Goal: Task Accomplishment & Management: Manage account settings

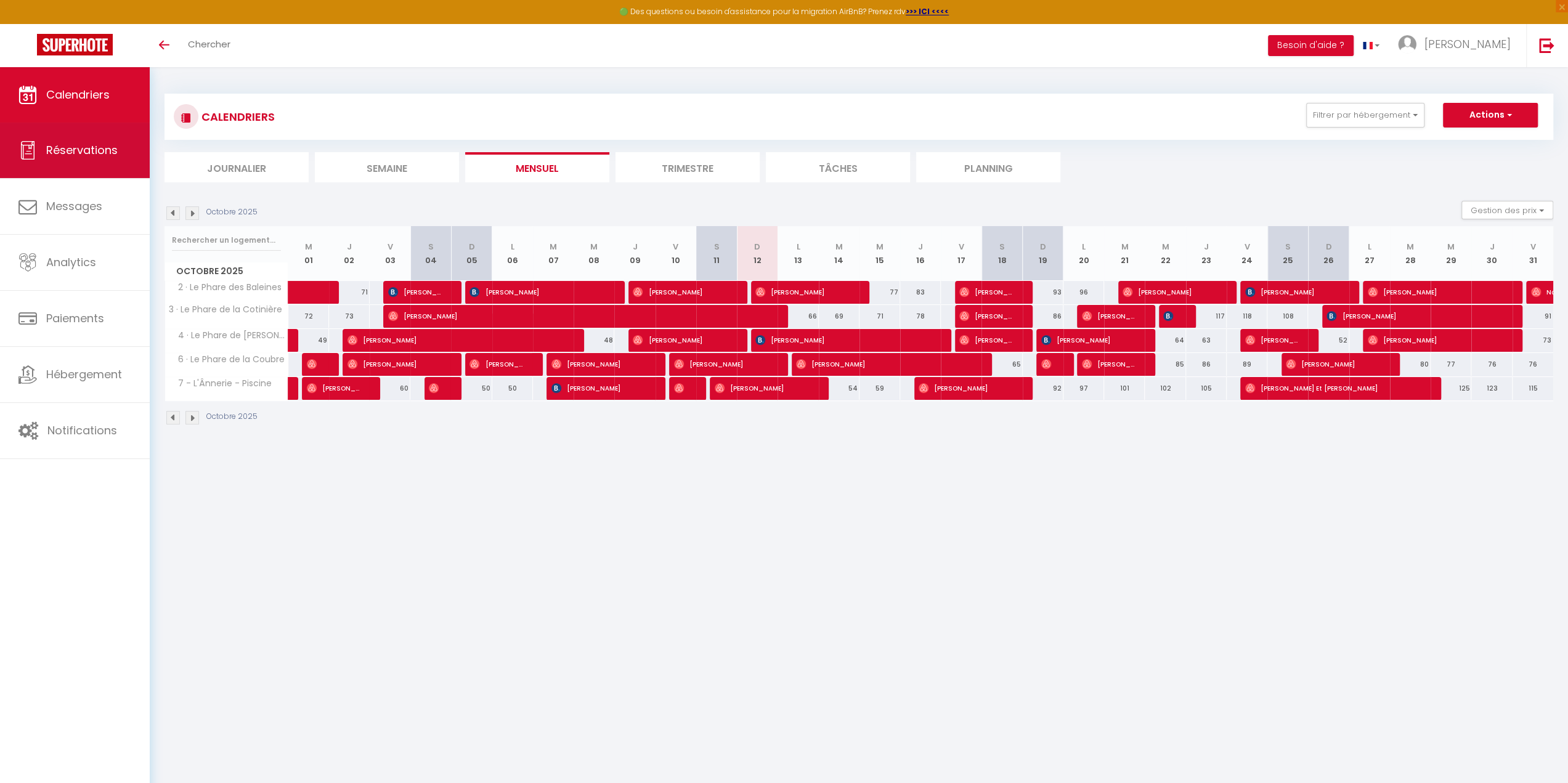
click at [92, 146] on span "Réservations" at bounding box center [81, 150] width 72 height 16
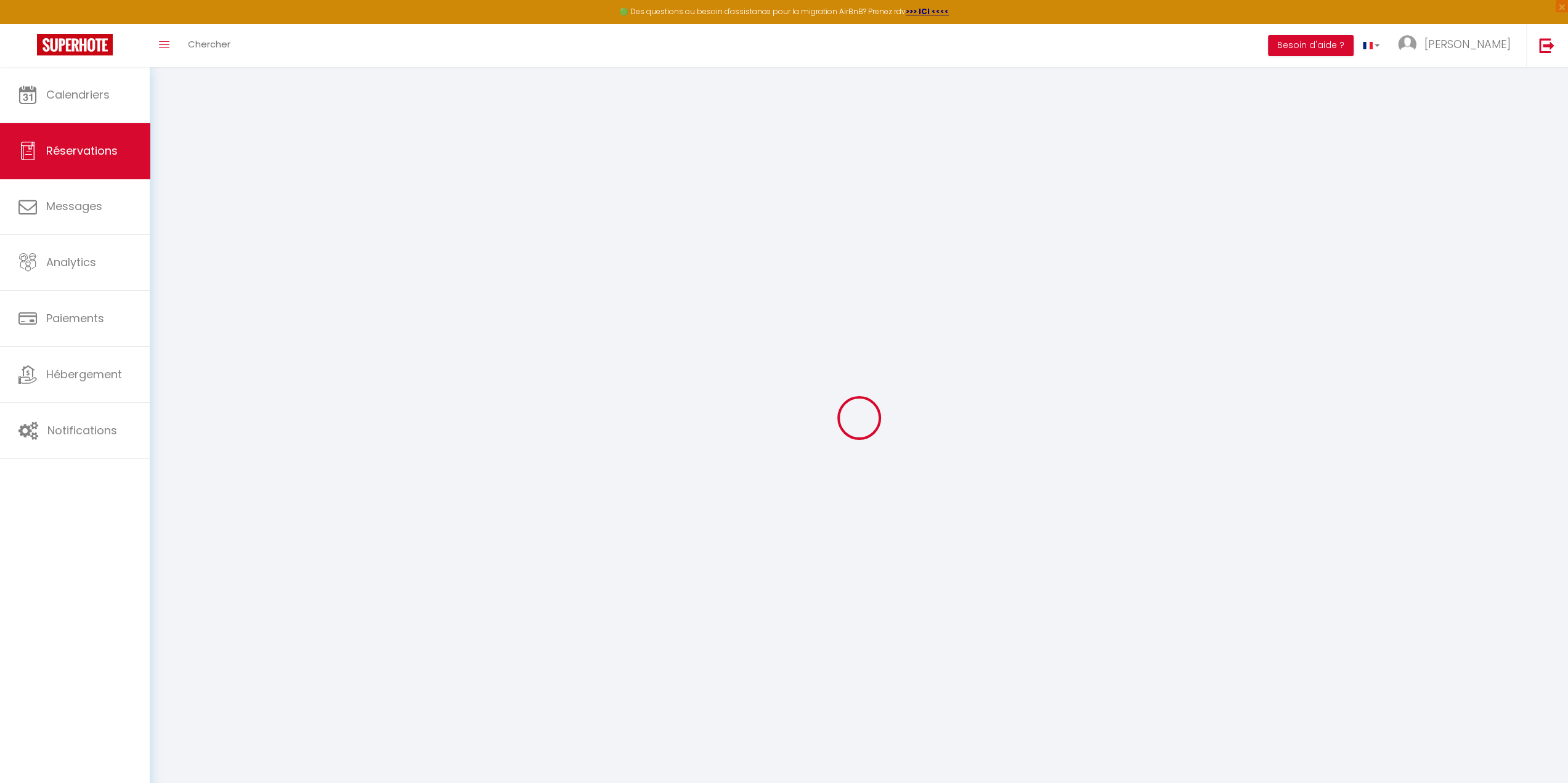
select select
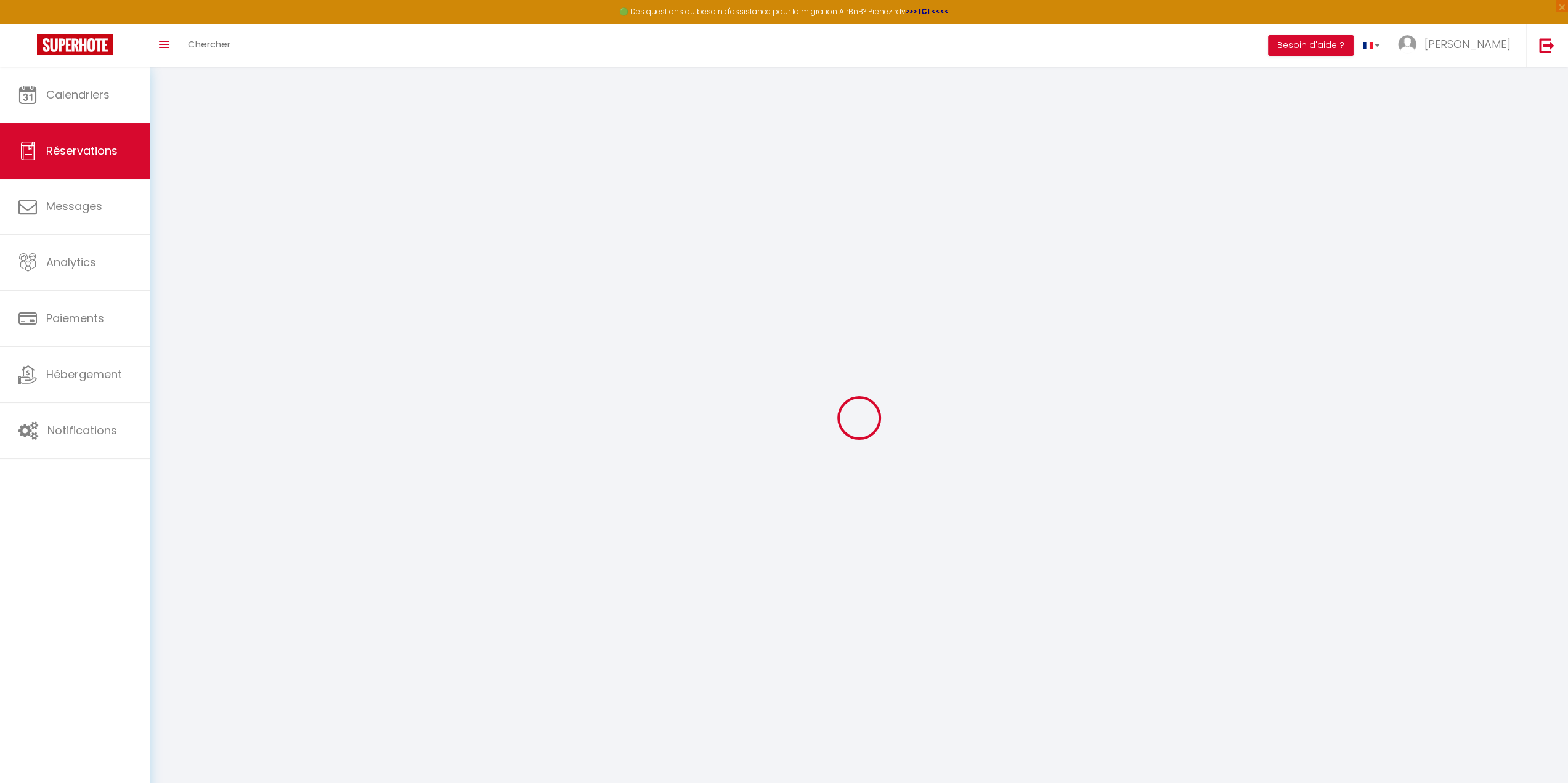
select select
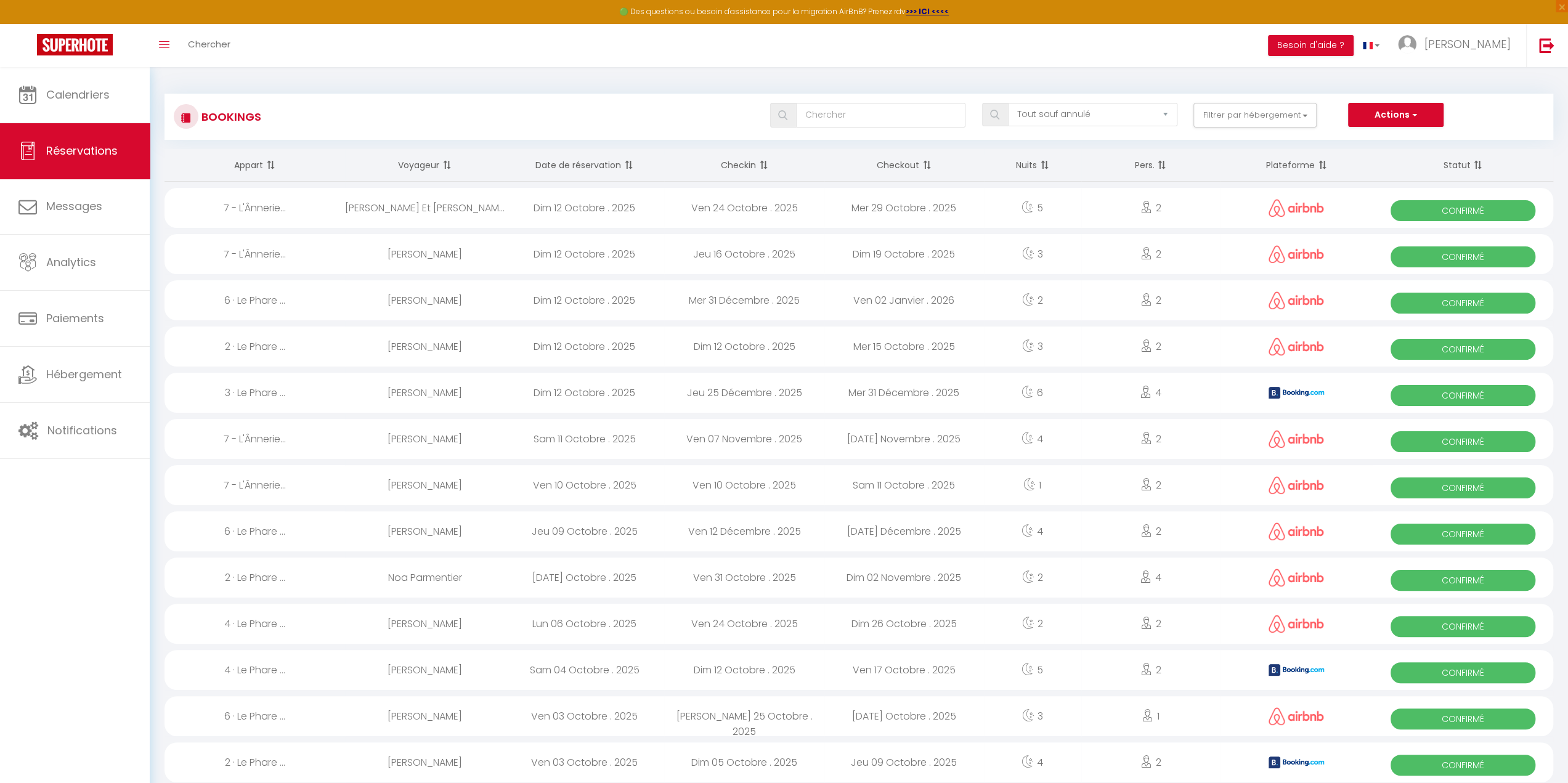
click at [579, 175] on th "Date de réservation" at bounding box center [585, 166] width 160 height 33
select select
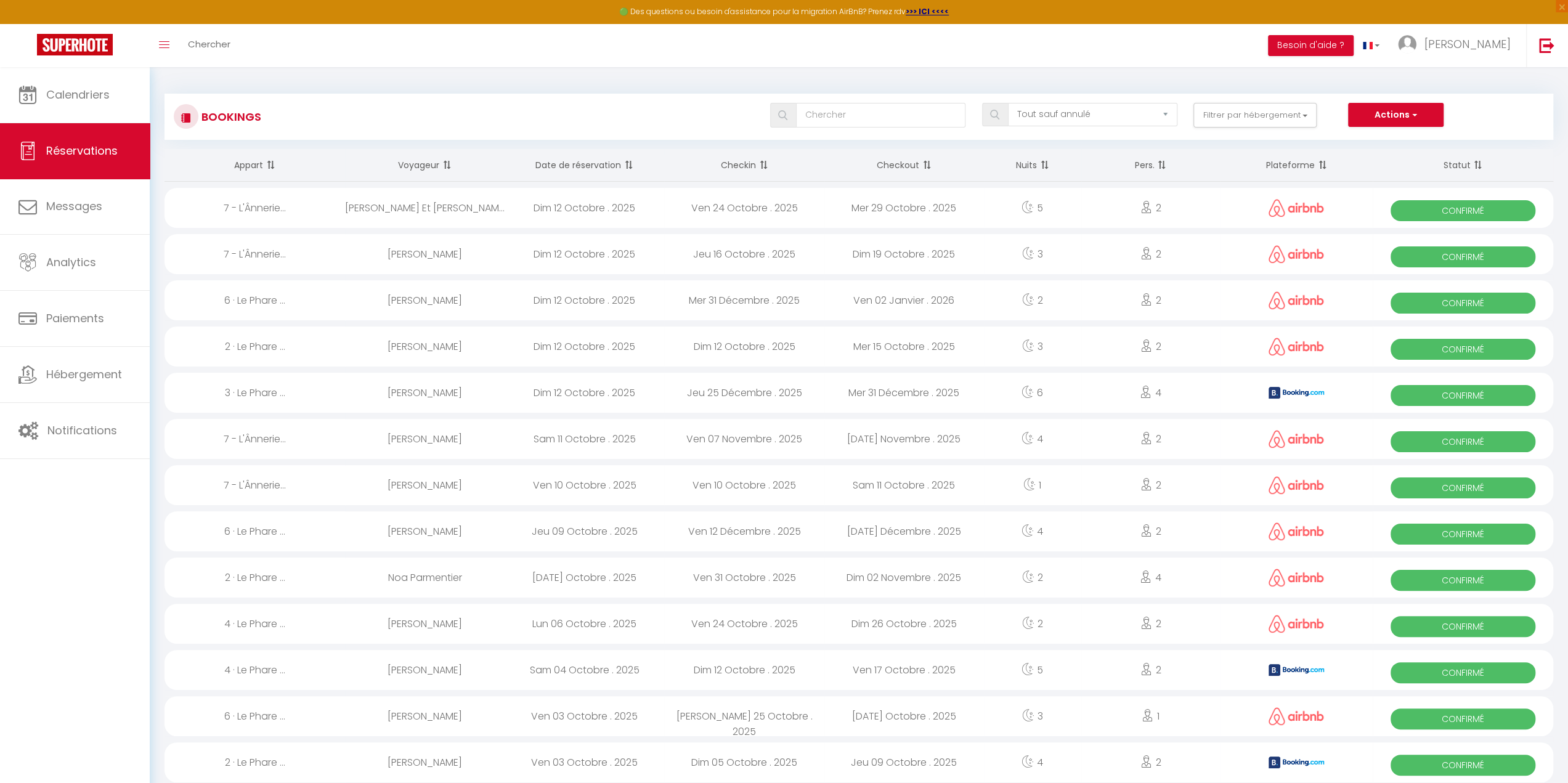
select select
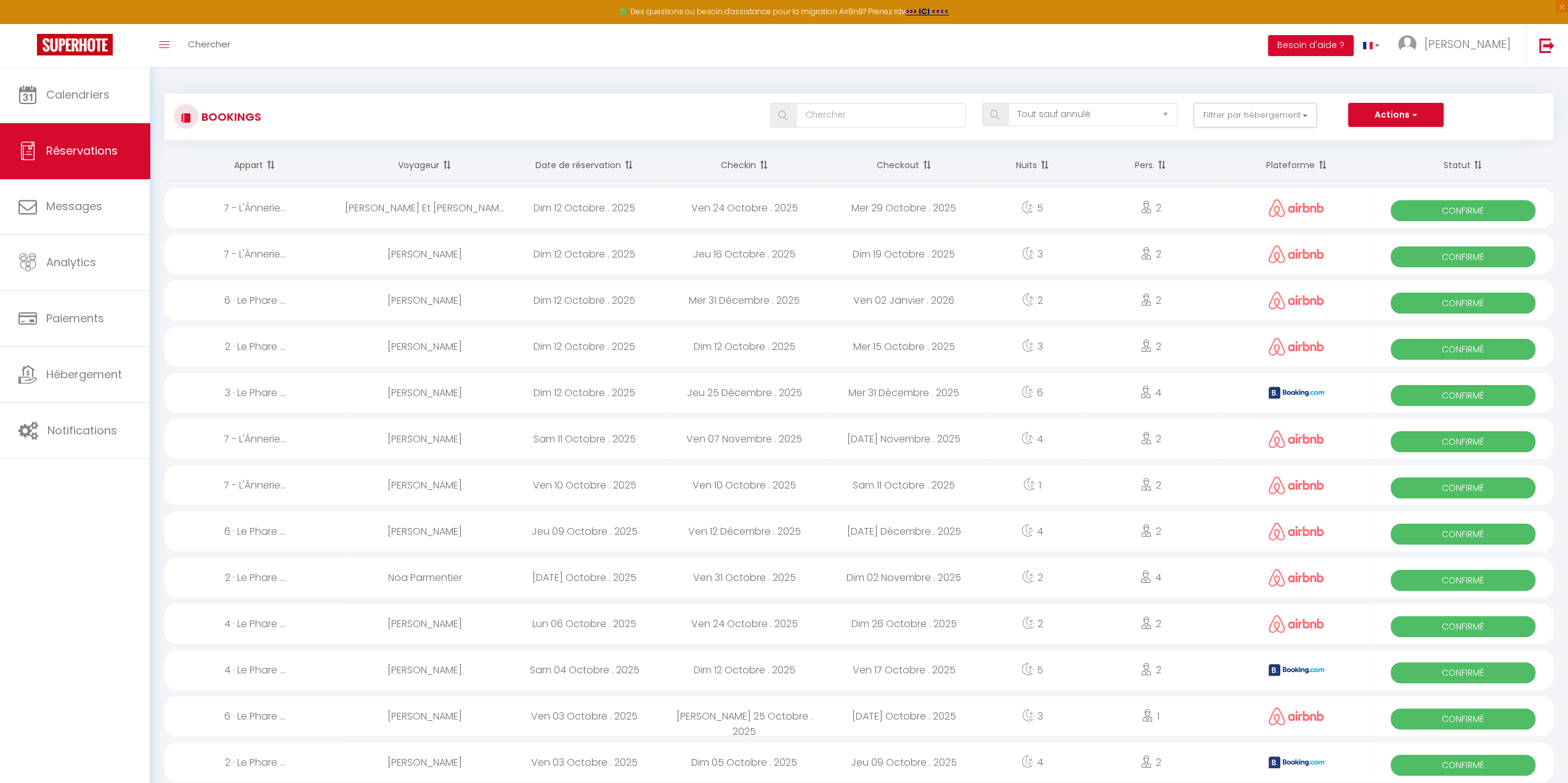
select select
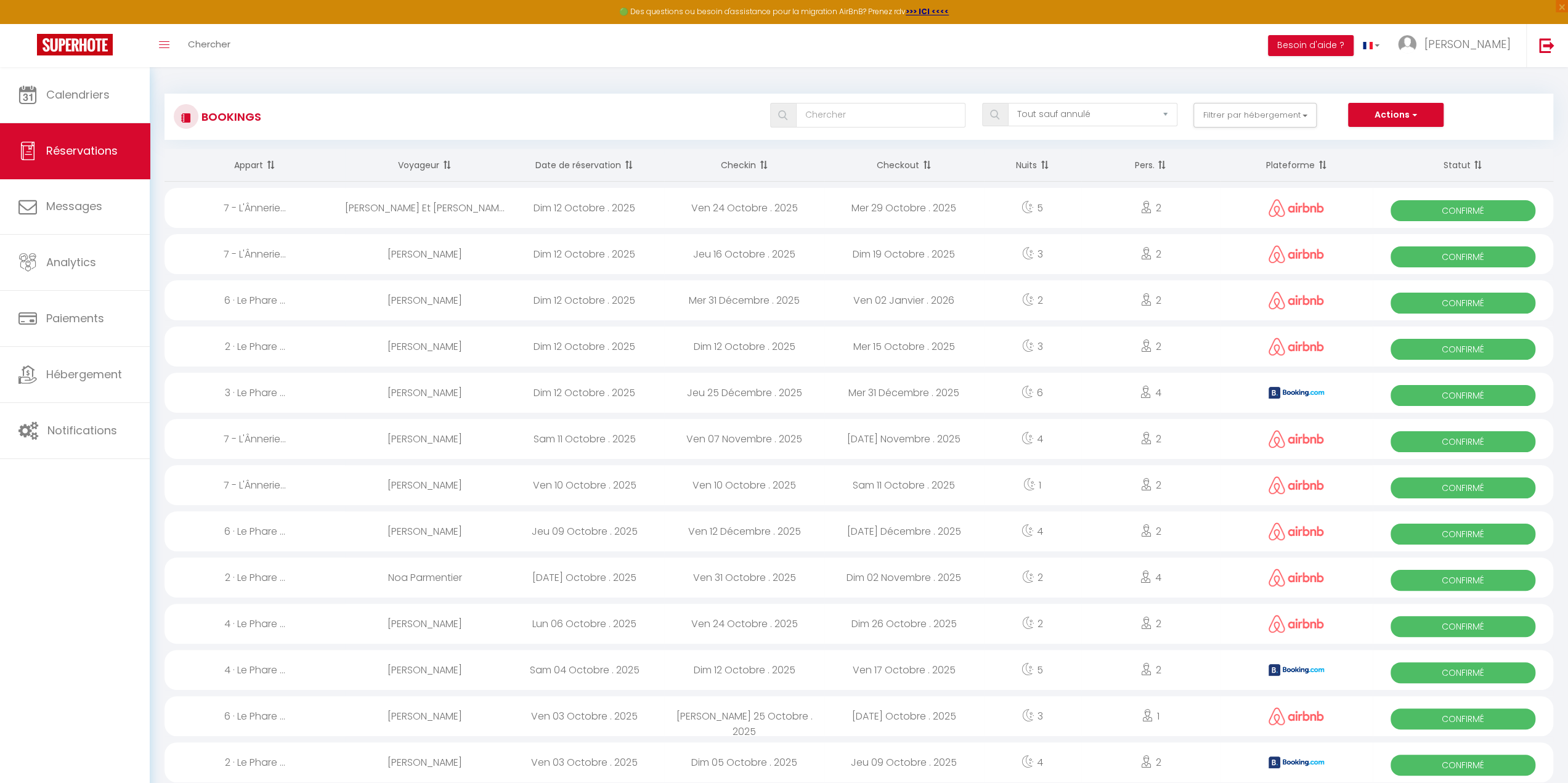
click at [561, 300] on div "Dim 12 Octobre . 2025" at bounding box center [585, 301] width 160 height 40
select select "OK"
select select "0"
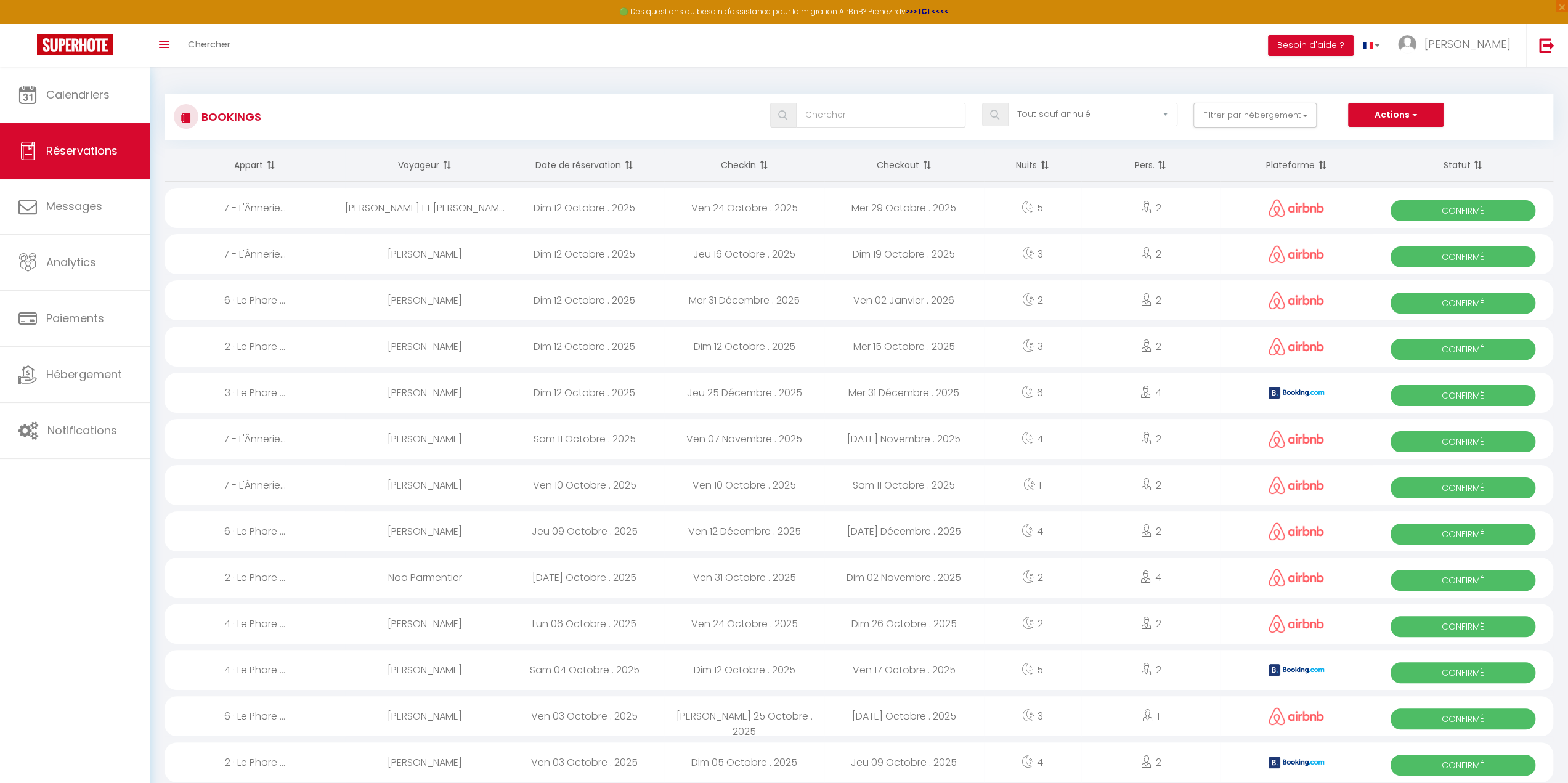
select select "1"
select select
select select "14413"
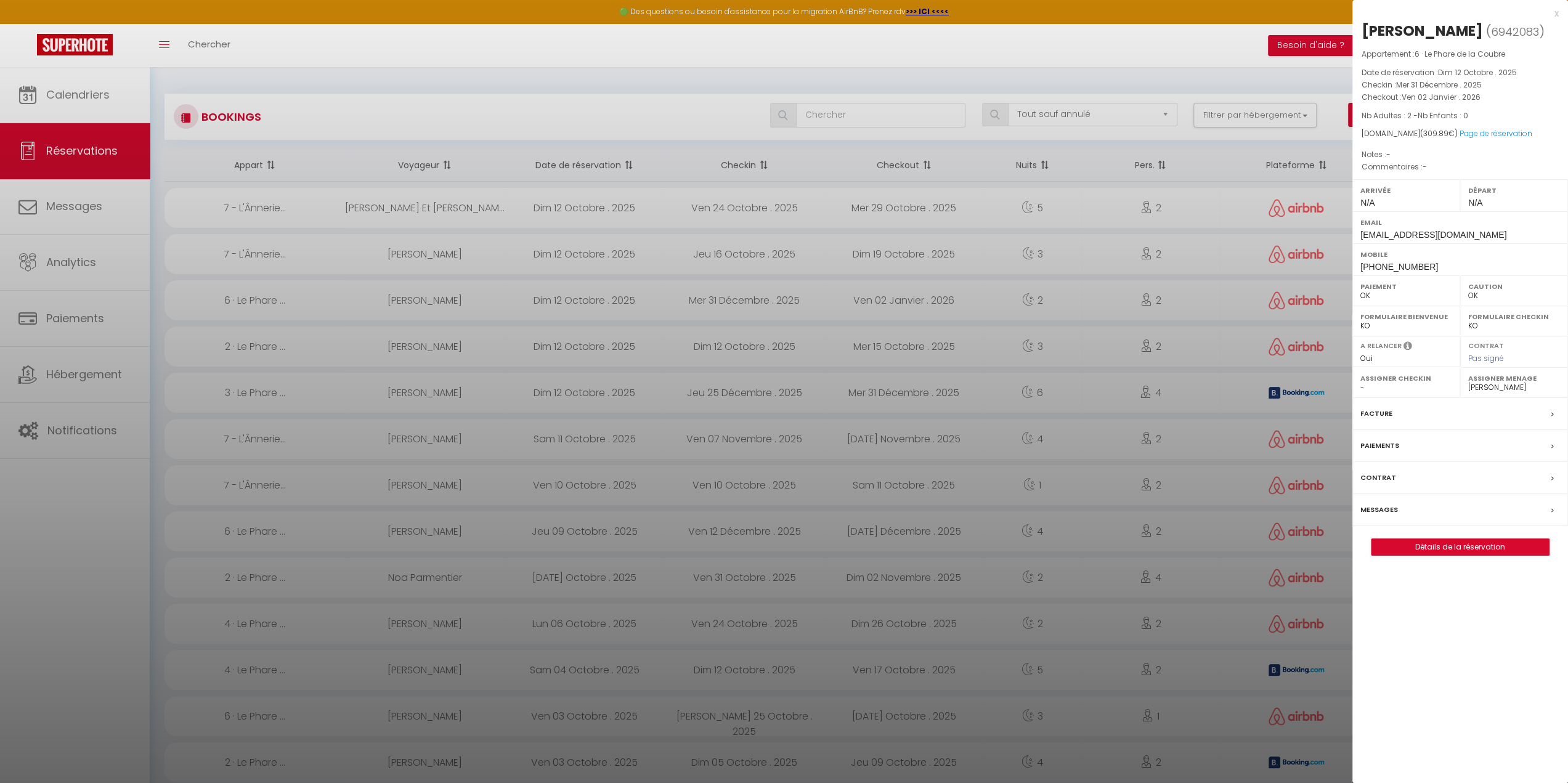
click at [362, 301] on div at bounding box center [784, 391] width 1568 height 783
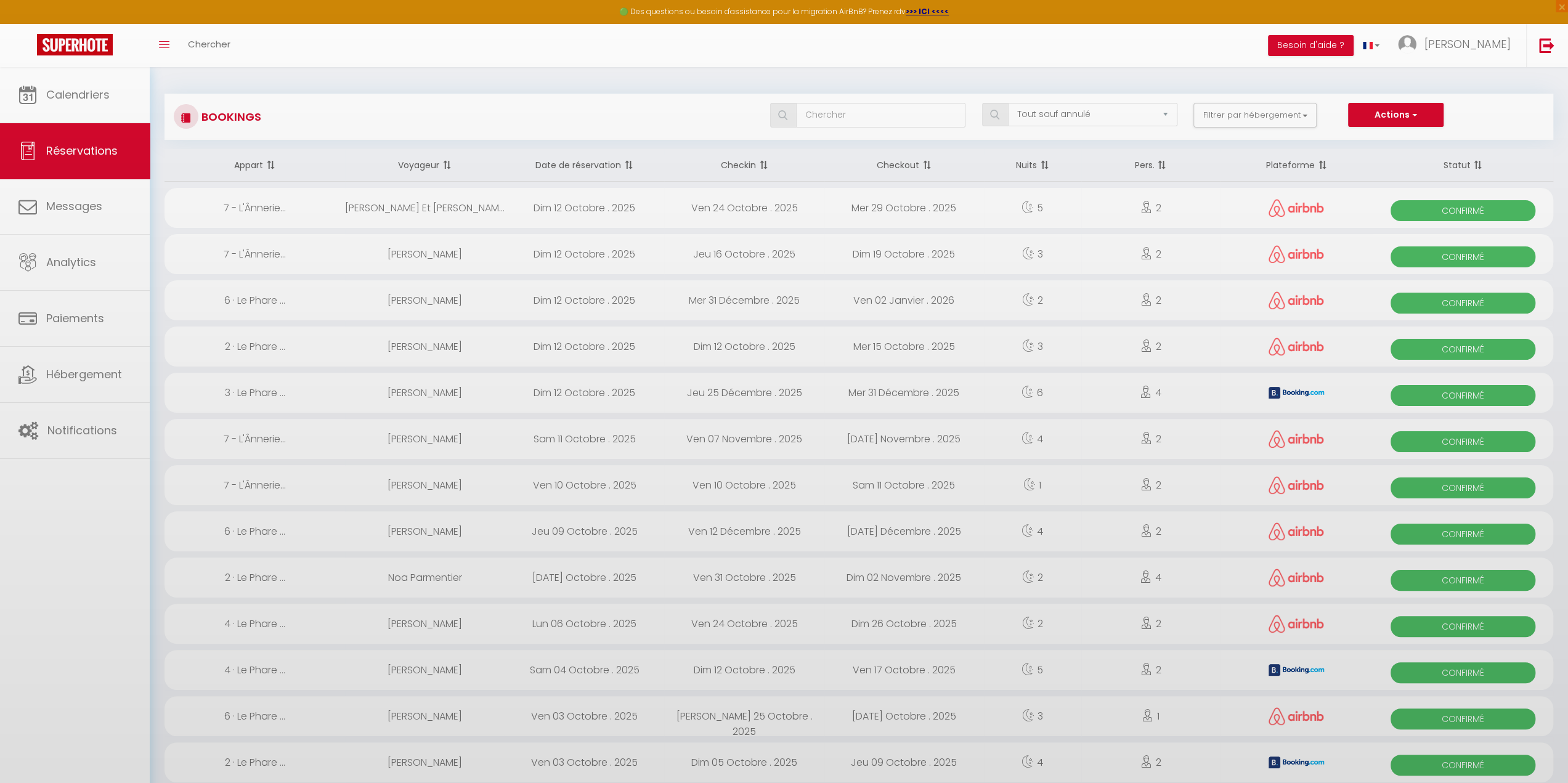
click at [432, 347] on div "[PERSON_NAME]" at bounding box center [425, 347] width 160 height 40
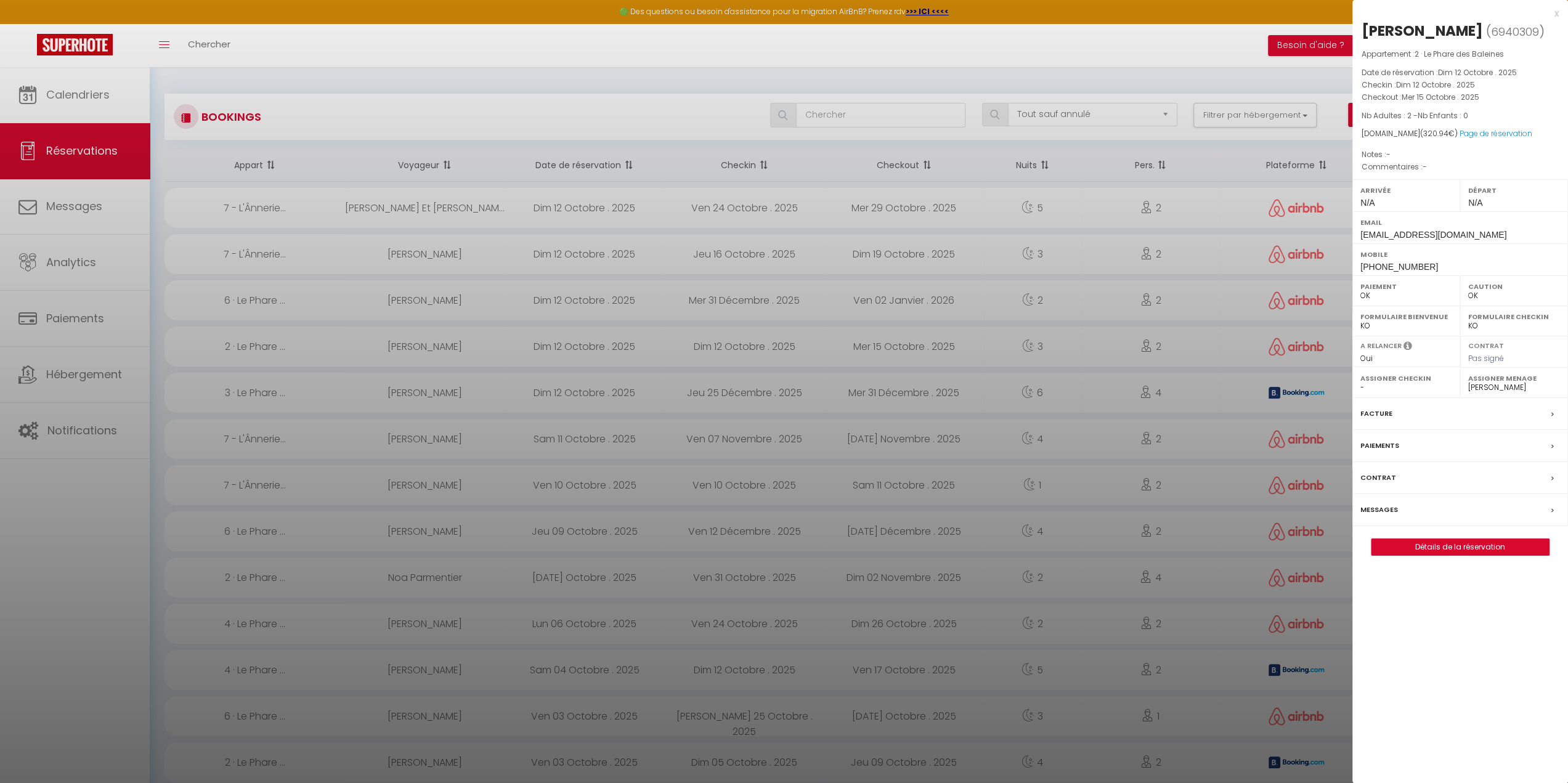
click at [76, 284] on div at bounding box center [784, 391] width 1568 height 783
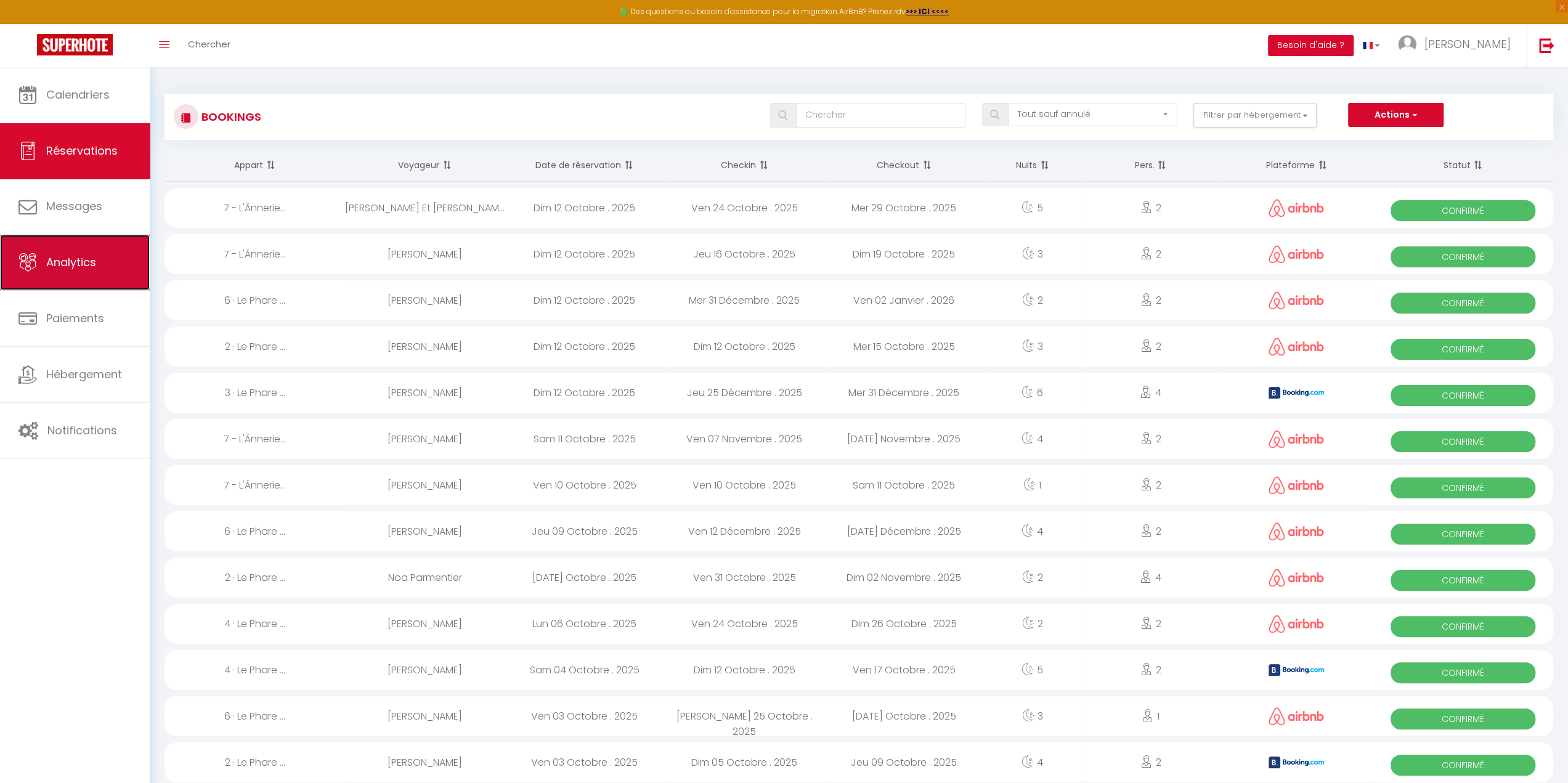
click at [80, 274] on link "Analytics" at bounding box center [75, 263] width 150 height 56
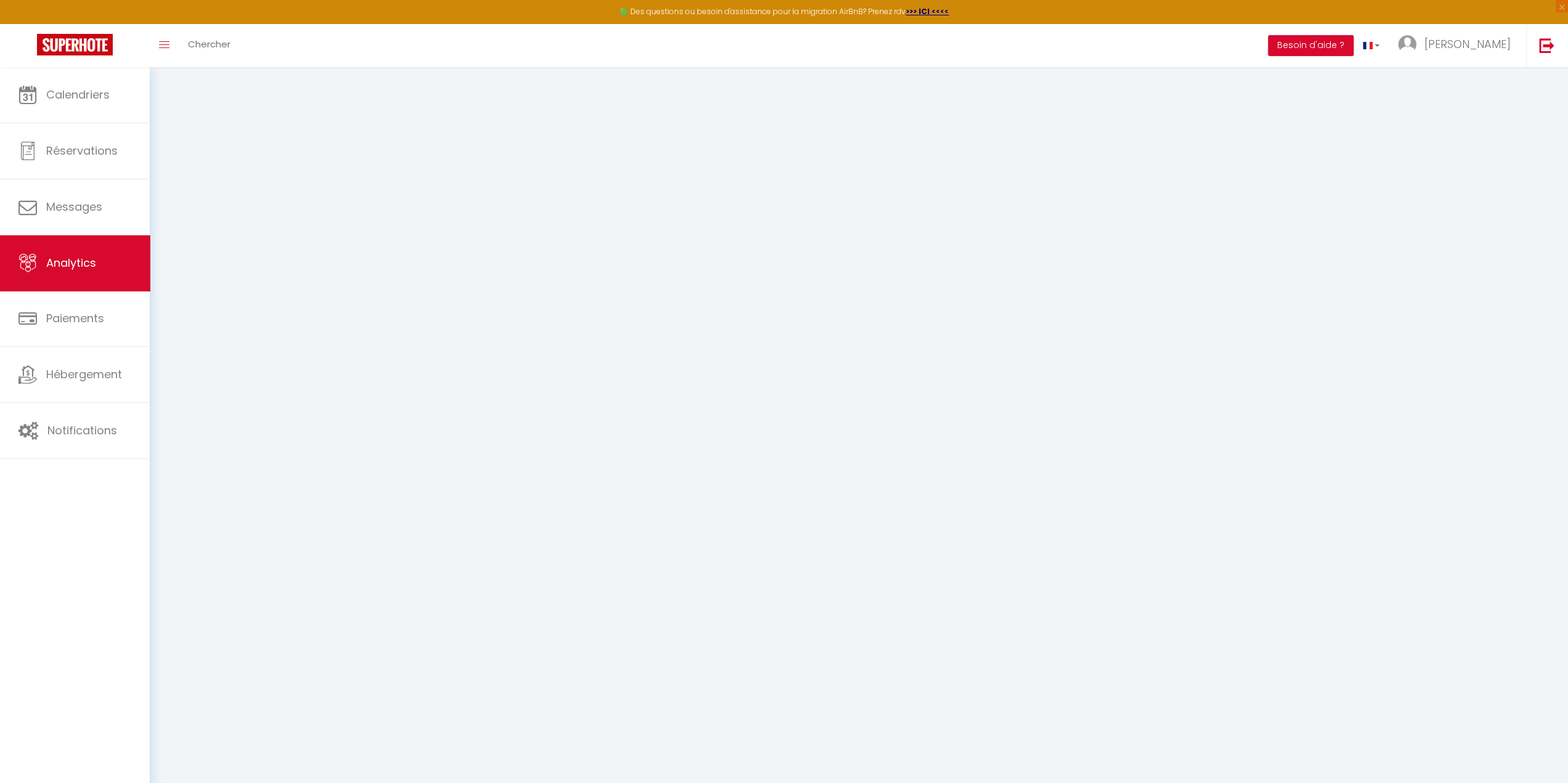
select select "2025"
select select "10"
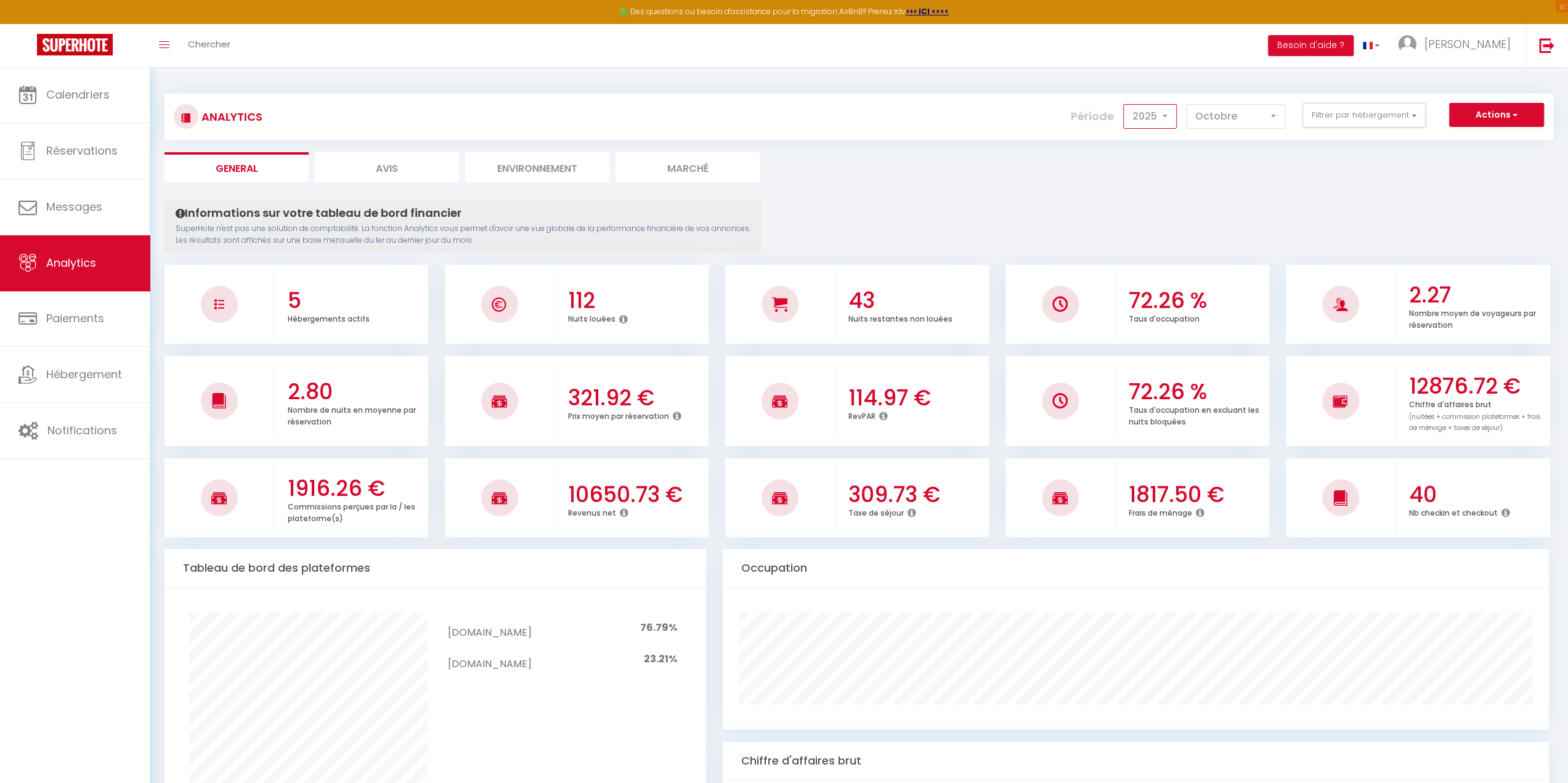
click at [1161, 122] on select "2014 2015 2016 2017 2018 2019 2020 2021 2022 2023 2024 2025 2026 2027" at bounding box center [1150, 116] width 54 height 25
click at [1126, 104] on select "2014 2015 2016 2017 2018 2019 2020 2021 2022 2023 2024 2025 2026 2027" at bounding box center [1150, 116] width 54 height 25
click at [1162, 118] on select "2014 2015 2016 2017 2018 2019 2020 2021 2022 2023 2024 2025 2026 2027" at bounding box center [1150, 116] width 54 height 25
click at [1252, 164] on ul "General Avis Environnement Marché" at bounding box center [859, 167] width 1389 height 30
click at [1157, 106] on select "2014 2015 2016 2017 2018 2019 2020 2021 2022 2023 2024 2025 2026 2027" at bounding box center [1150, 116] width 54 height 25
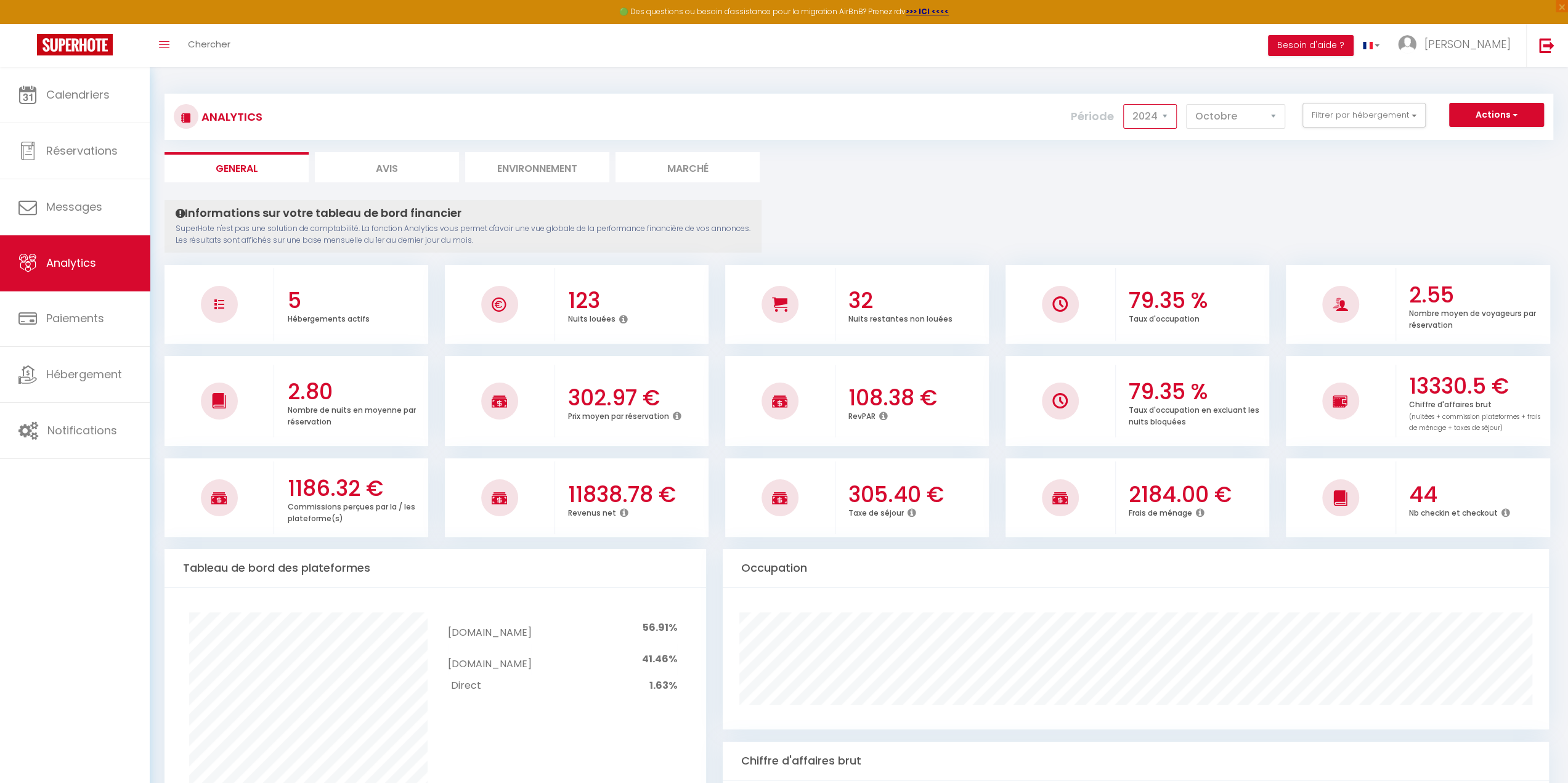
select select "2025"
click at [1126, 104] on select "2014 2015 2016 2017 2018 2019 2020 2021 2022 2023 2024 2025 2026 2027" at bounding box center [1150, 116] width 54 height 25
click at [1367, 123] on button "Filtrer par hébergement" at bounding box center [1364, 115] width 124 height 25
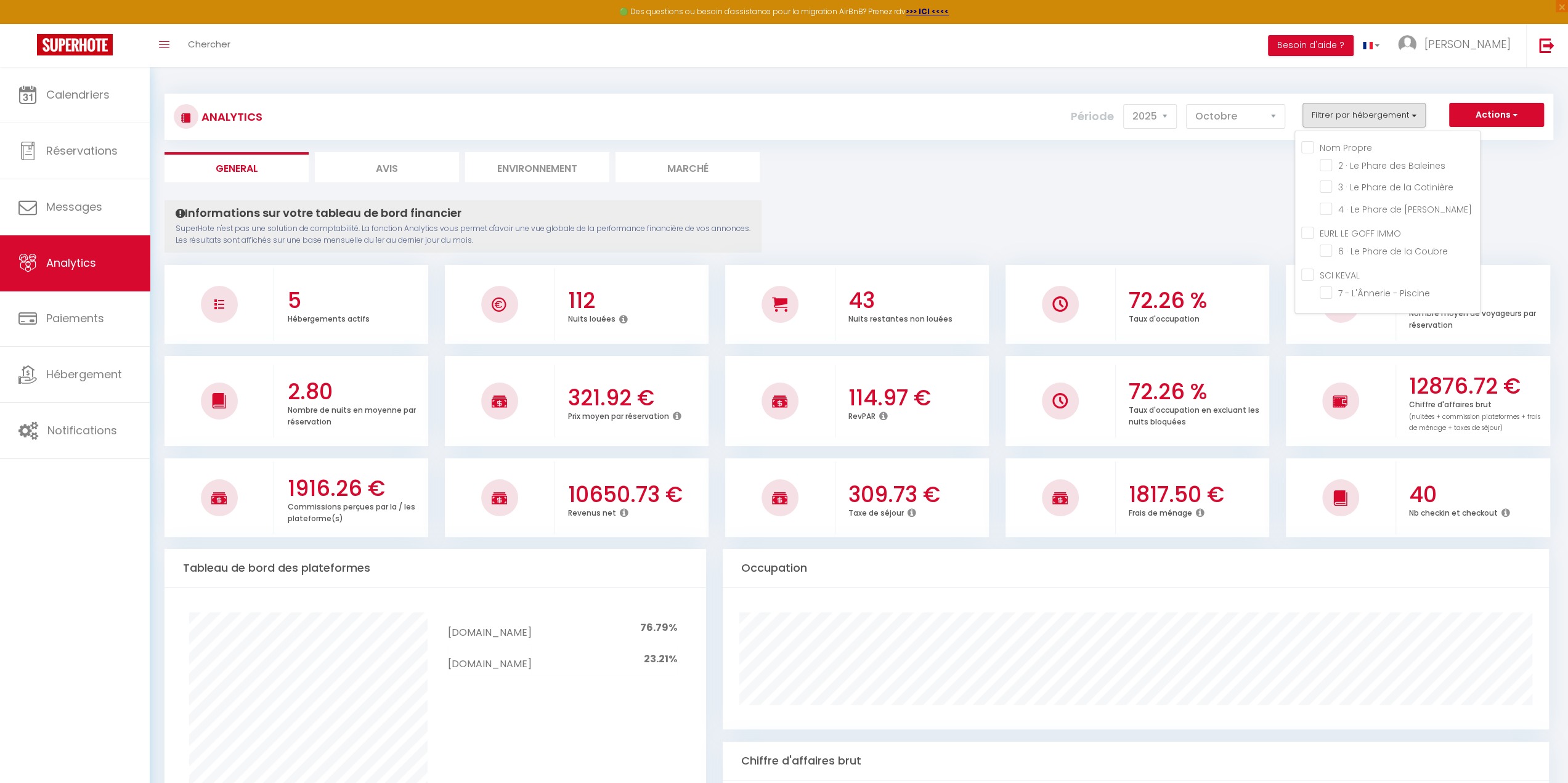
click at [1313, 272] on KEVAL "SCI KEVAL" at bounding box center [1391, 274] width 178 height 12
checkbox KEVAL "true"
checkbox Baleines "false"
checkbox Cotinière "false"
checkbox Chauveau "false"
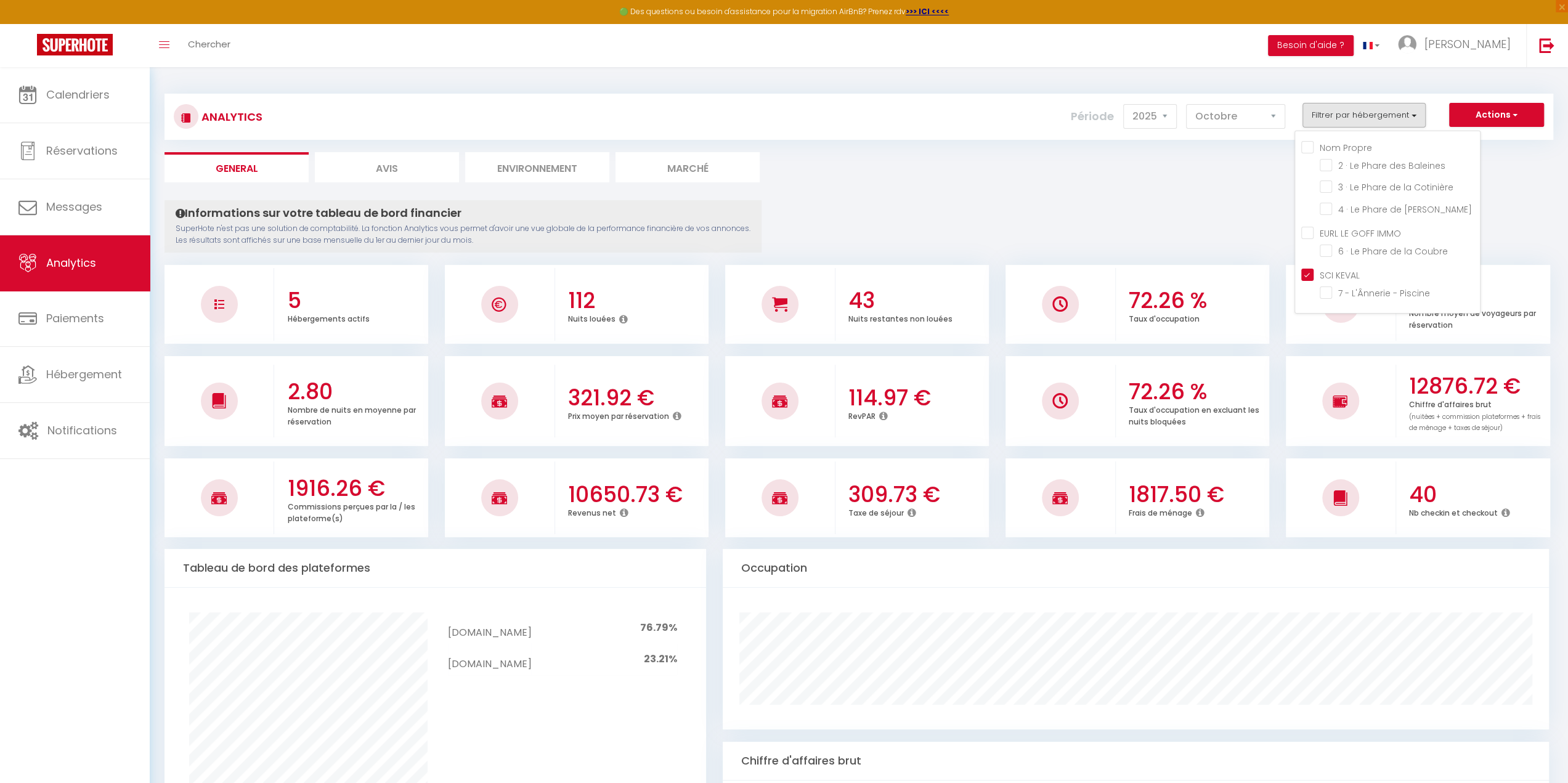
checkbox Coubre "false"
checkbox Piscine "true"
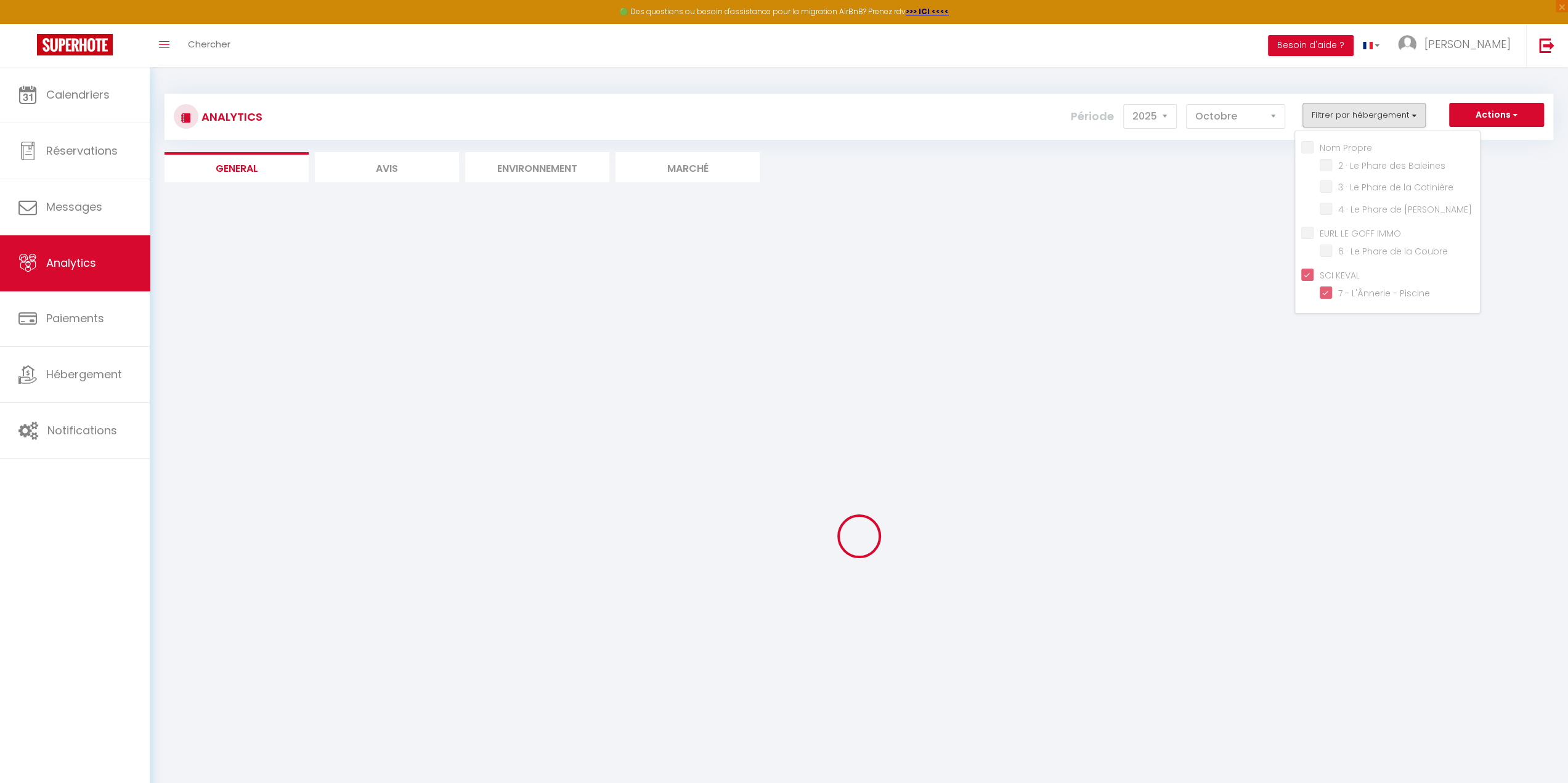
checkbox Baleines "false"
checkbox Cotinière "false"
checkbox Chauveau "false"
checkbox Coubre "false"
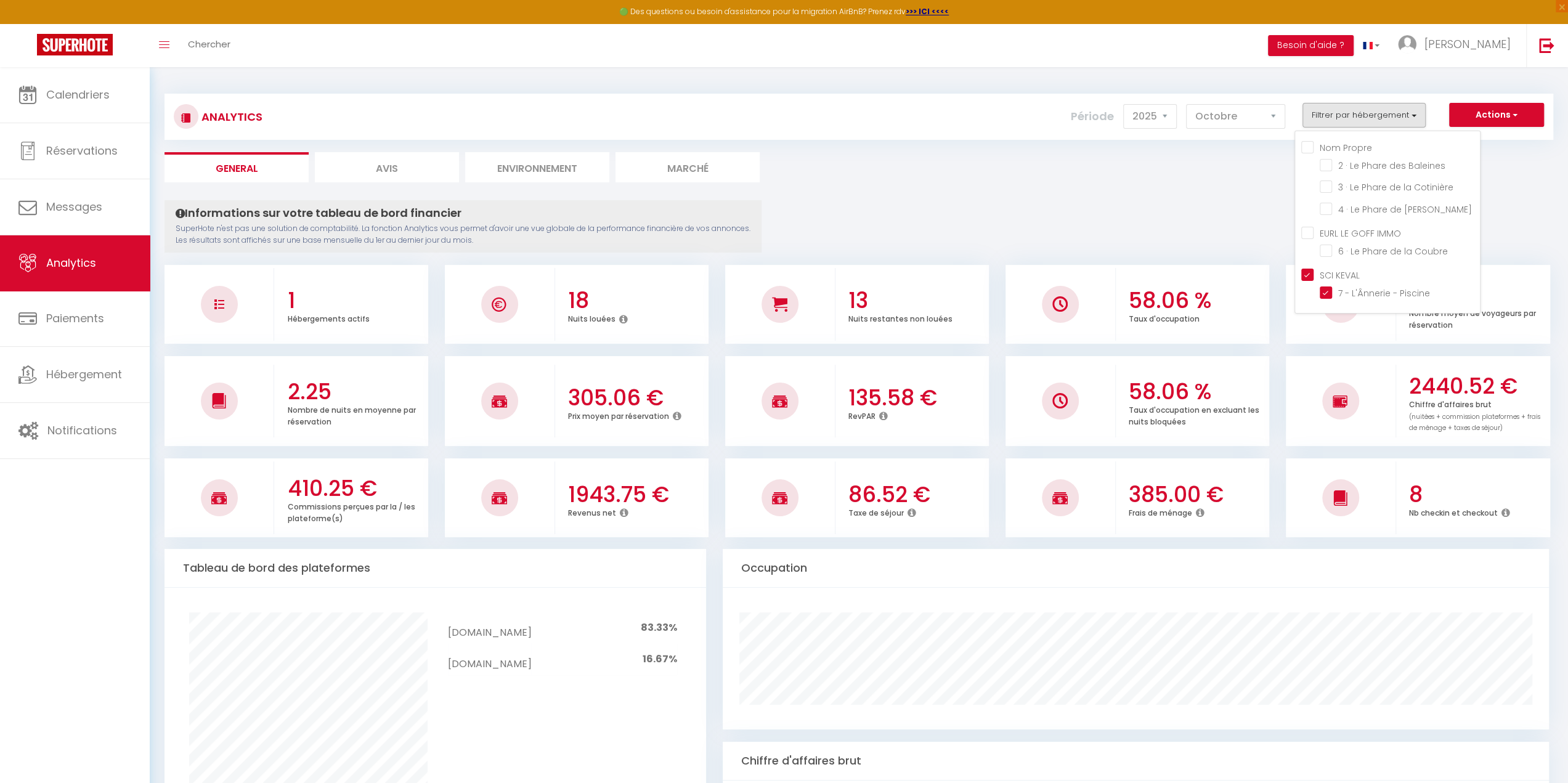
click at [1112, 155] on ul "General Avis Environnement Marché" at bounding box center [859, 167] width 1389 height 30
click at [1151, 113] on select "2014 2015 2016 2017 2018 2019 2020 2021 2022 2023 2024 2025 2026 2027" at bounding box center [1150, 116] width 54 height 25
click at [1126, 104] on select "2014 2015 2016 2017 2018 2019 2020 2021 2022 2023 2024 2025 2026 2027" at bounding box center [1150, 116] width 54 height 25
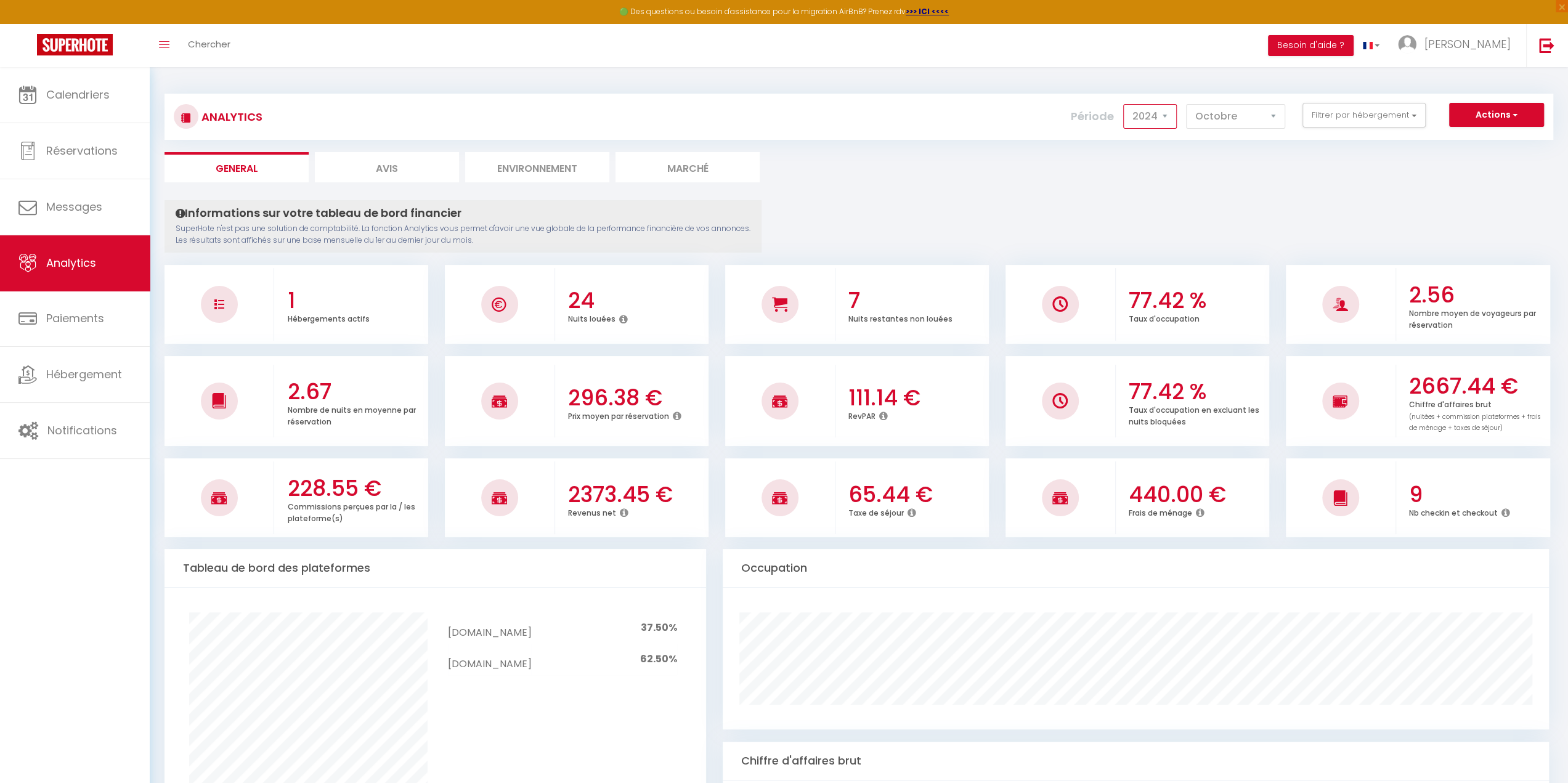
click at [1163, 107] on select "2014 2015 2016 2017 2018 2019 2020 2021 2022 2023 2024 2025 2026 2027" at bounding box center [1150, 116] width 54 height 25
select select "2025"
click at [1126, 104] on select "2014 2015 2016 2017 2018 2019 2020 2021 2022 2023 2024 2025 2026 2027" at bounding box center [1150, 116] width 54 height 25
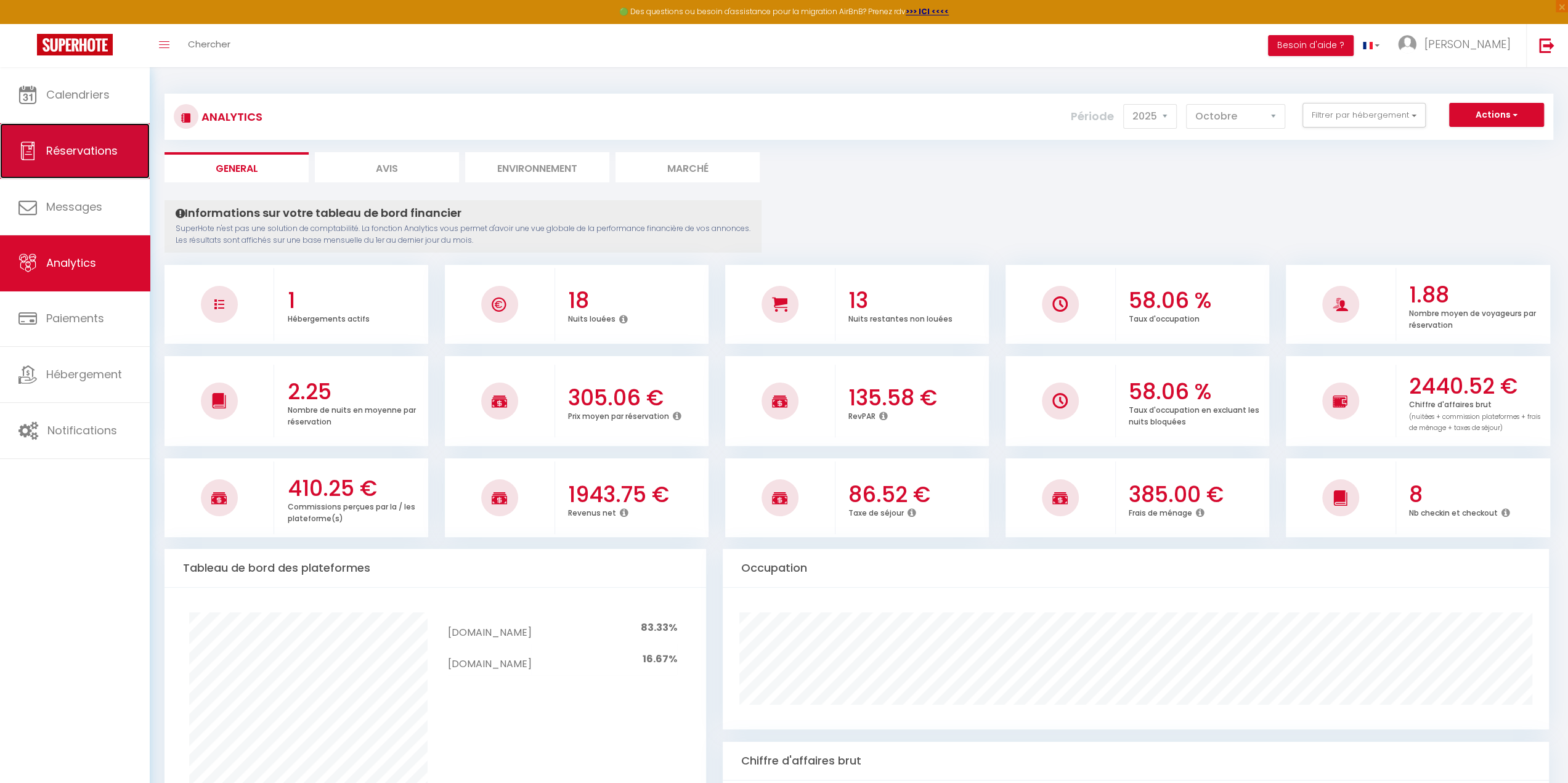
click at [68, 134] on link "Réservations" at bounding box center [75, 151] width 150 height 56
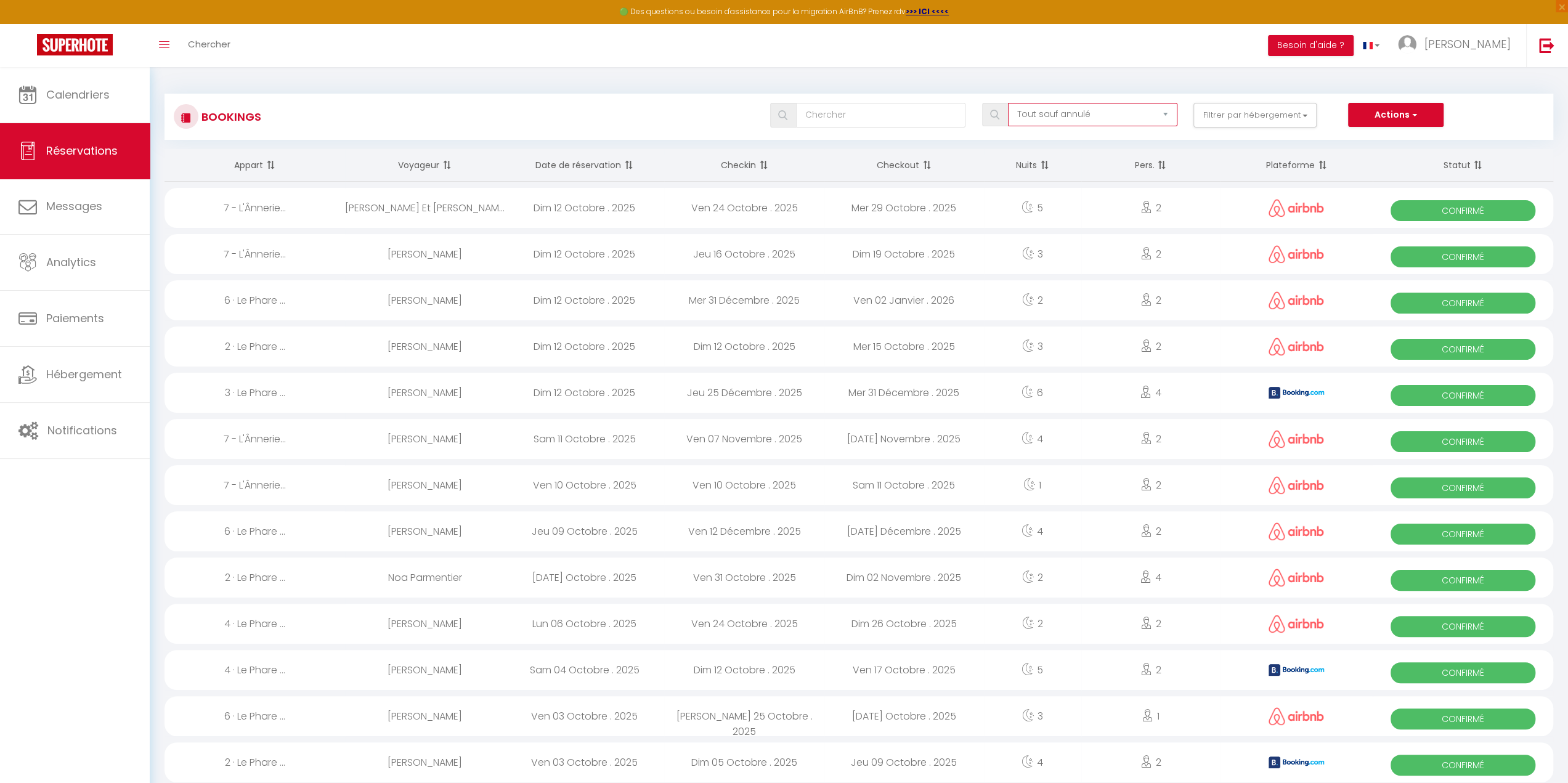
click at [1066, 104] on select "Tous les statuts Annulé Confirmé Non Confirmé Tout sauf annulé No Show Request" at bounding box center [1093, 114] width 170 height 23
select select "all"
click at [1009, 103] on select "Tous les statuts Annulé Confirmé Non Confirmé Tout sauf annulé No Show Request" at bounding box center [1093, 114] width 170 height 23
click at [909, 117] on input "text" at bounding box center [881, 115] width 170 height 25
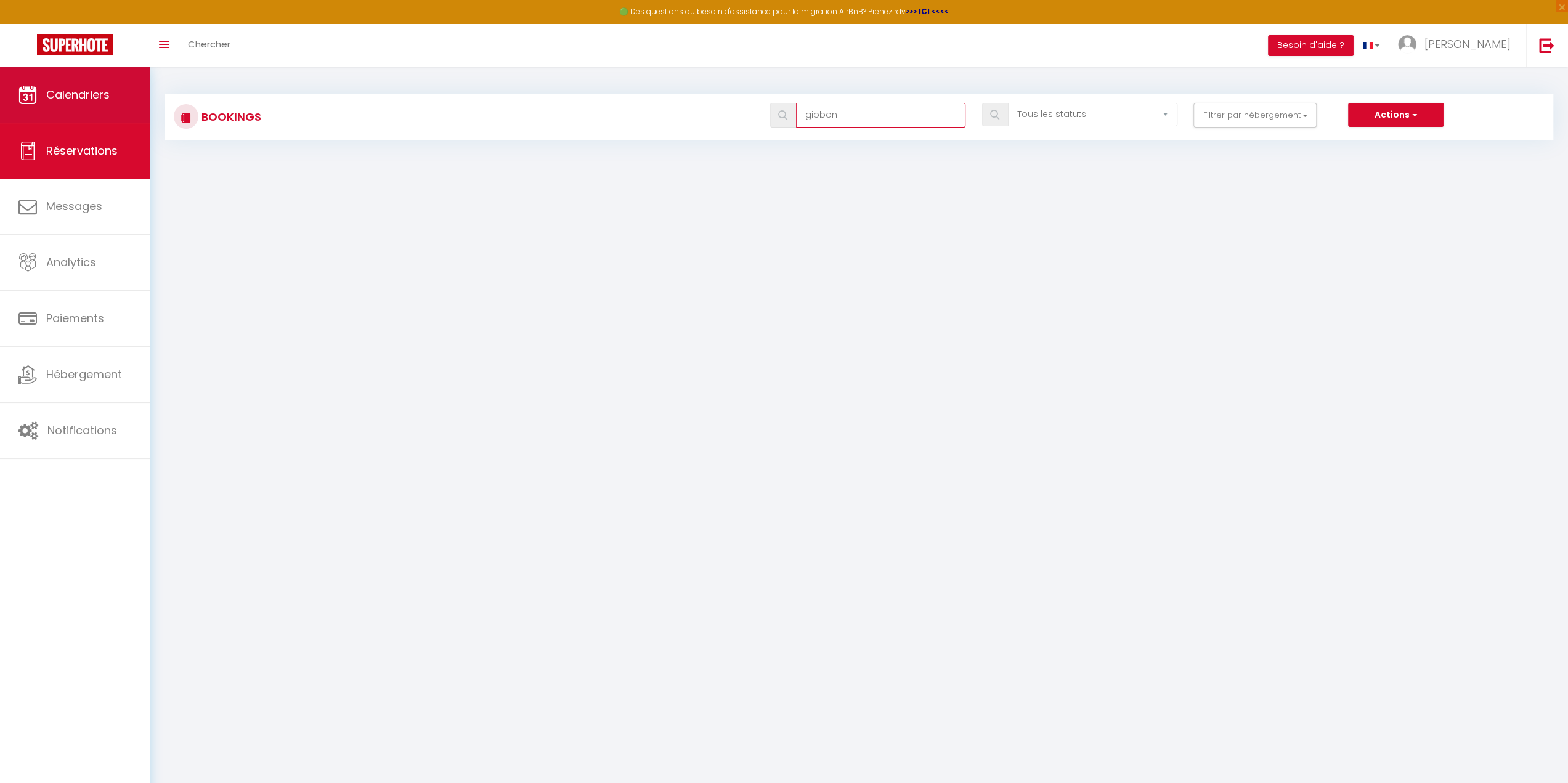
type input "gibbon"
click at [67, 81] on link "Calendriers" at bounding box center [75, 95] width 150 height 56
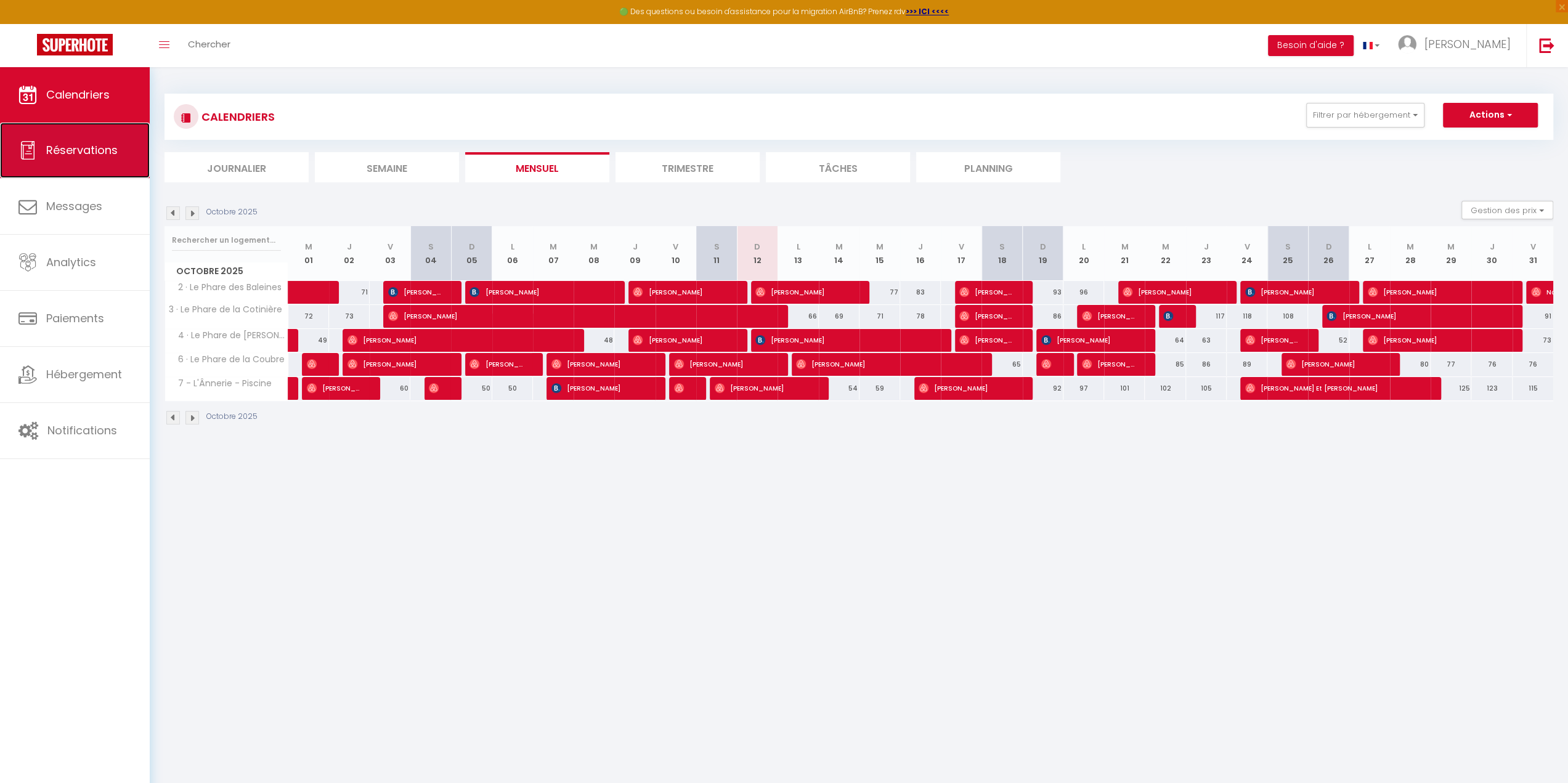
click at [84, 144] on span "Réservations" at bounding box center [81, 150] width 72 height 16
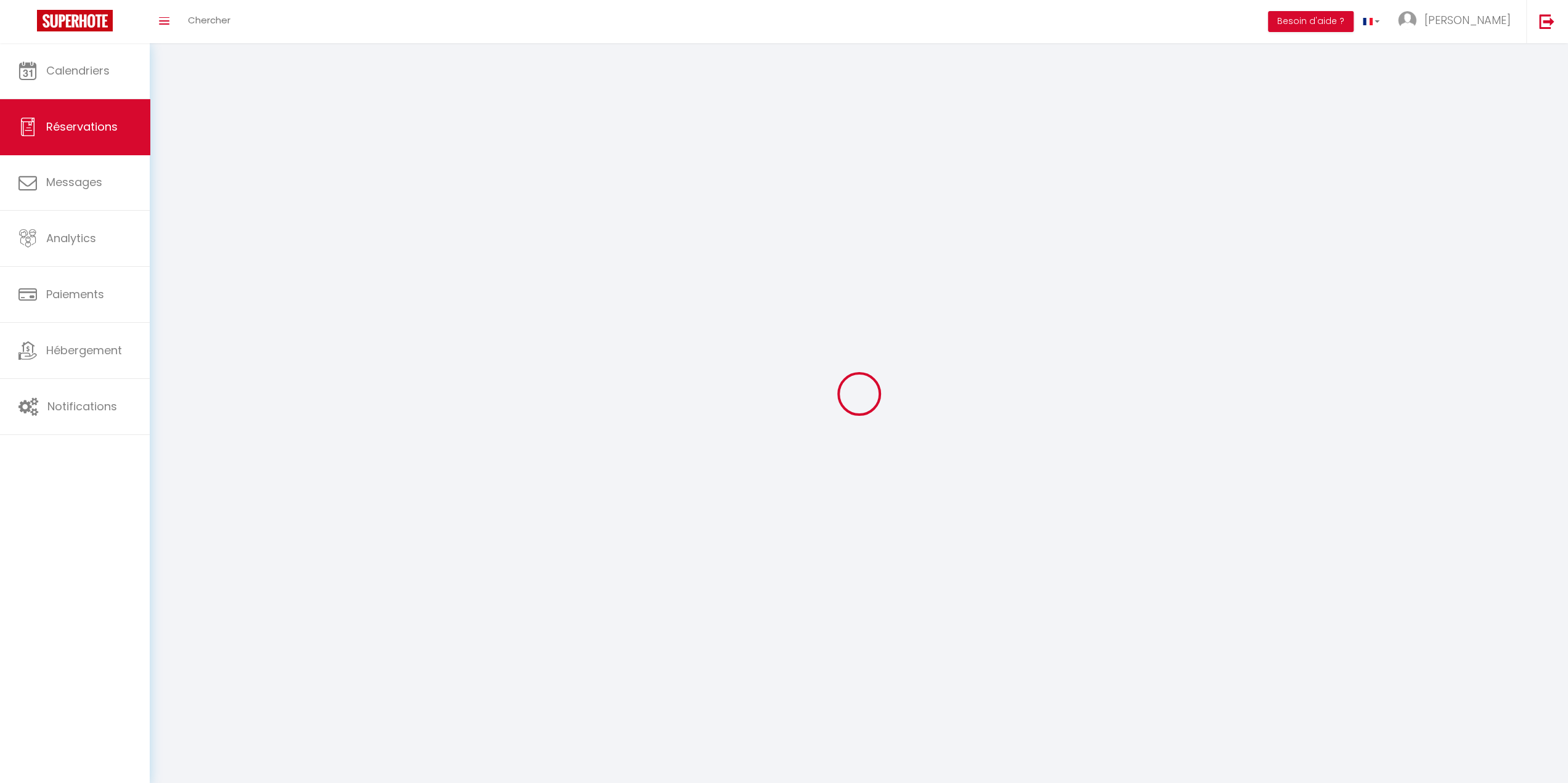
select select "all"
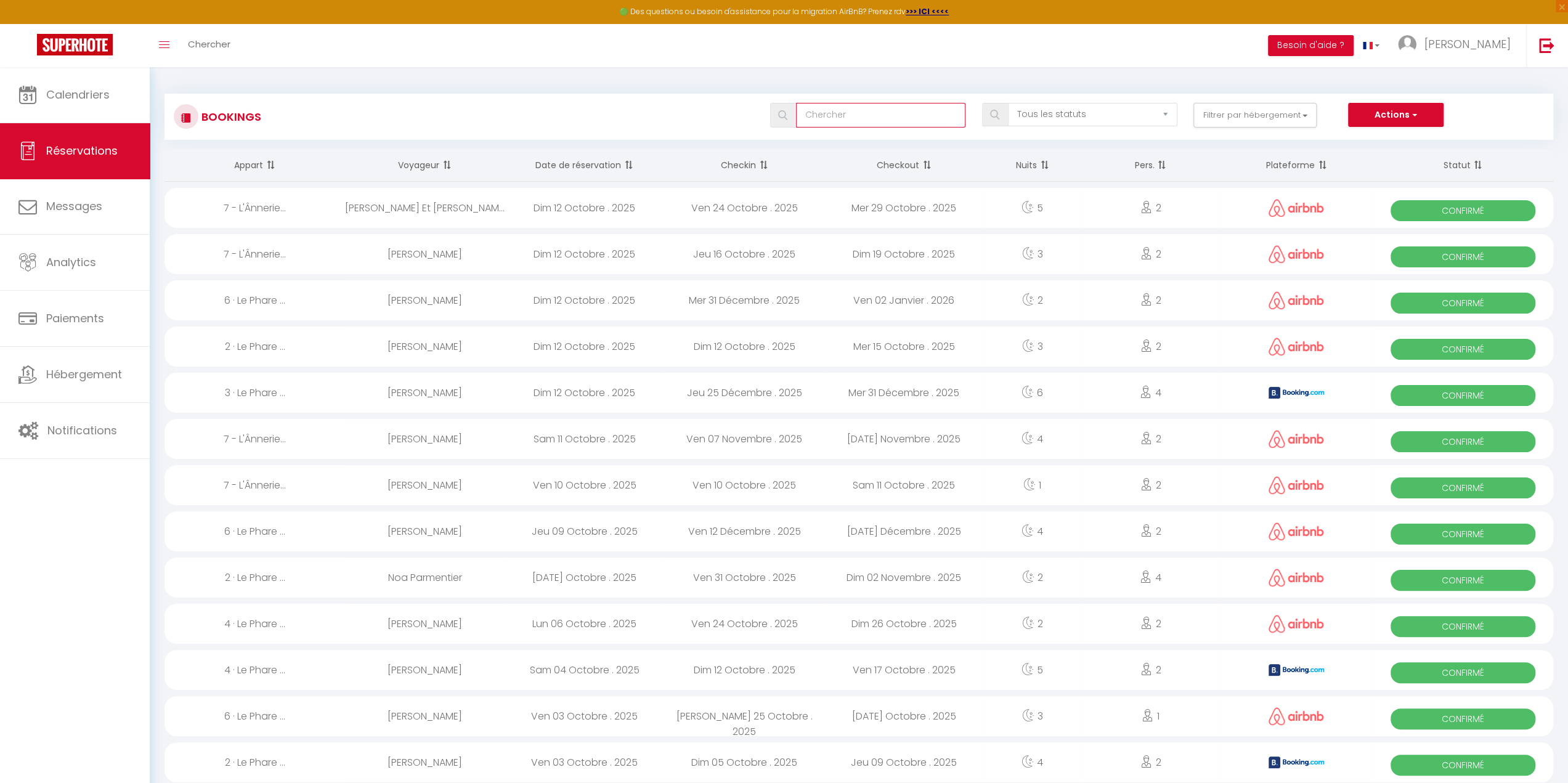
click at [897, 111] on input "text" at bounding box center [881, 115] width 170 height 25
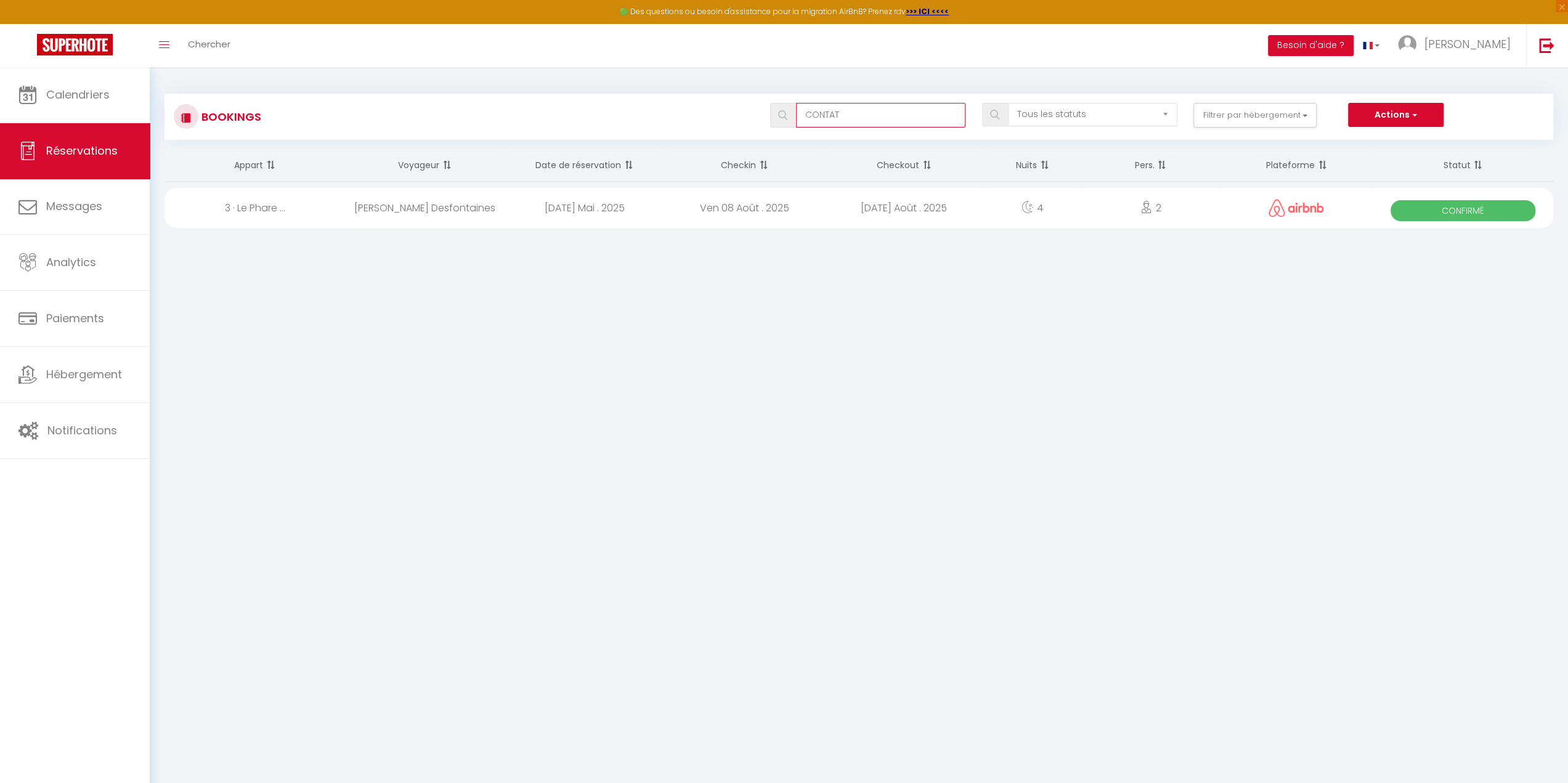
drag, startPoint x: 879, startPoint y: 122, endPoint x: 749, endPoint y: 116, distance: 130.1
click at [749, 116] on div "CONTAT Tous les statuts Annulé Confirmé Non Confirmé Tout sauf annulé No Show R…" at bounding box center [917, 115] width 1271 height 25
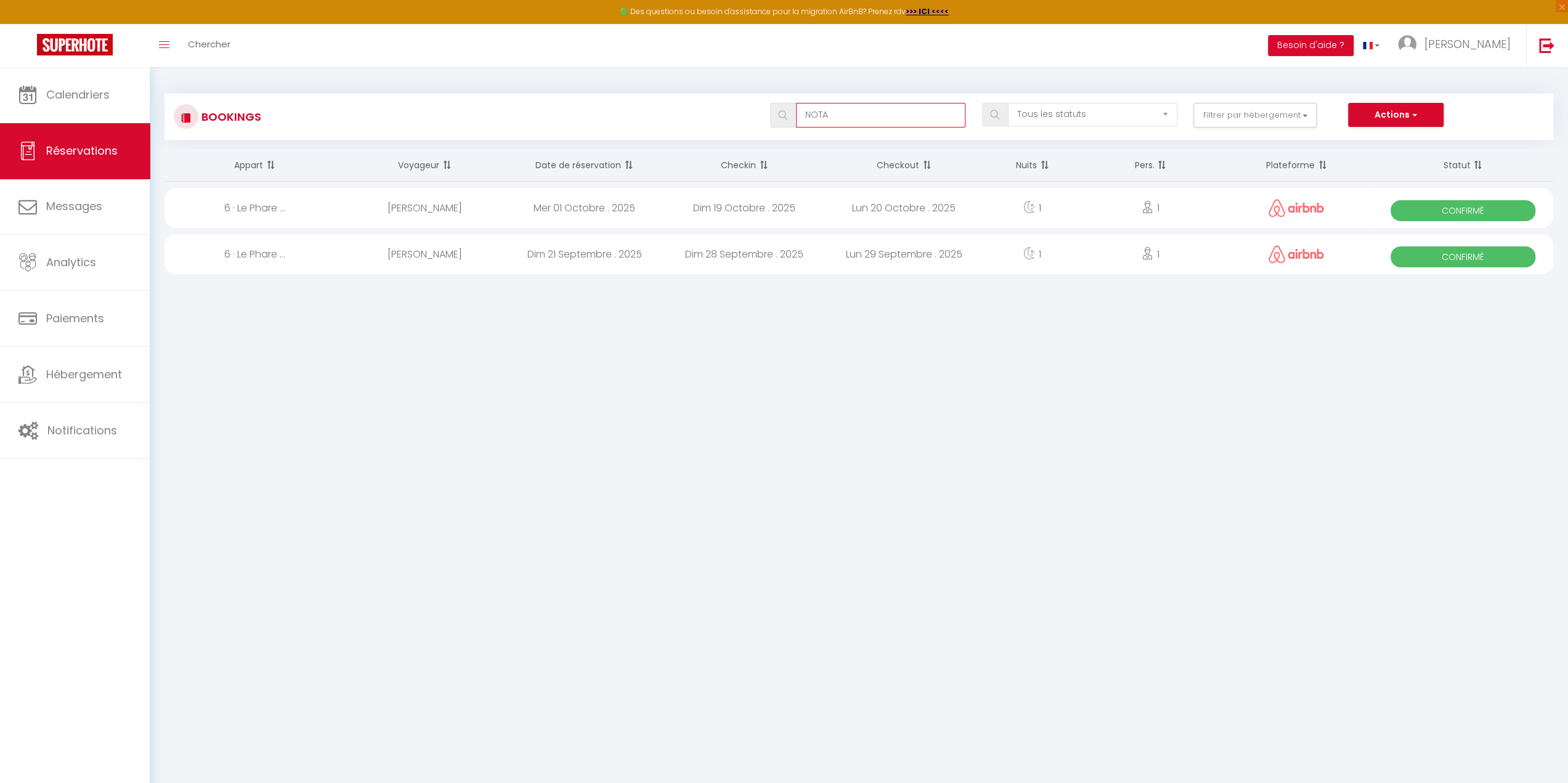
drag, startPoint x: 854, startPoint y: 116, endPoint x: 732, endPoint y: 115, distance: 122.0
click at [732, 115] on div "NOTA Tous les statuts Annulé Confirmé Non Confirmé Tout sauf annulé No Show Req…" at bounding box center [917, 115] width 1271 height 25
type input "CARSTA"
select select
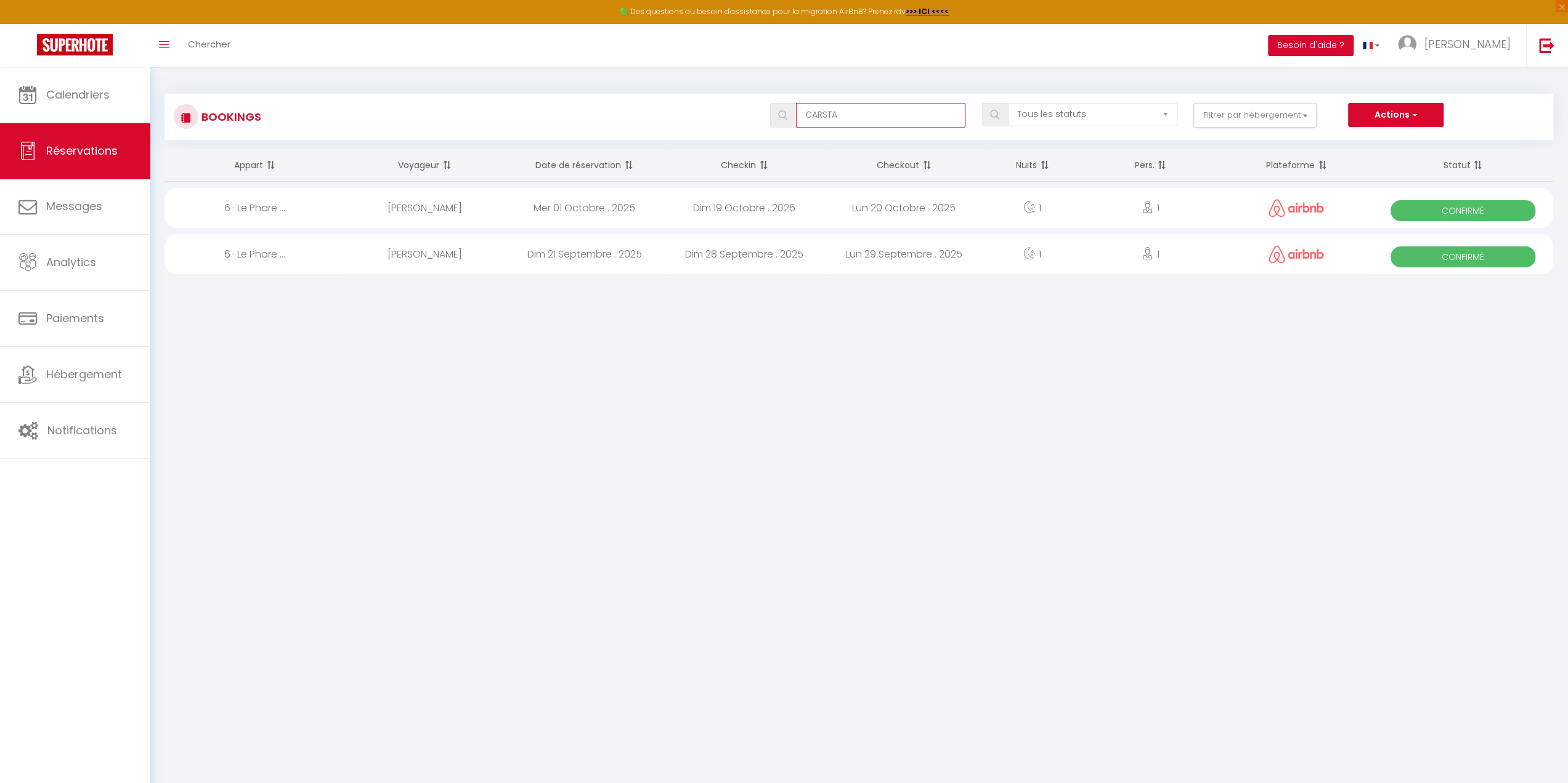
select select
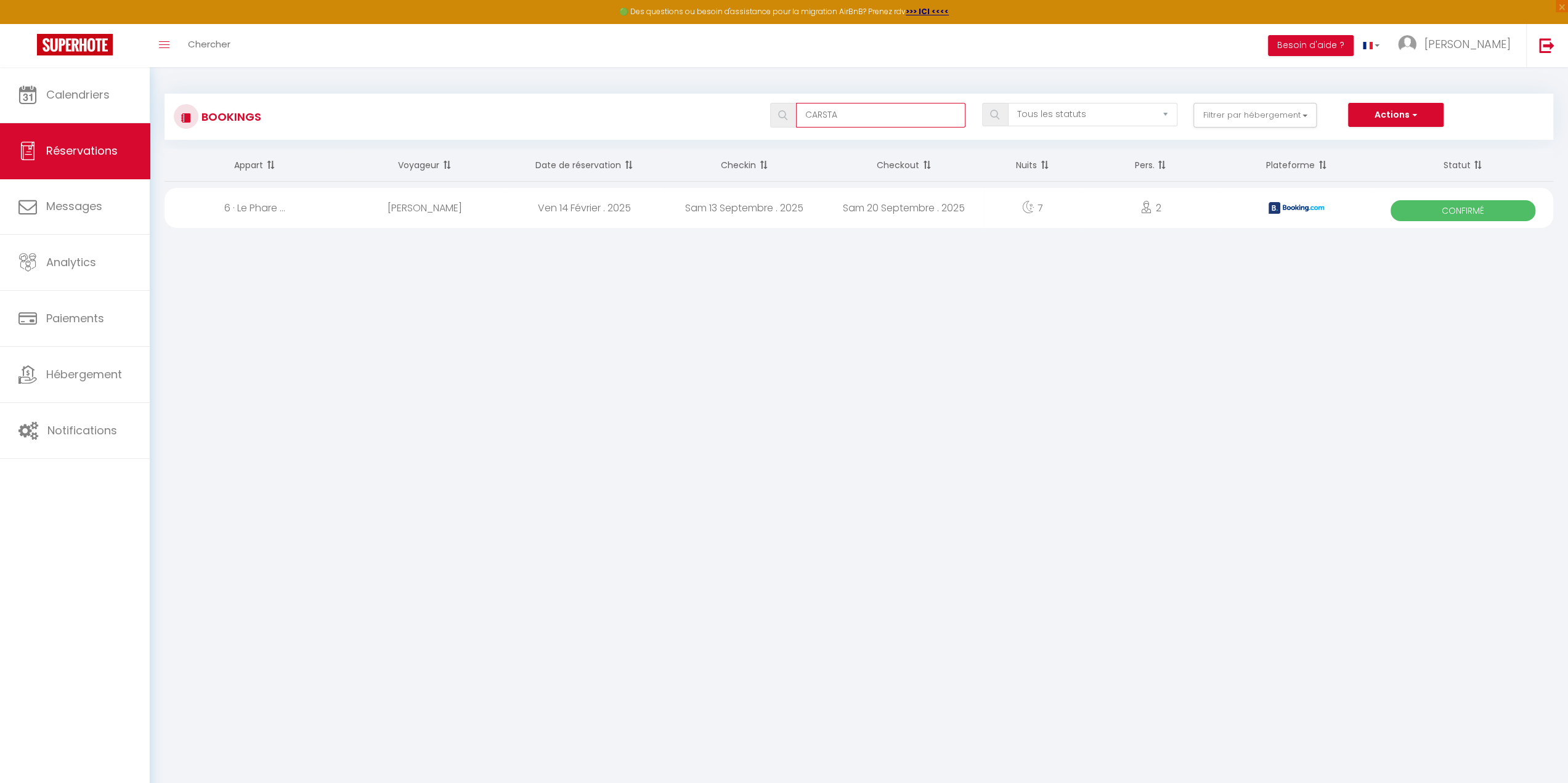
type input "CARSTA"
click at [437, 208] on div "[PERSON_NAME]" at bounding box center [425, 208] width 160 height 40
select select "OK"
select select "KO"
select select "0"
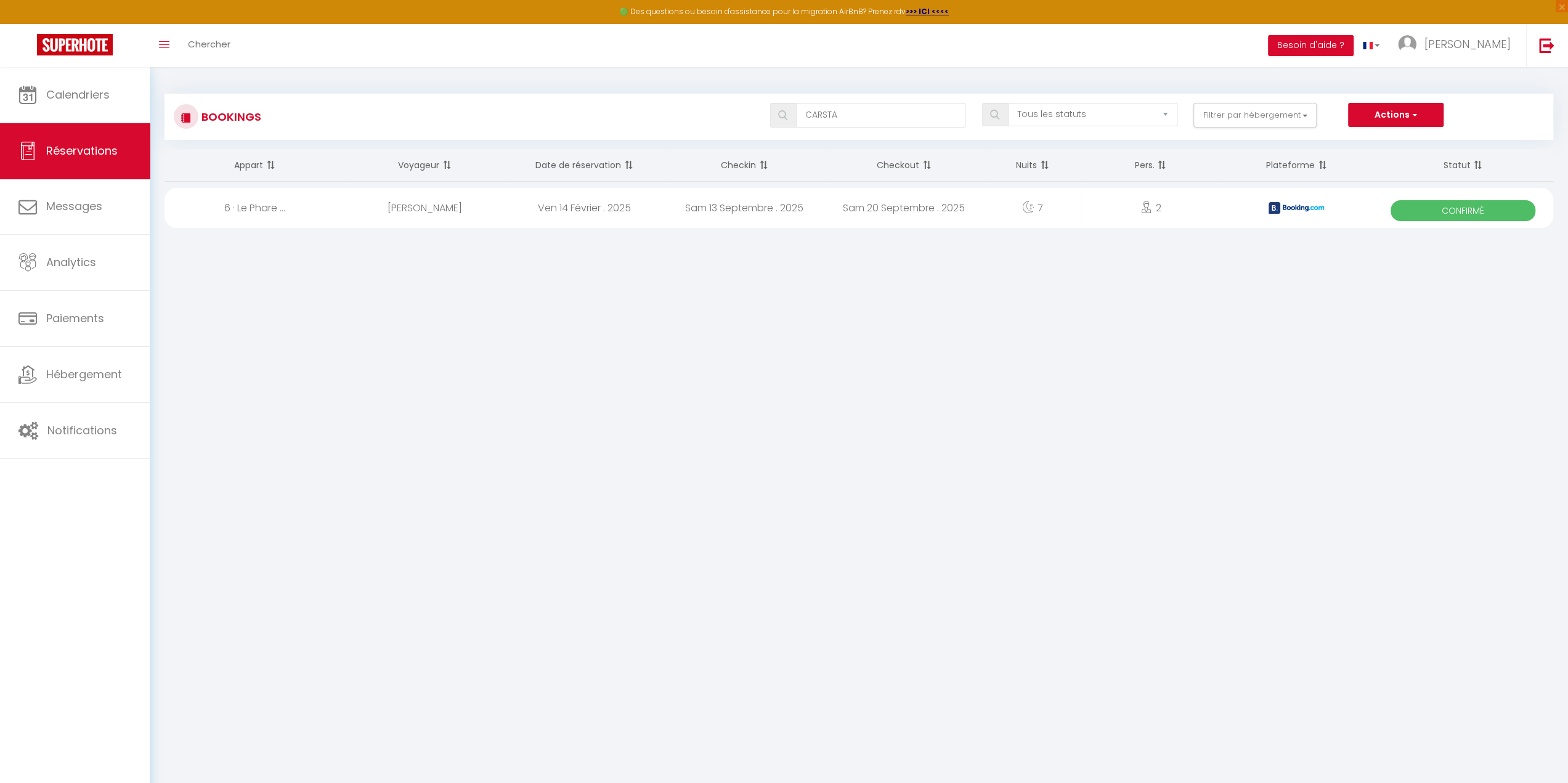
select select "0"
select select "1"
select select
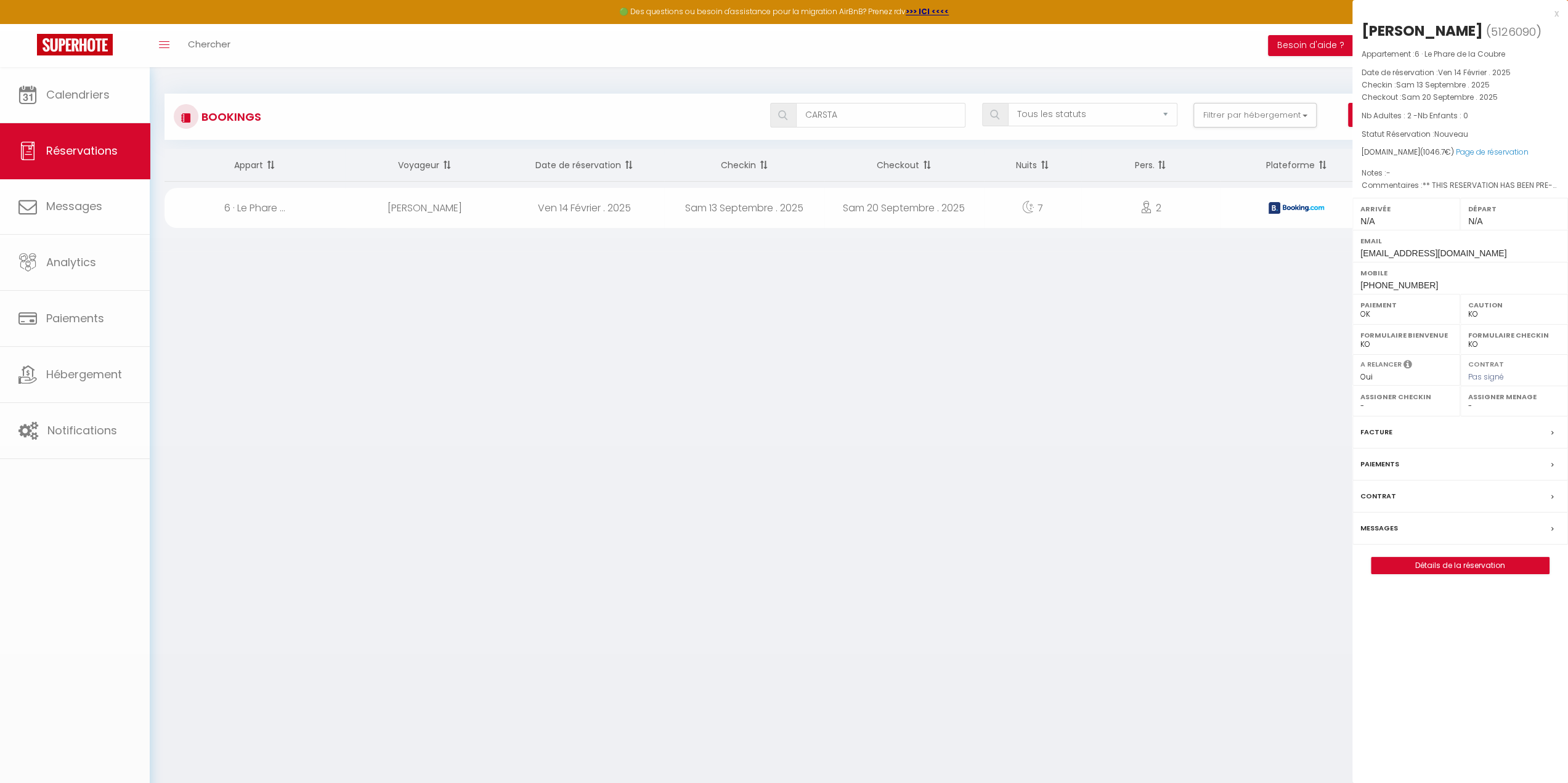
select select "14413"
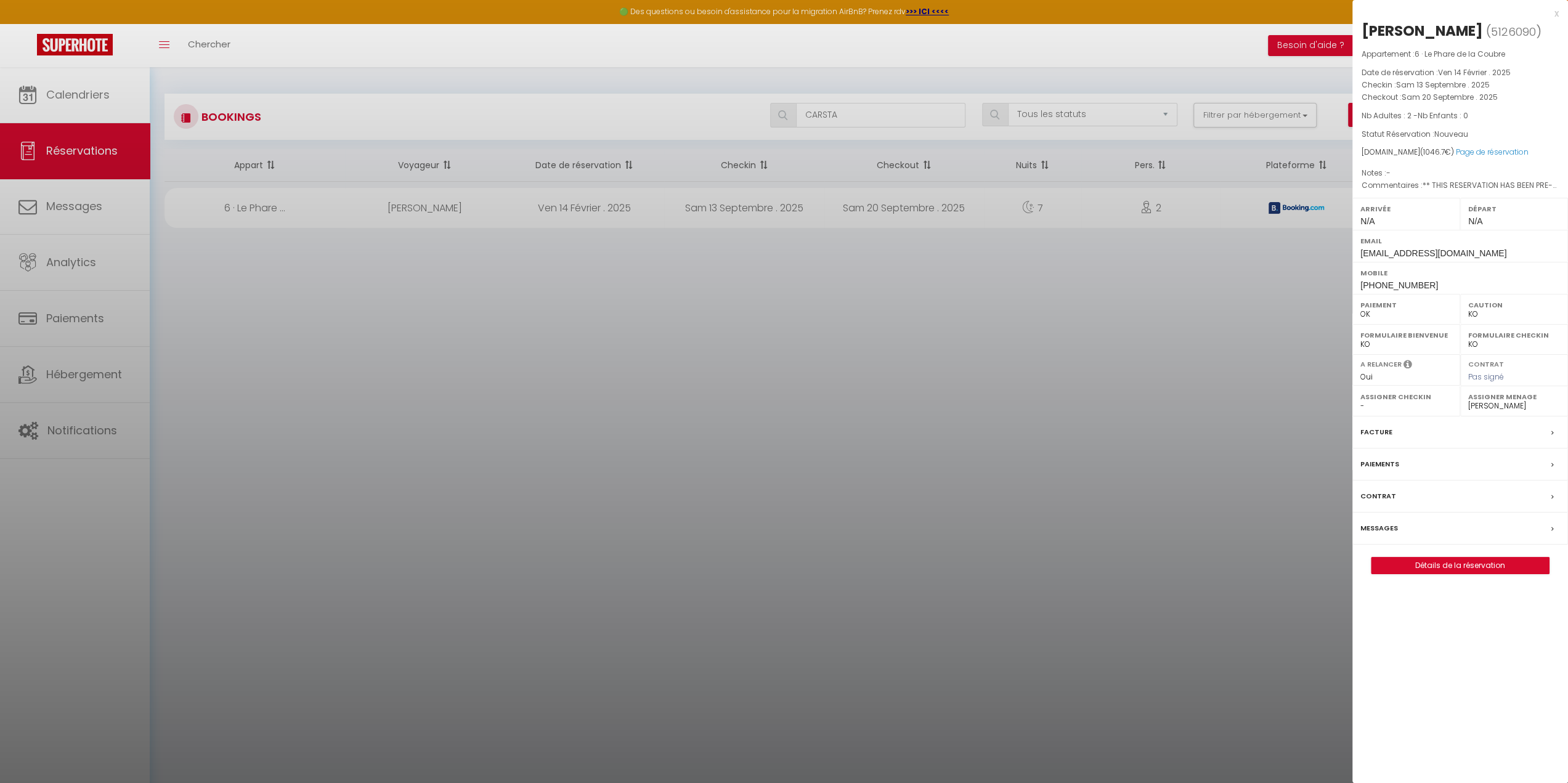
click at [357, 120] on div at bounding box center [784, 391] width 1568 height 783
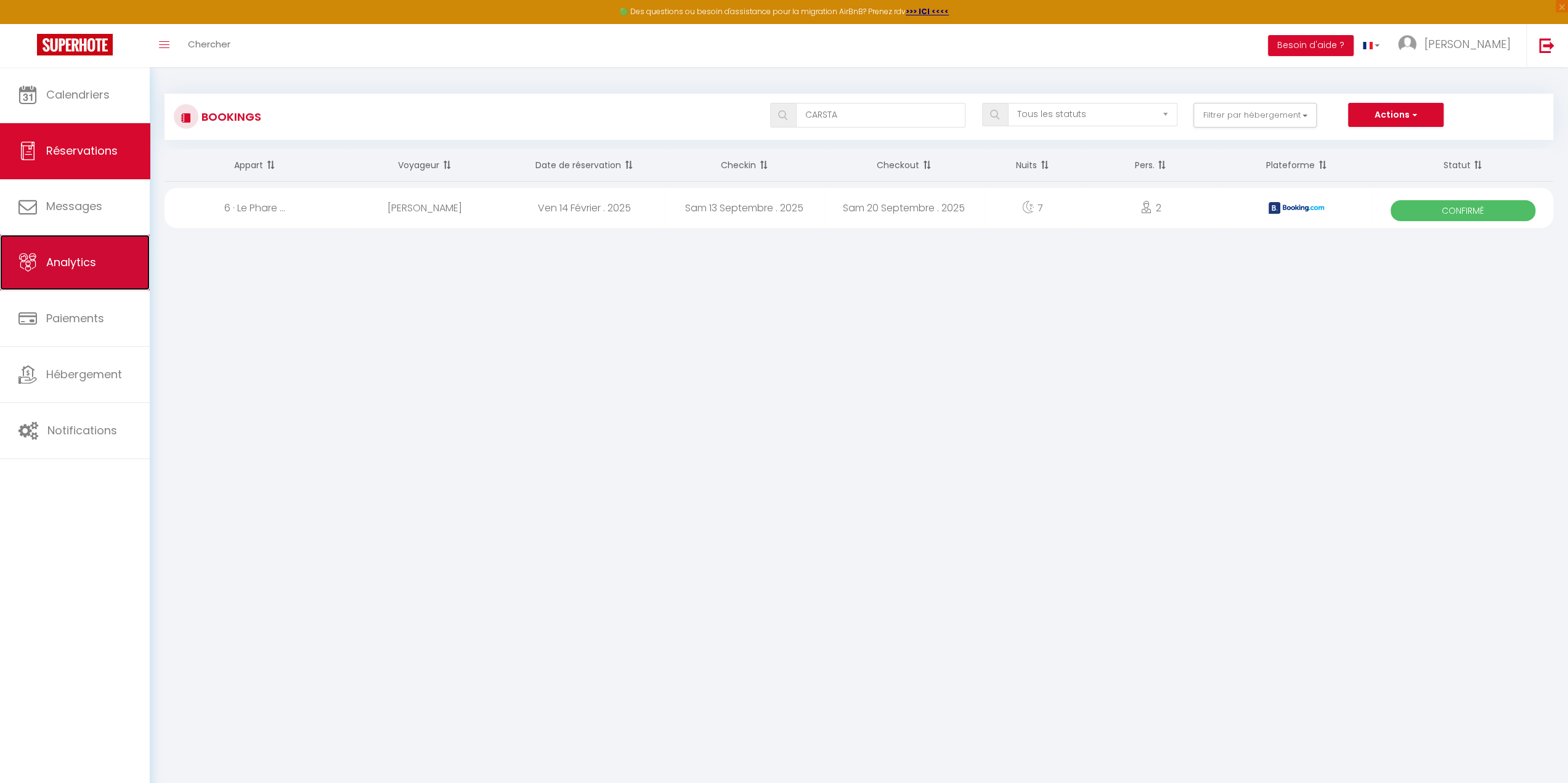
click at [77, 277] on link "Analytics" at bounding box center [75, 263] width 150 height 56
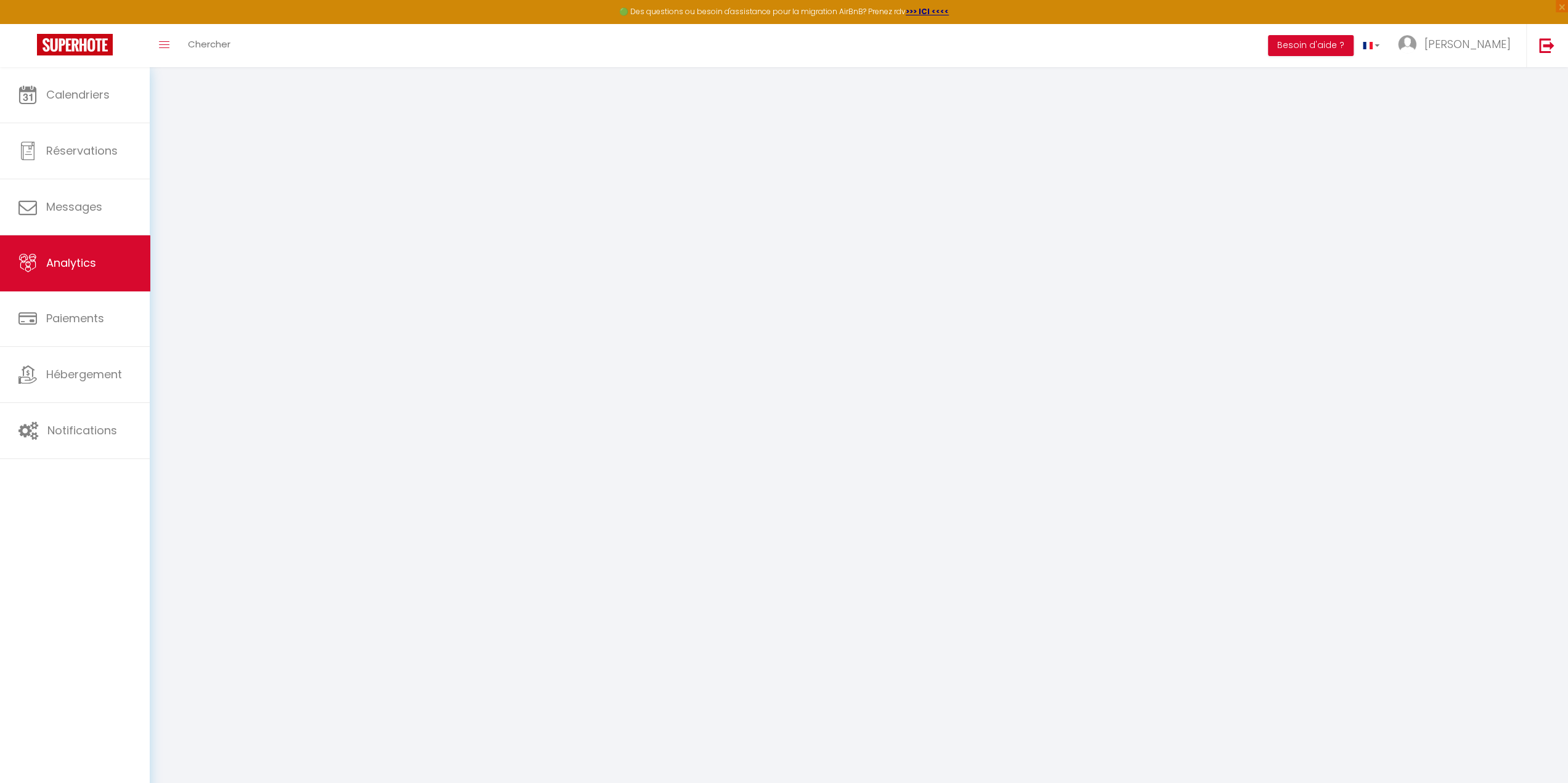
select select "2025"
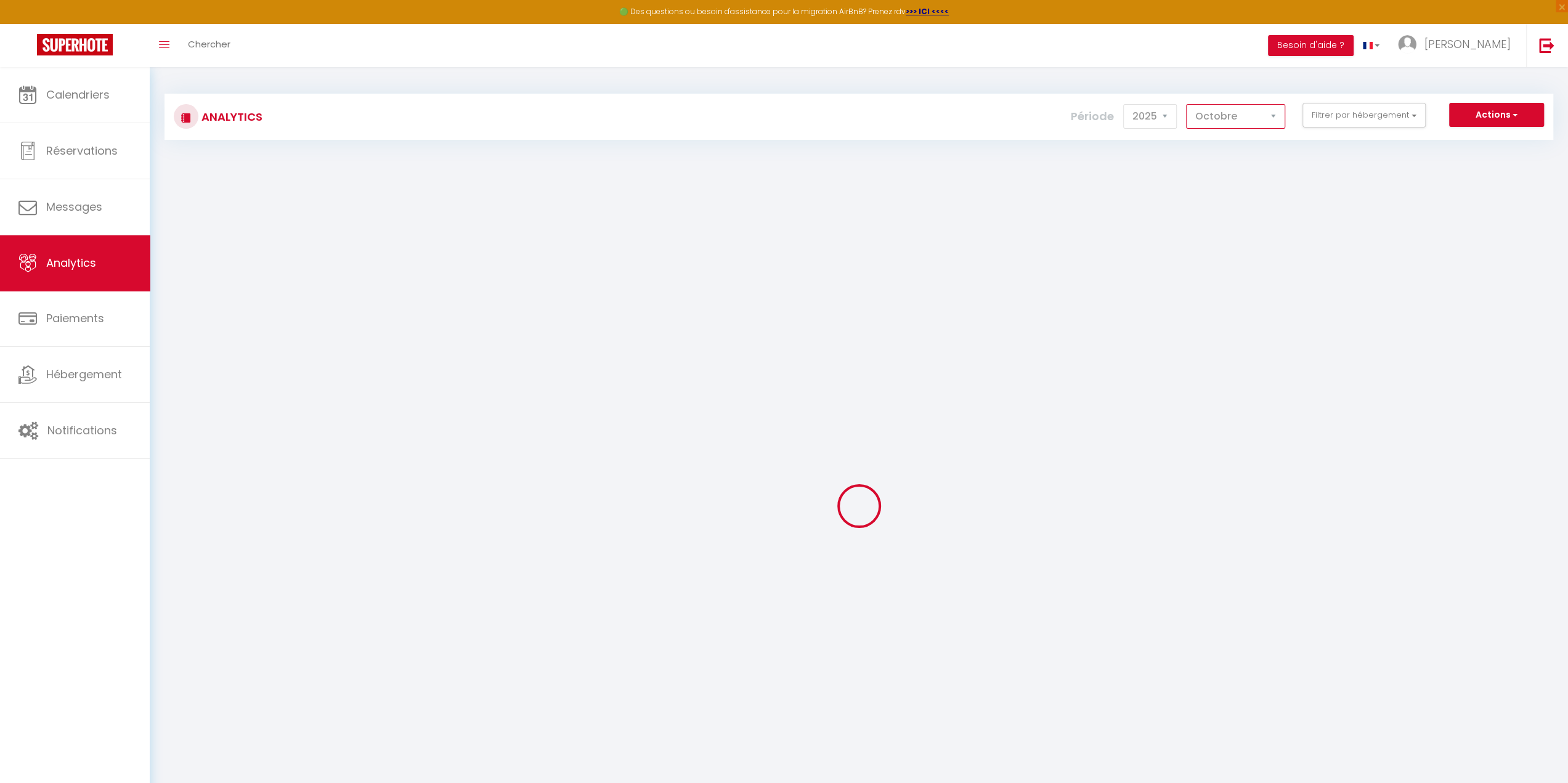
click at [1225, 118] on select "[PERSON_NAME] Mars [PERSON_NAME] Juin Juillet Août Septembre Octobre Novembre D…" at bounding box center [1236, 116] width 99 height 25
select select "9"
click at [1187, 104] on select "[PERSON_NAME] Mars [PERSON_NAME] Juin Juillet Août Septembre Octobre Novembre D…" at bounding box center [1236, 116] width 99 height 25
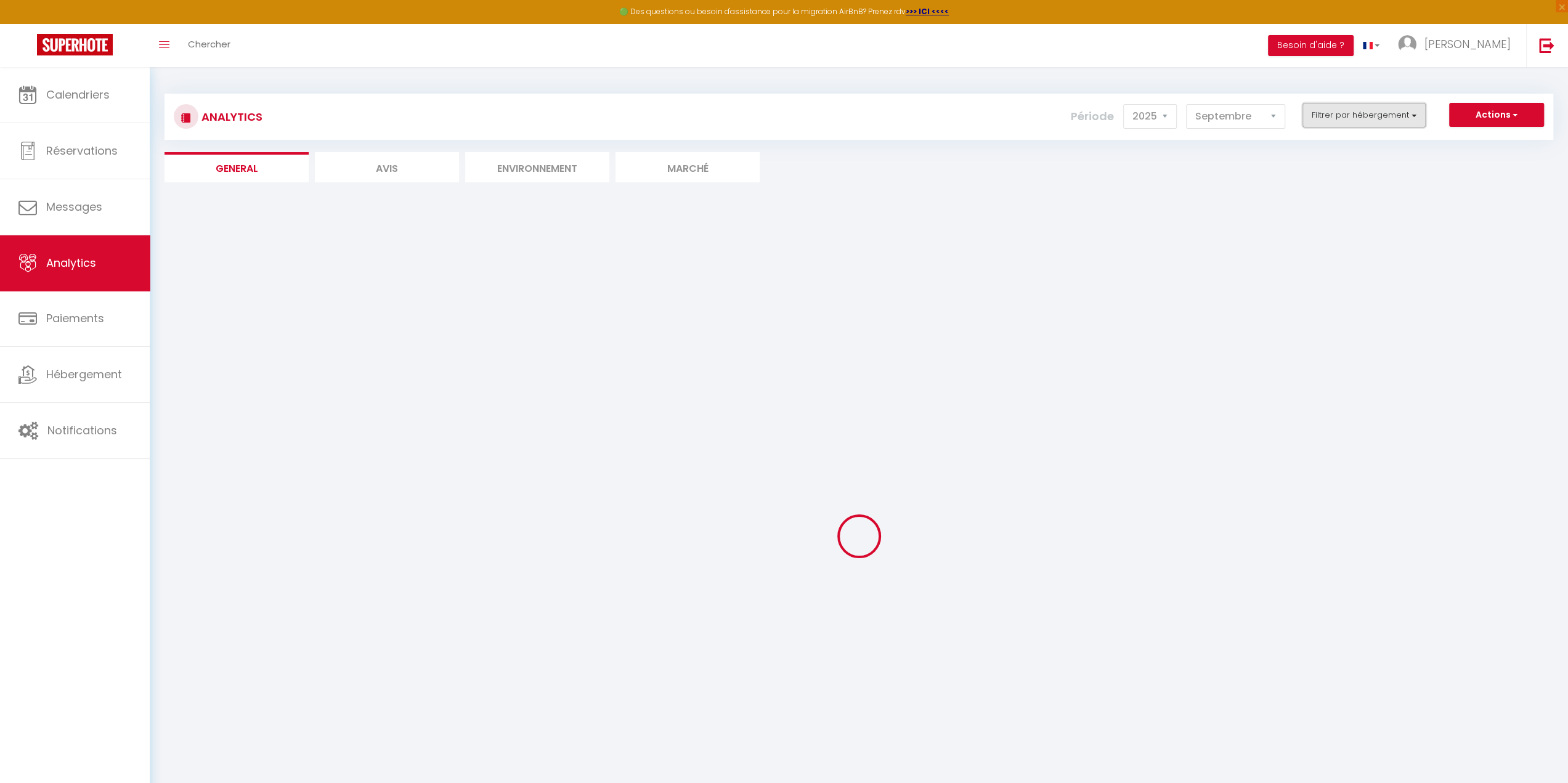
click at [1364, 115] on button "Filtrer par hébergement" at bounding box center [1364, 115] width 124 height 25
checkbox Propre "false"
checkbox Baleines "false"
checkbox Cotinière "false"
checkbox Chauveau "false"
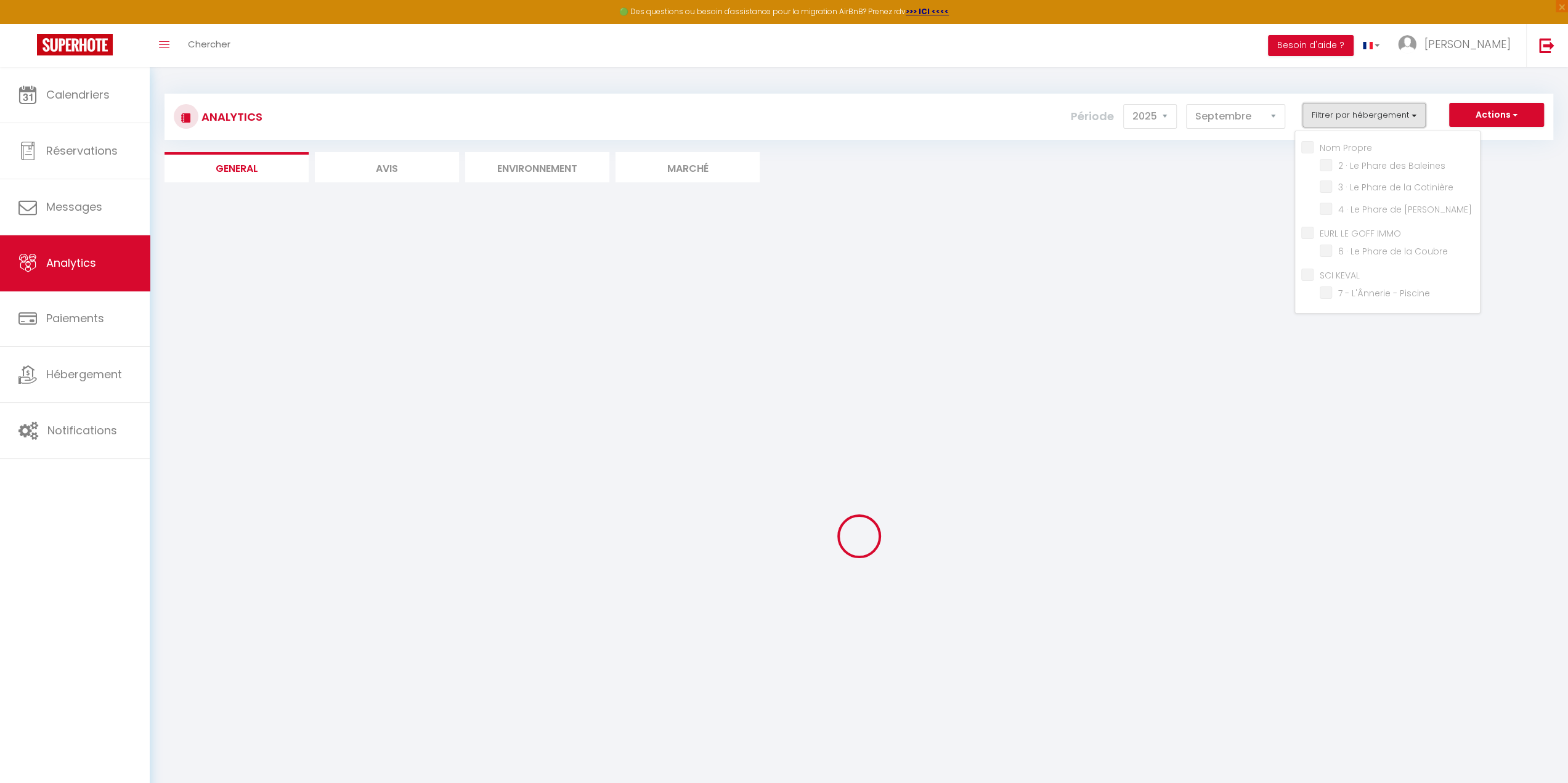
checkbox IMMO "false"
checkbox Coubre "false"
checkbox KEVAL "false"
checkbox Piscine "false"
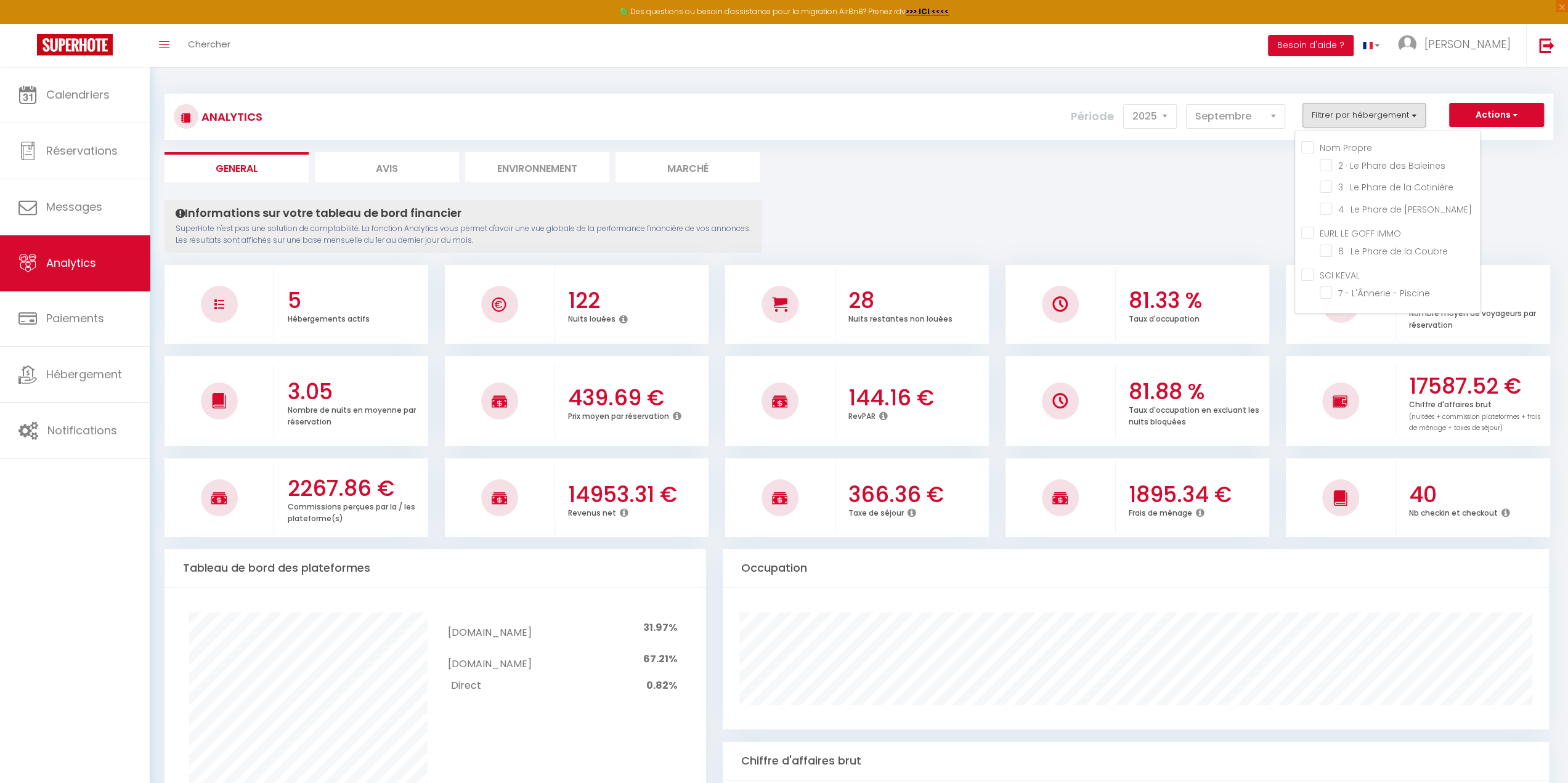
click at [1310, 235] on IMMO "EURL LE GOFF IMMO" at bounding box center [1391, 232] width 178 height 12
checkbox IMMO "true"
checkbox Baleines "false"
checkbox Cotinière "false"
checkbox Chauveau "false"
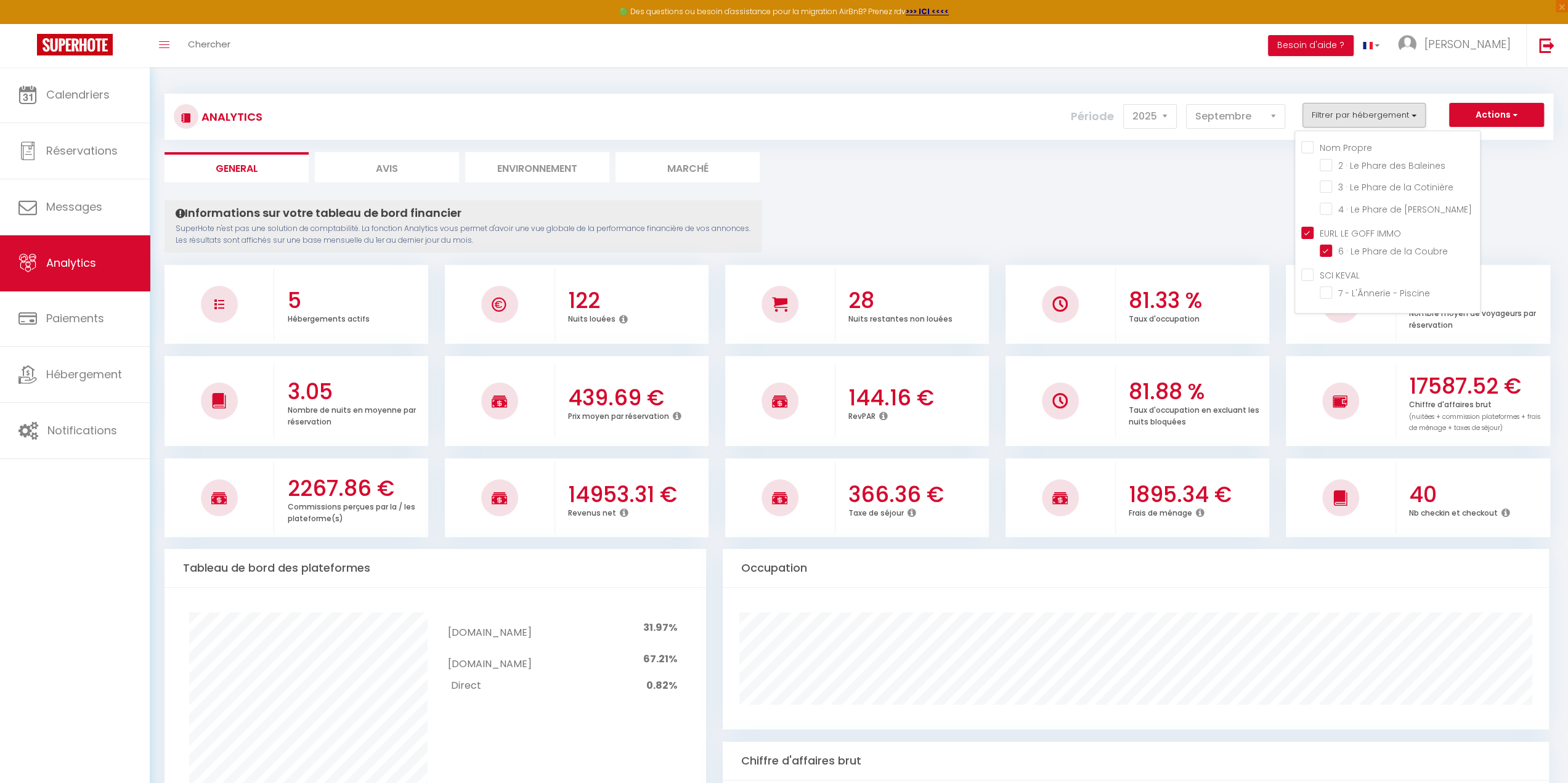
checkbox Coubre "true"
checkbox Piscine "false"
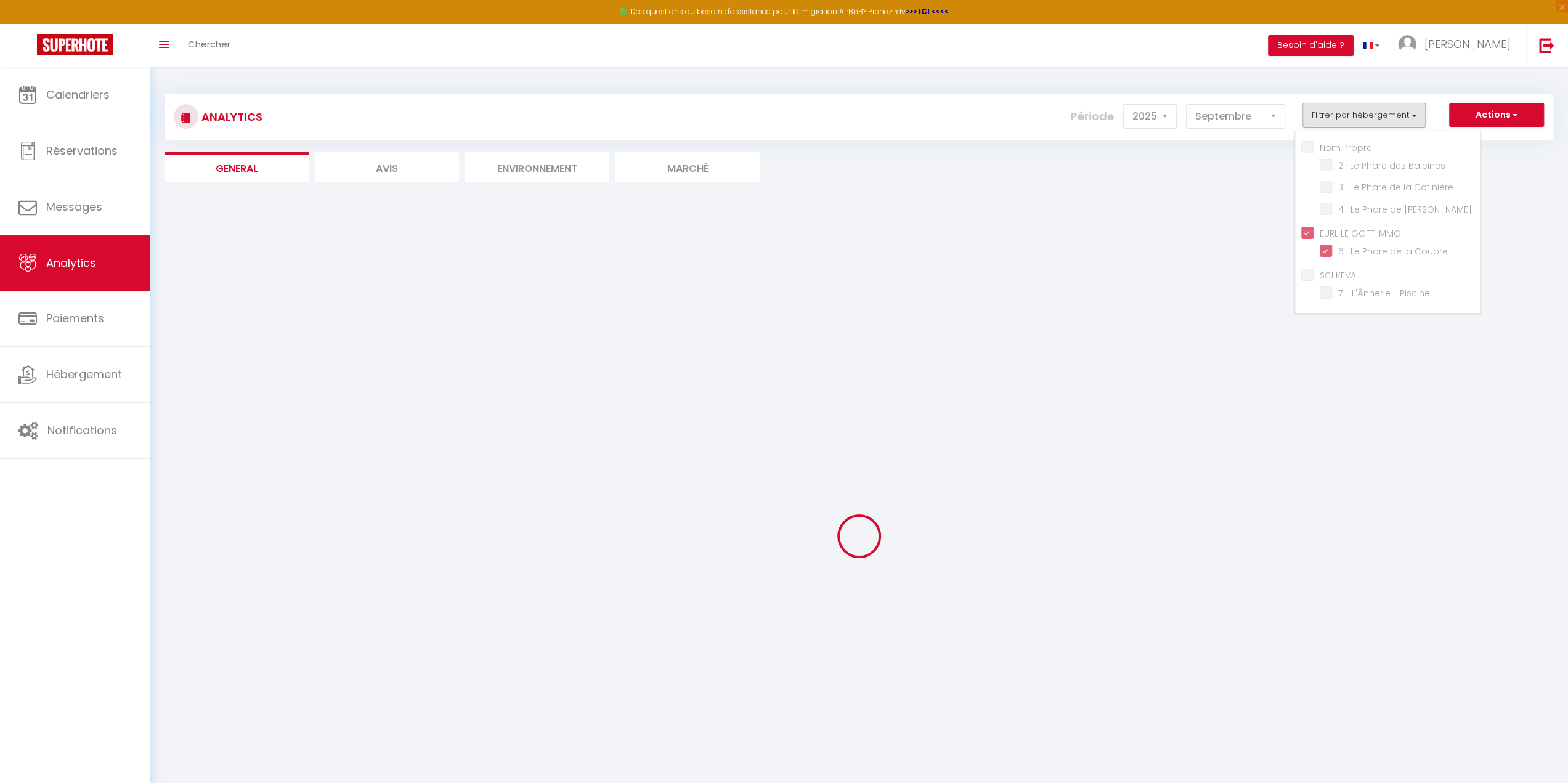
checkbox Baleines "false"
checkbox Cotinière "false"
checkbox Chauveau "false"
checkbox Piscine "false"
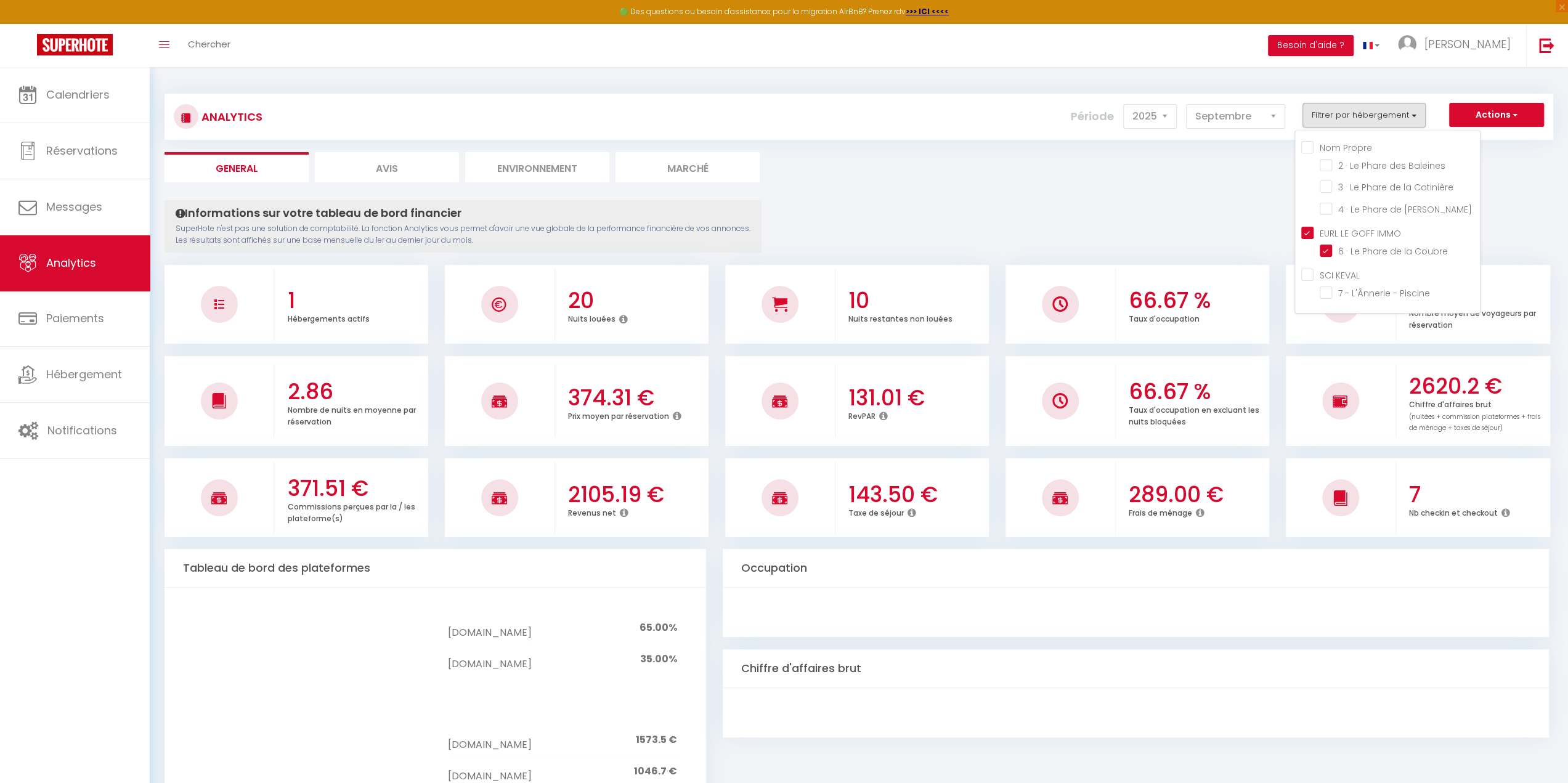
click at [1154, 175] on ul "General Avis Environnement Marché" at bounding box center [859, 167] width 1389 height 30
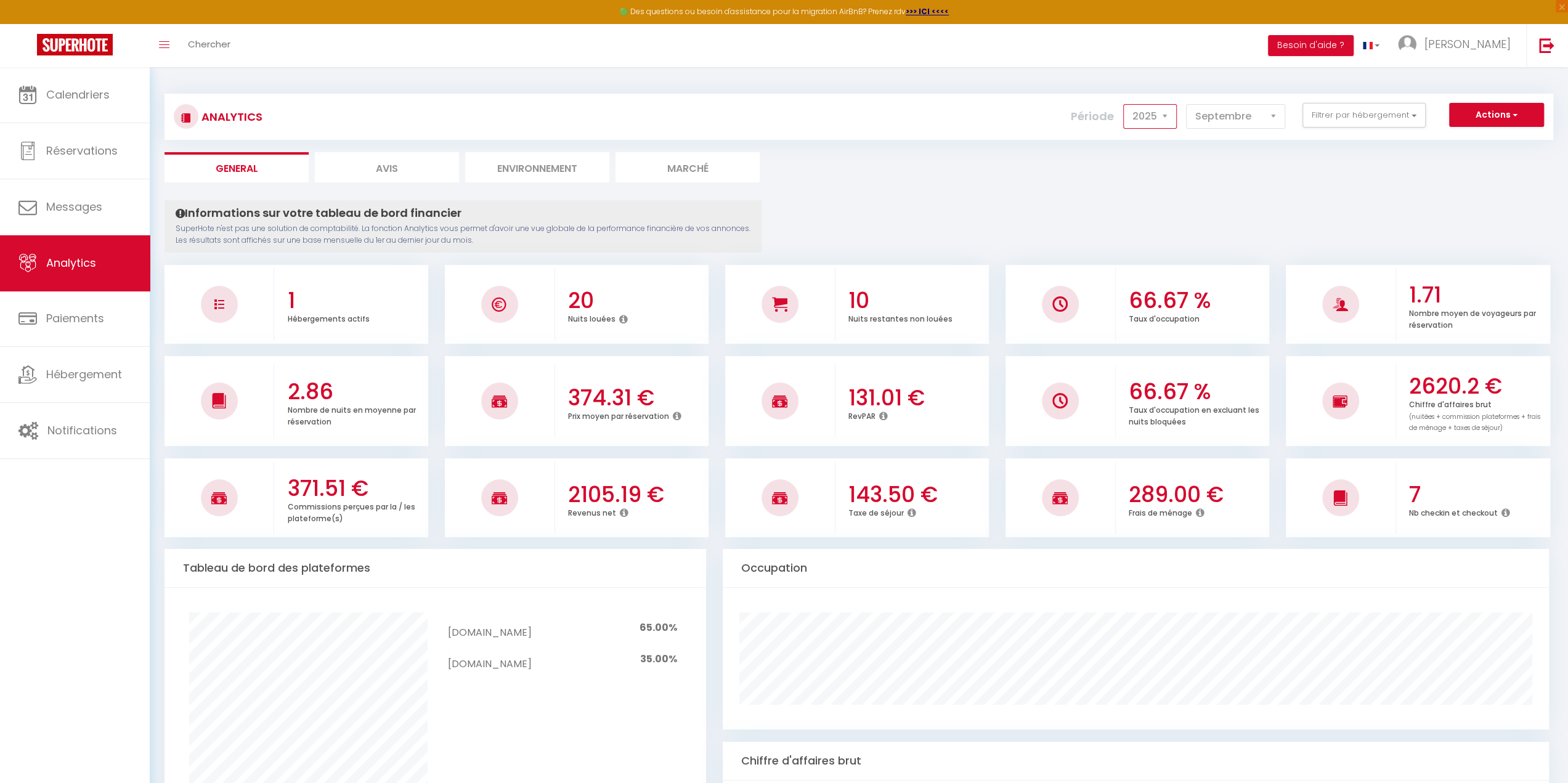
click at [1164, 117] on select "2014 2015 2016 2017 2018 2019 2020 2021 2022 2023 2024 2025 2026 2027" at bounding box center [1150, 116] width 54 height 25
click at [1126, 104] on select "2014 2015 2016 2017 2018 2019 2020 2021 2022 2023 2024 2025 2026 2027" at bounding box center [1150, 116] width 54 height 25
click at [1173, 111] on select "2014 2015 2016 2017 2018 2019 2020 2021 2022 2023 2024 2025 2026 2027" at bounding box center [1150, 116] width 54 height 25
click at [1126, 104] on select "2014 2015 2016 2017 2018 2019 2020 2021 2022 2023 2024 2025 2026 2027" at bounding box center [1150, 116] width 54 height 25
click at [1145, 118] on select "2014 2015 2016 2017 2018 2019 2020 2021 2022 2023 2024 2025 2026 2027" at bounding box center [1150, 116] width 54 height 25
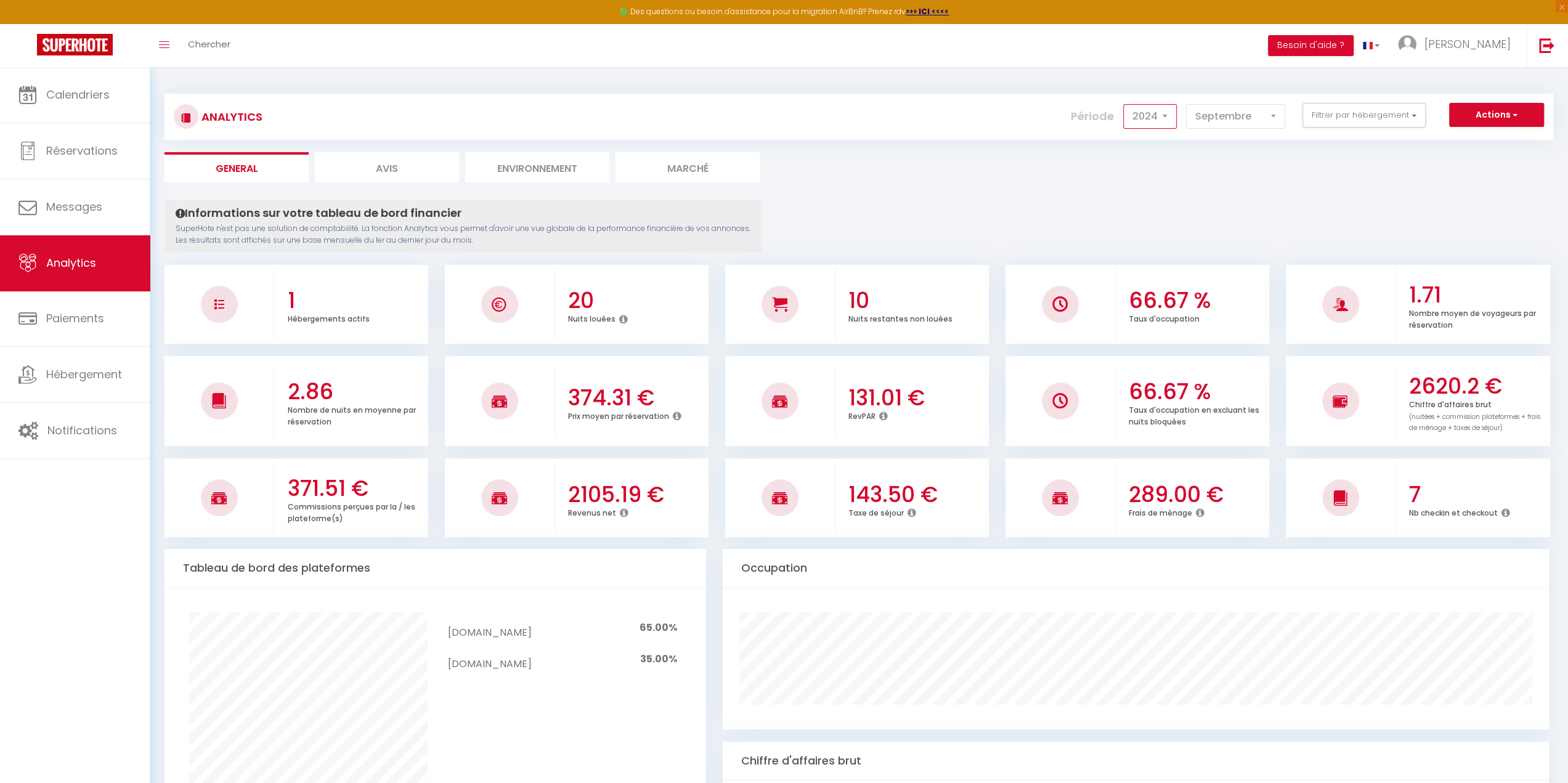
click at [1126, 104] on select "2014 2015 2016 2017 2018 2019 2020 2021 2022 2023 2024 2025 2026 2027" at bounding box center [1150, 116] width 54 height 25
click at [1150, 109] on select "2014 2015 2016 2017 2018 2019 2020 2021 2022 2023 2024 2025 2026 2027" at bounding box center [1150, 116] width 54 height 25
click at [1126, 104] on select "2014 2015 2016 2017 2018 2019 2020 2021 2022 2023 2024 2025 2026 2027" at bounding box center [1150, 116] width 54 height 25
click at [1143, 116] on select "2014 2015 2016 2017 2018 2019 2020 2021 2022 2023 2024 2025 2026 2027" at bounding box center [1150, 116] width 54 height 25
select select "2024"
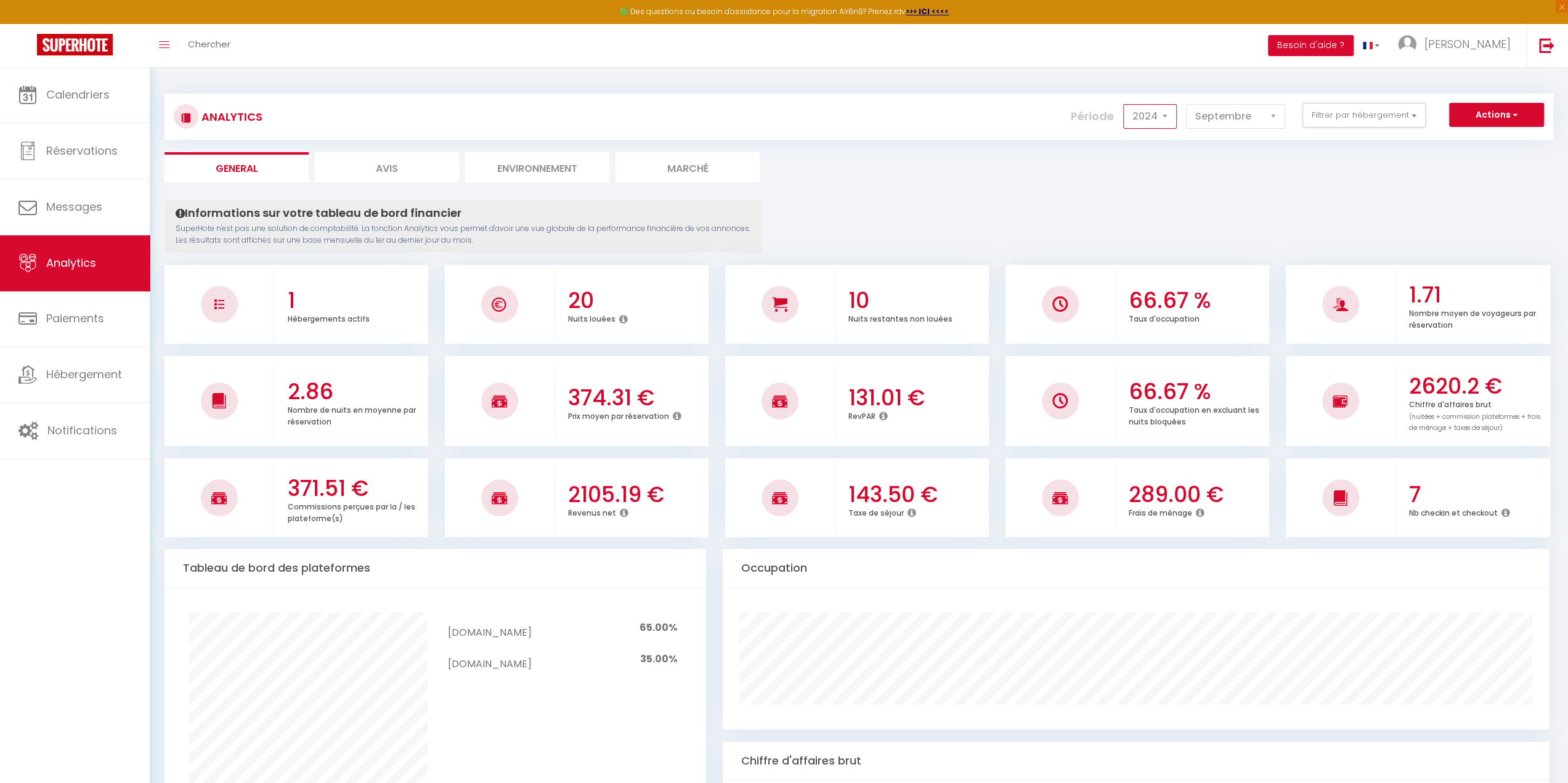
click at [1126, 104] on select "2014 2015 2016 2017 2018 2019 2020 2021 2022 2023 2024 2025 2026 2027" at bounding box center [1150, 116] width 54 height 25
click at [1160, 116] on select "2014 2015 2016 2017 2018 2019 2020 2021 2022 2023 2024 2025 2026 2027" at bounding box center [1150, 116] width 54 height 25
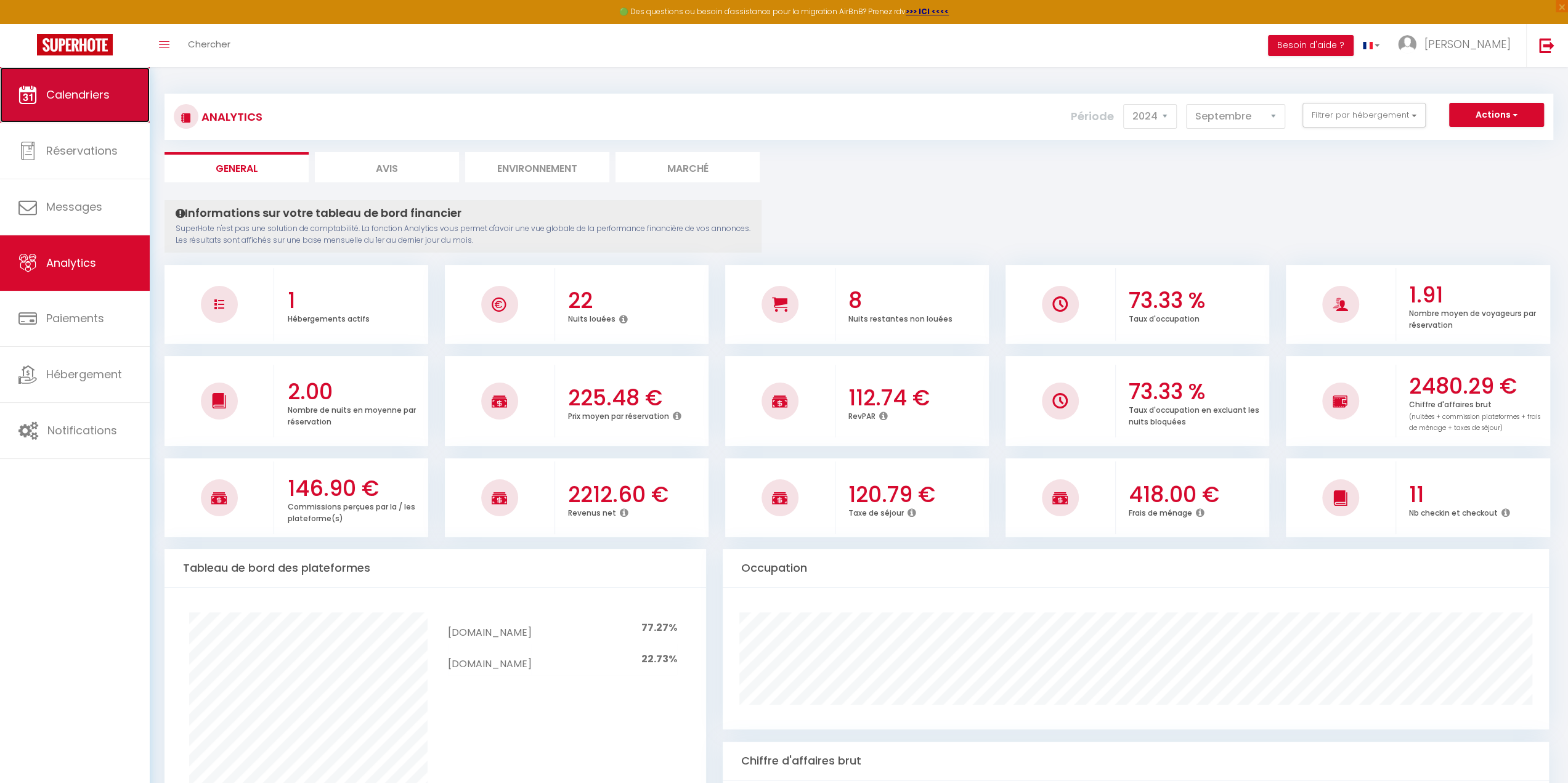
click at [75, 109] on link "Calendriers" at bounding box center [75, 95] width 150 height 56
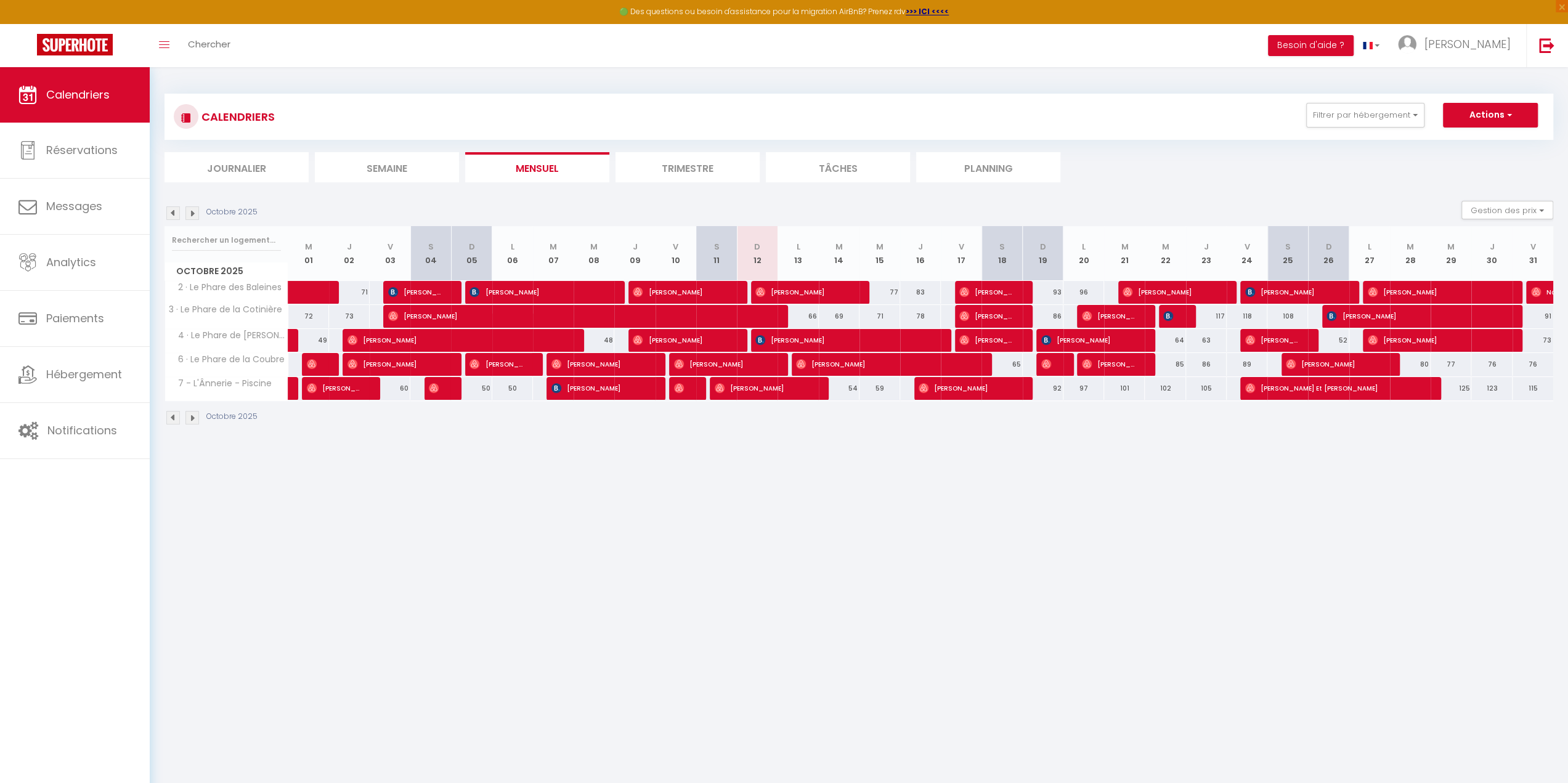
click at [177, 212] on img at bounding box center [173, 213] width 14 height 14
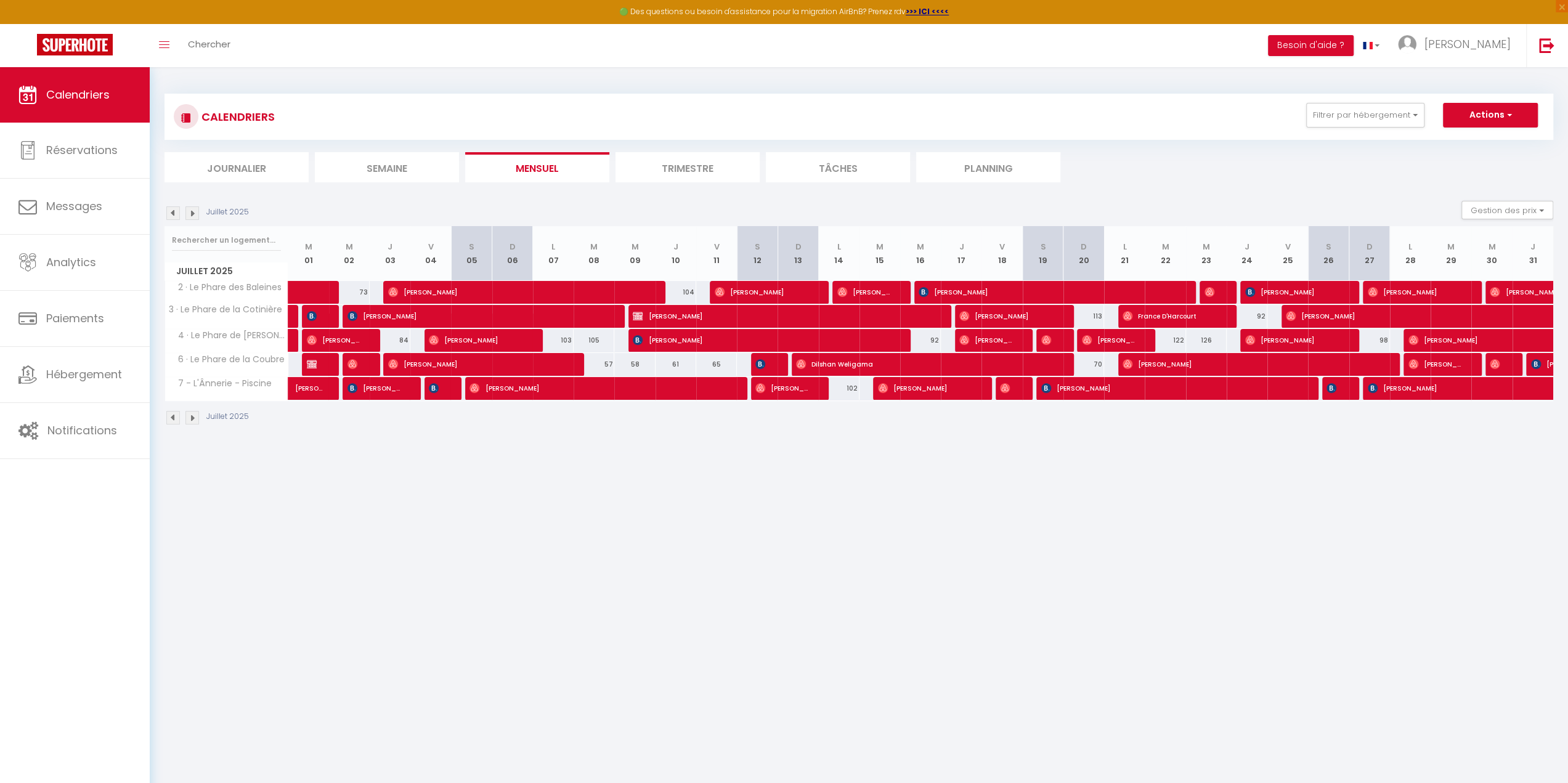
click at [177, 212] on img at bounding box center [173, 213] width 14 height 14
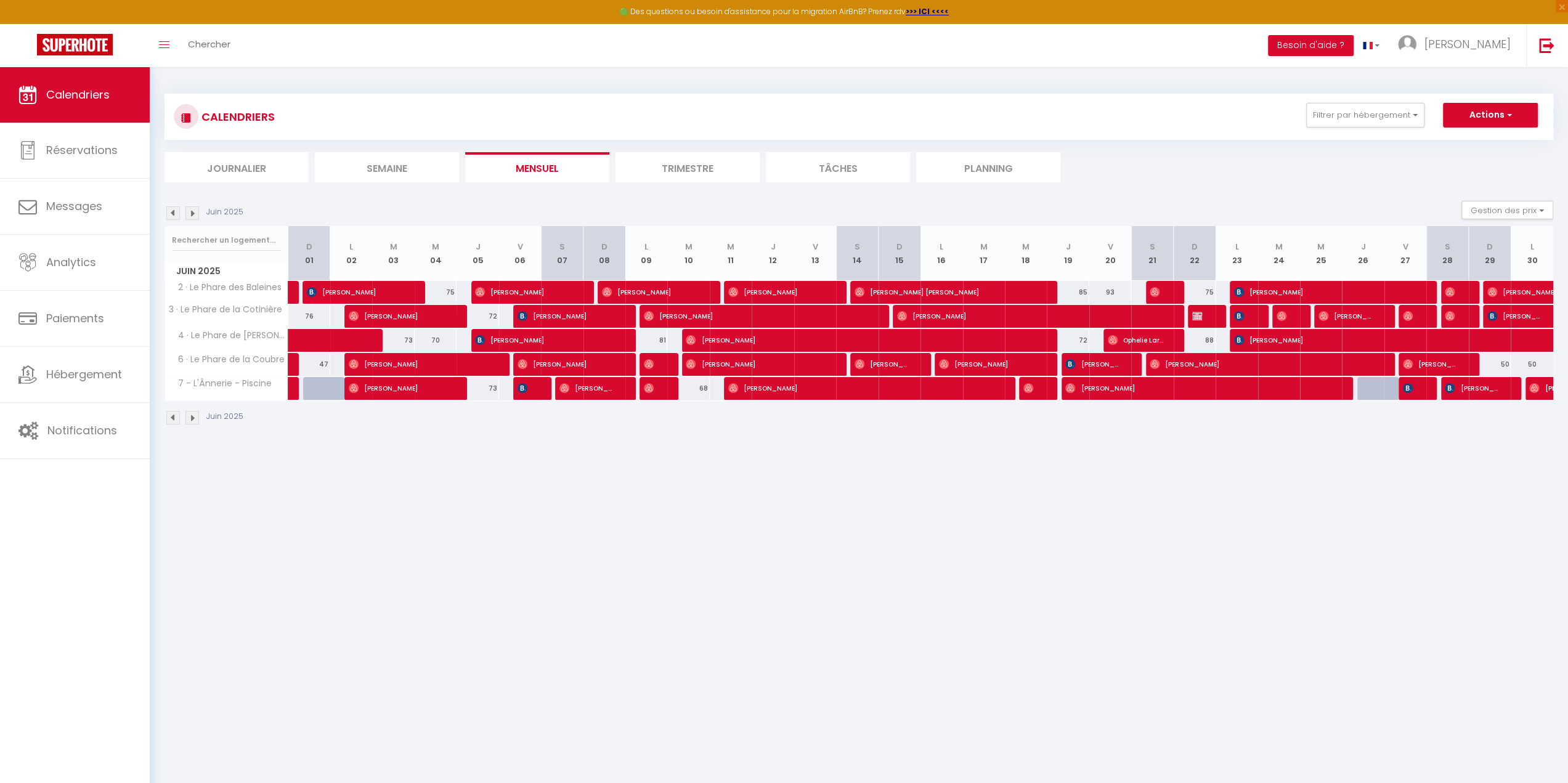
click at [177, 212] on img at bounding box center [173, 213] width 14 height 14
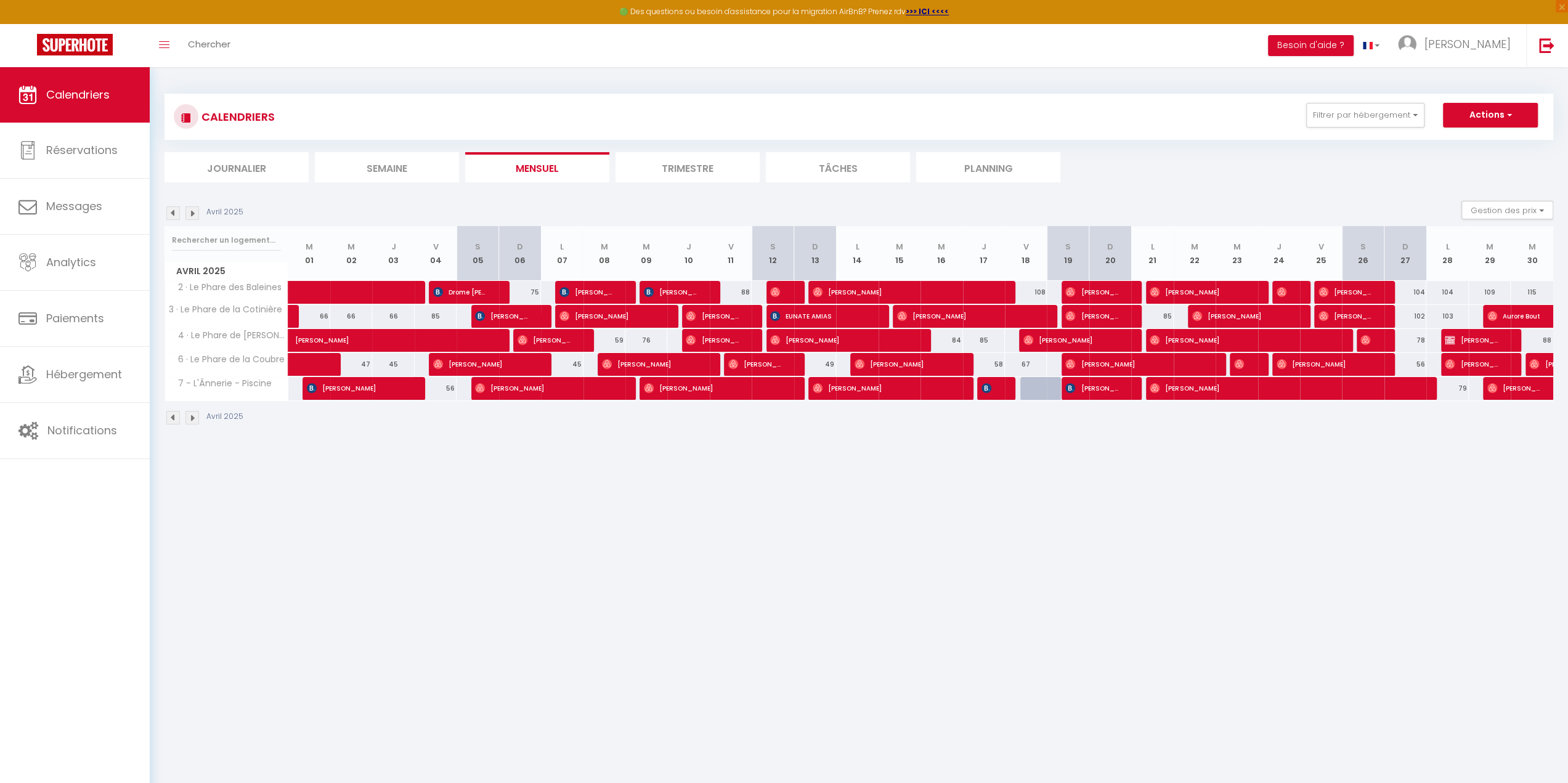
click at [177, 212] on img at bounding box center [173, 213] width 14 height 14
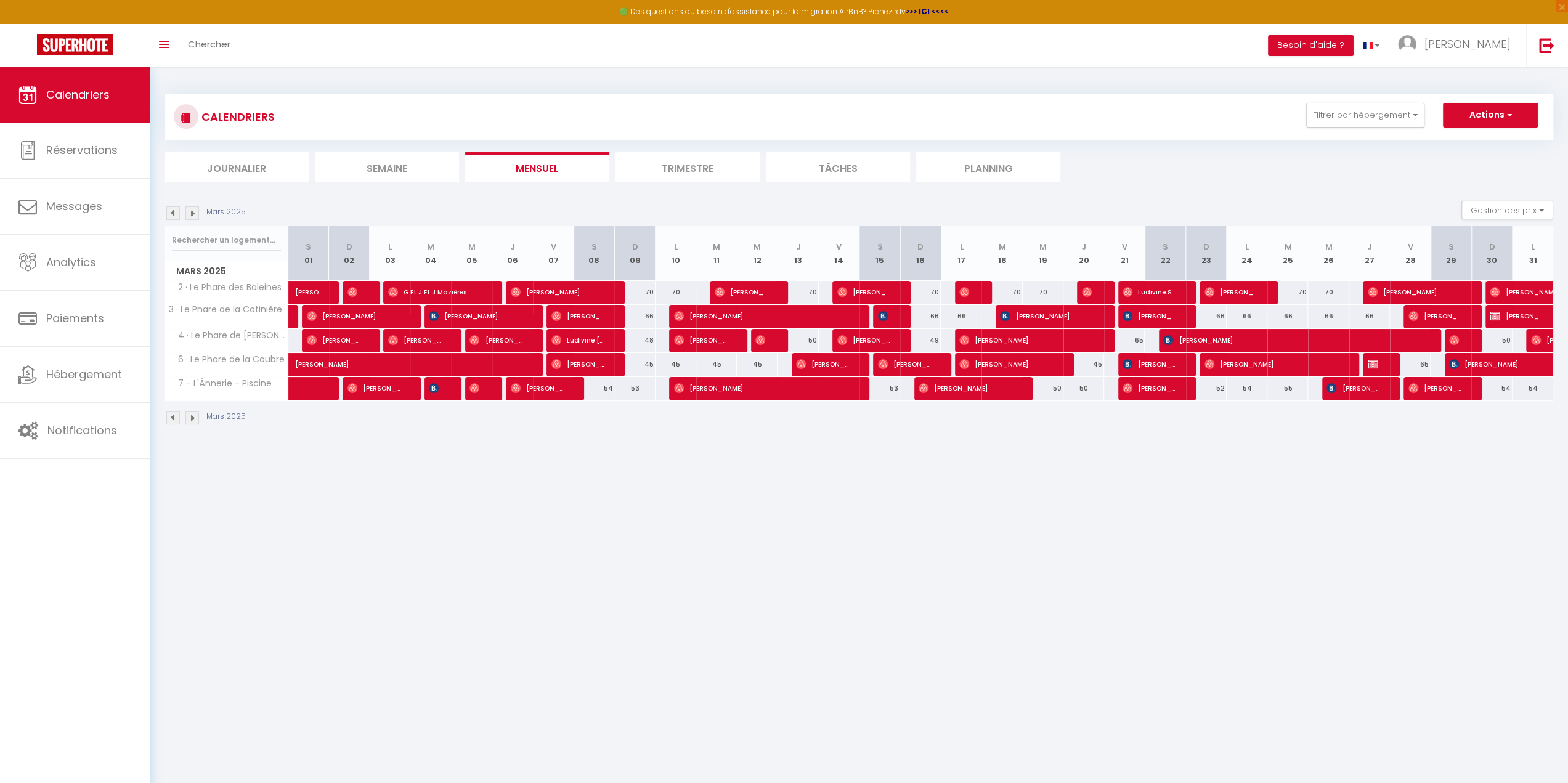
click at [177, 212] on img at bounding box center [173, 213] width 14 height 14
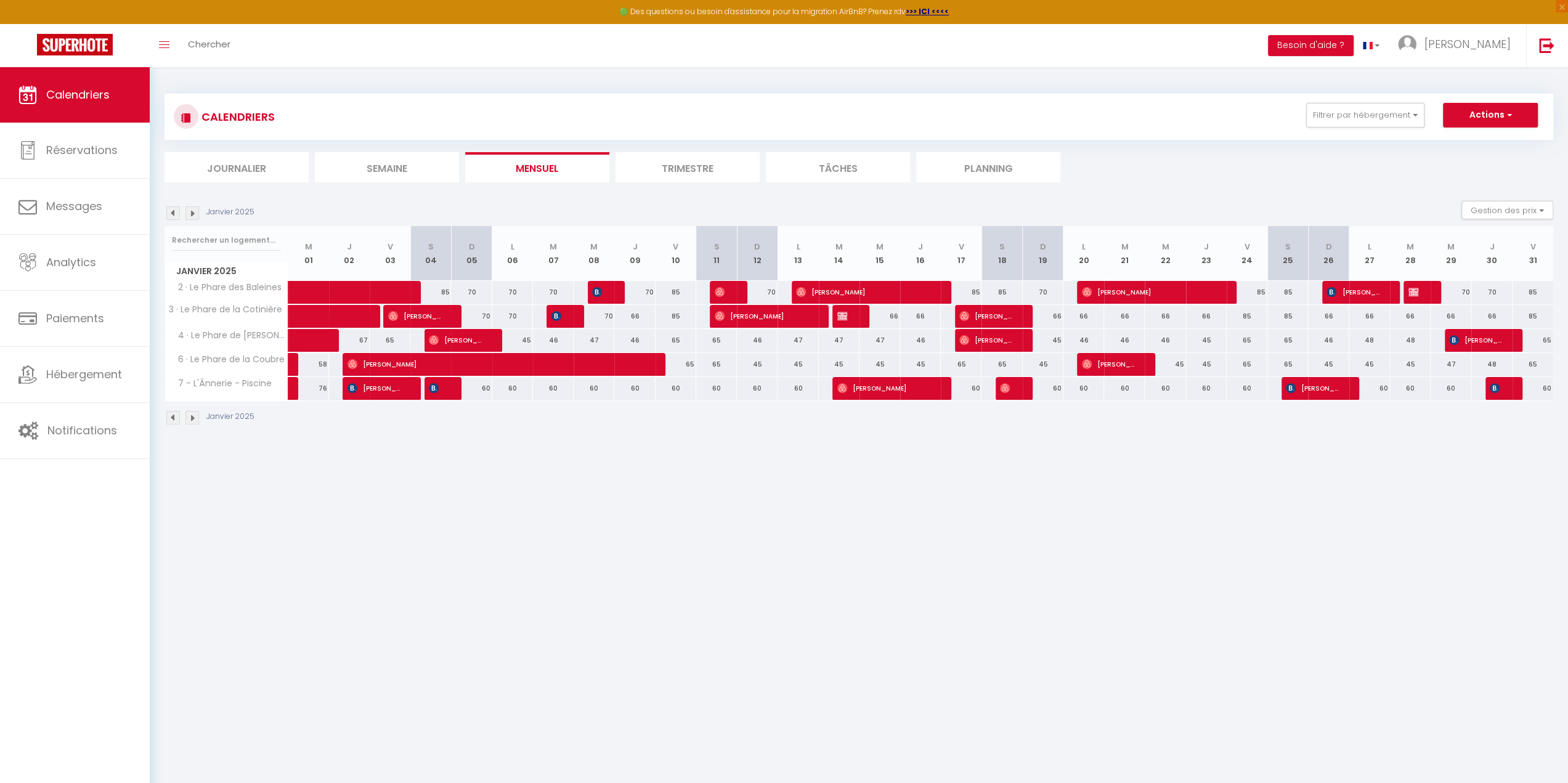
click at [177, 212] on img at bounding box center [173, 213] width 14 height 14
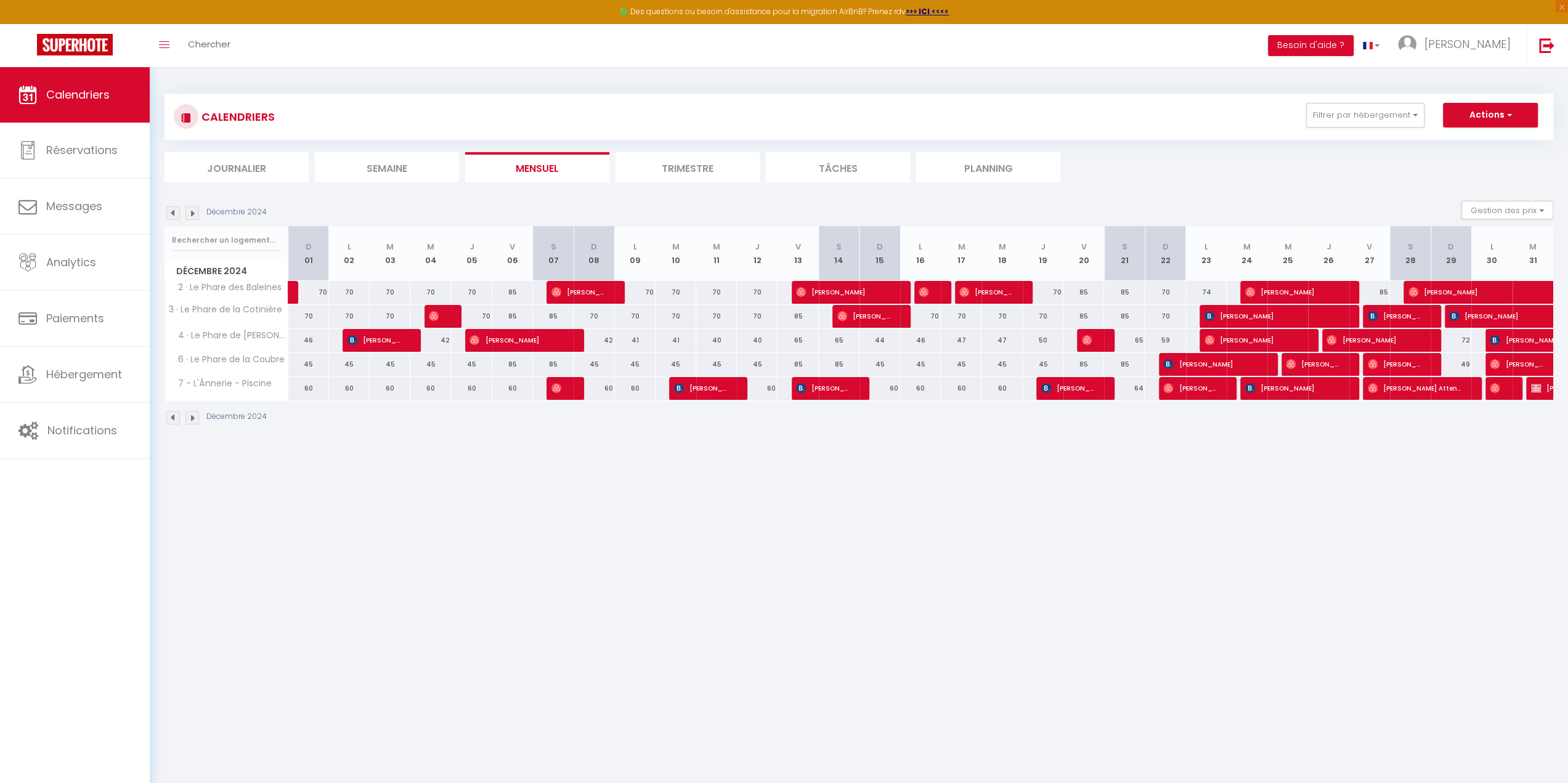
click at [177, 212] on img at bounding box center [173, 213] width 14 height 14
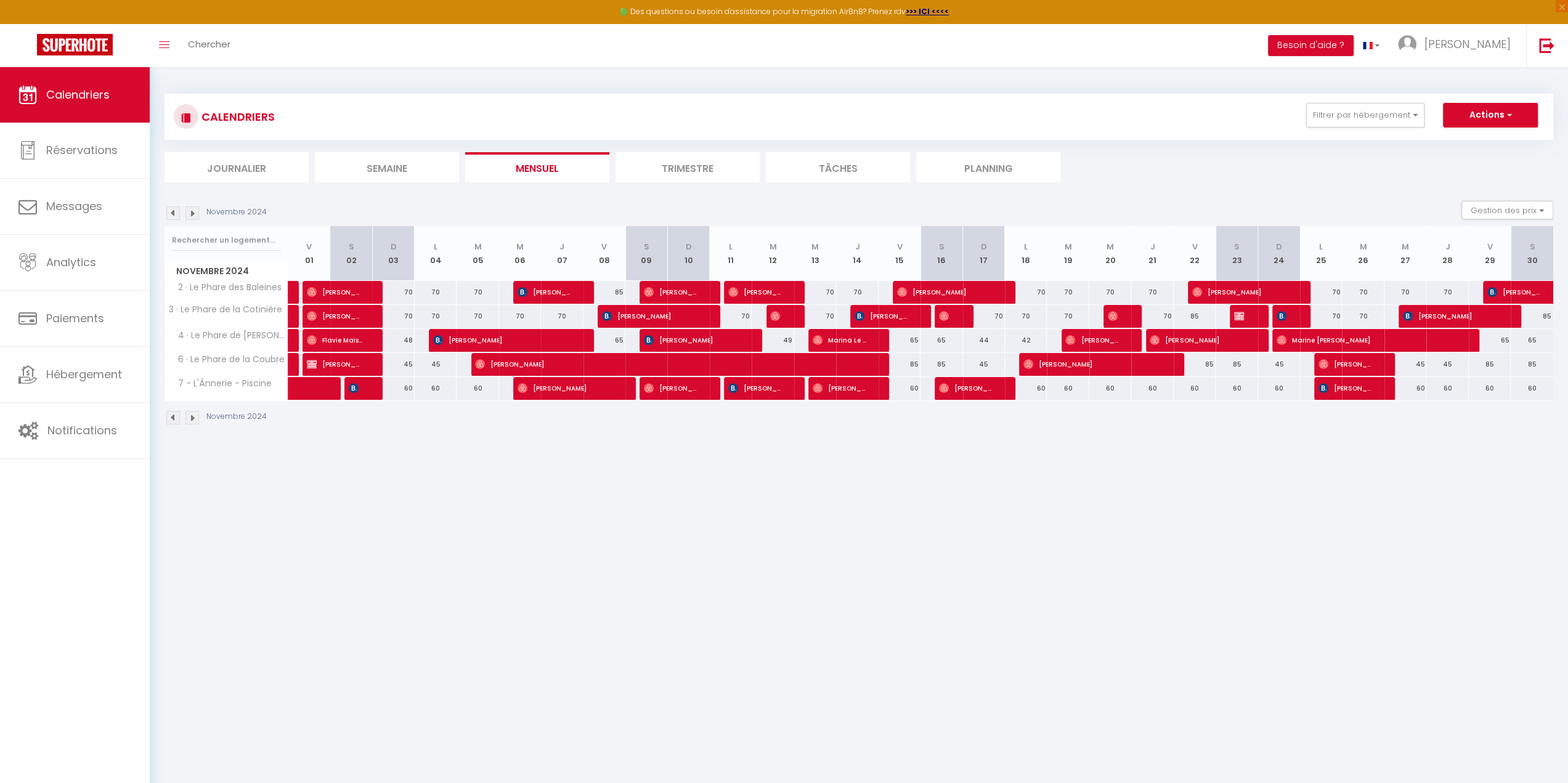
click at [177, 212] on img at bounding box center [173, 213] width 14 height 14
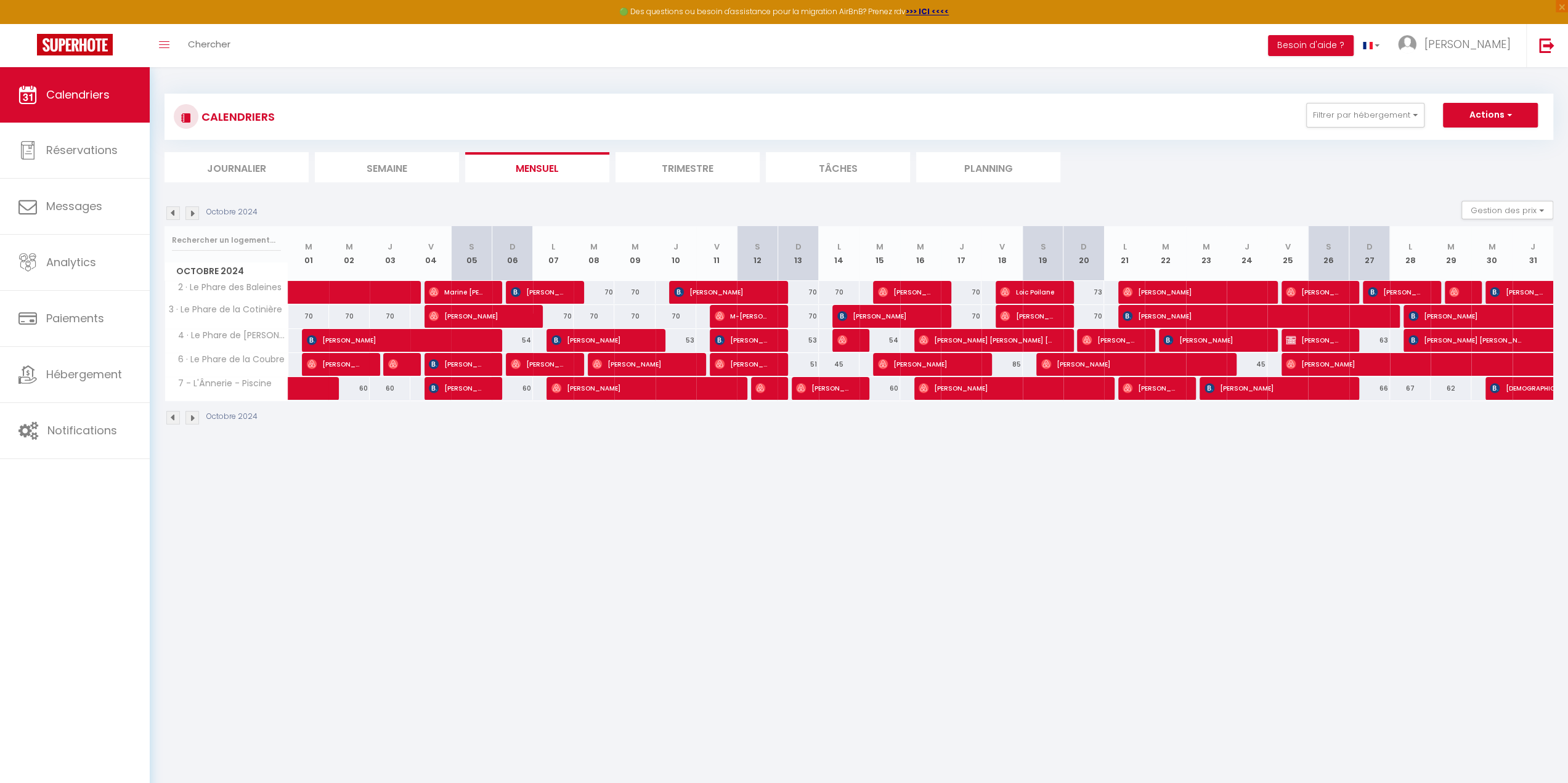
click at [177, 212] on img at bounding box center [173, 213] width 14 height 14
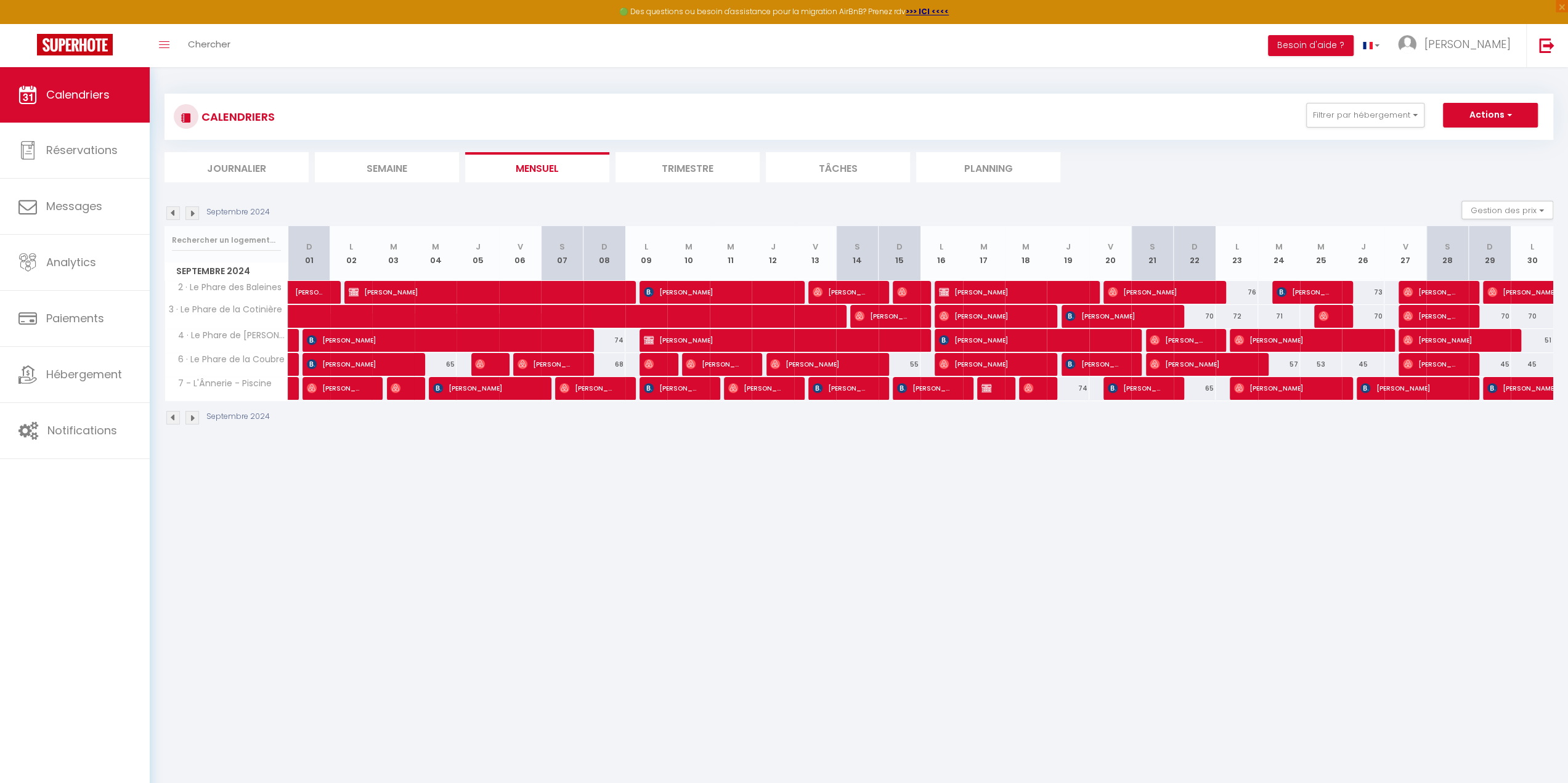
click at [191, 210] on img at bounding box center [192, 213] width 14 height 14
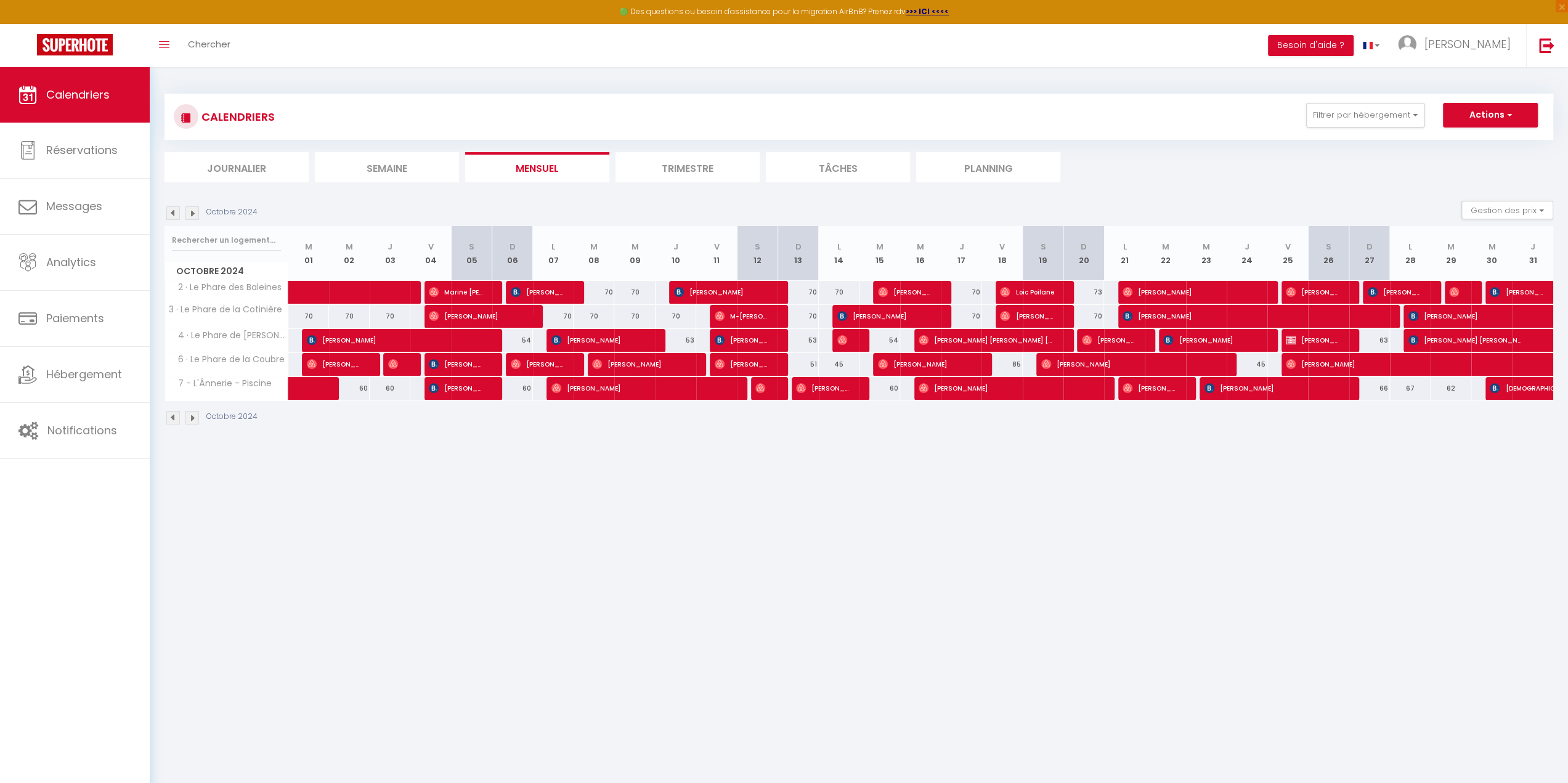
click at [191, 210] on img at bounding box center [192, 213] width 14 height 14
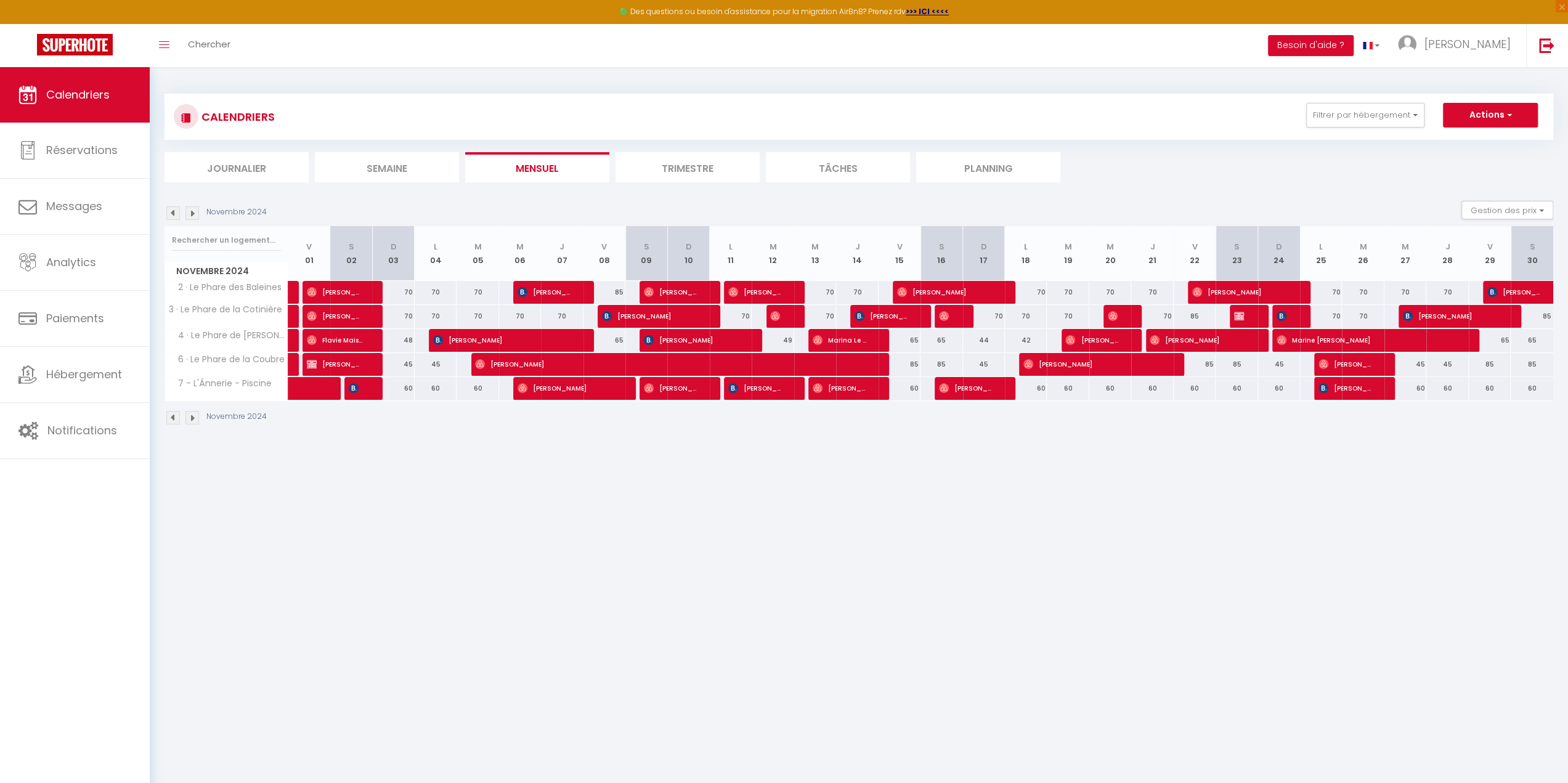
click at [191, 210] on img at bounding box center [192, 213] width 14 height 14
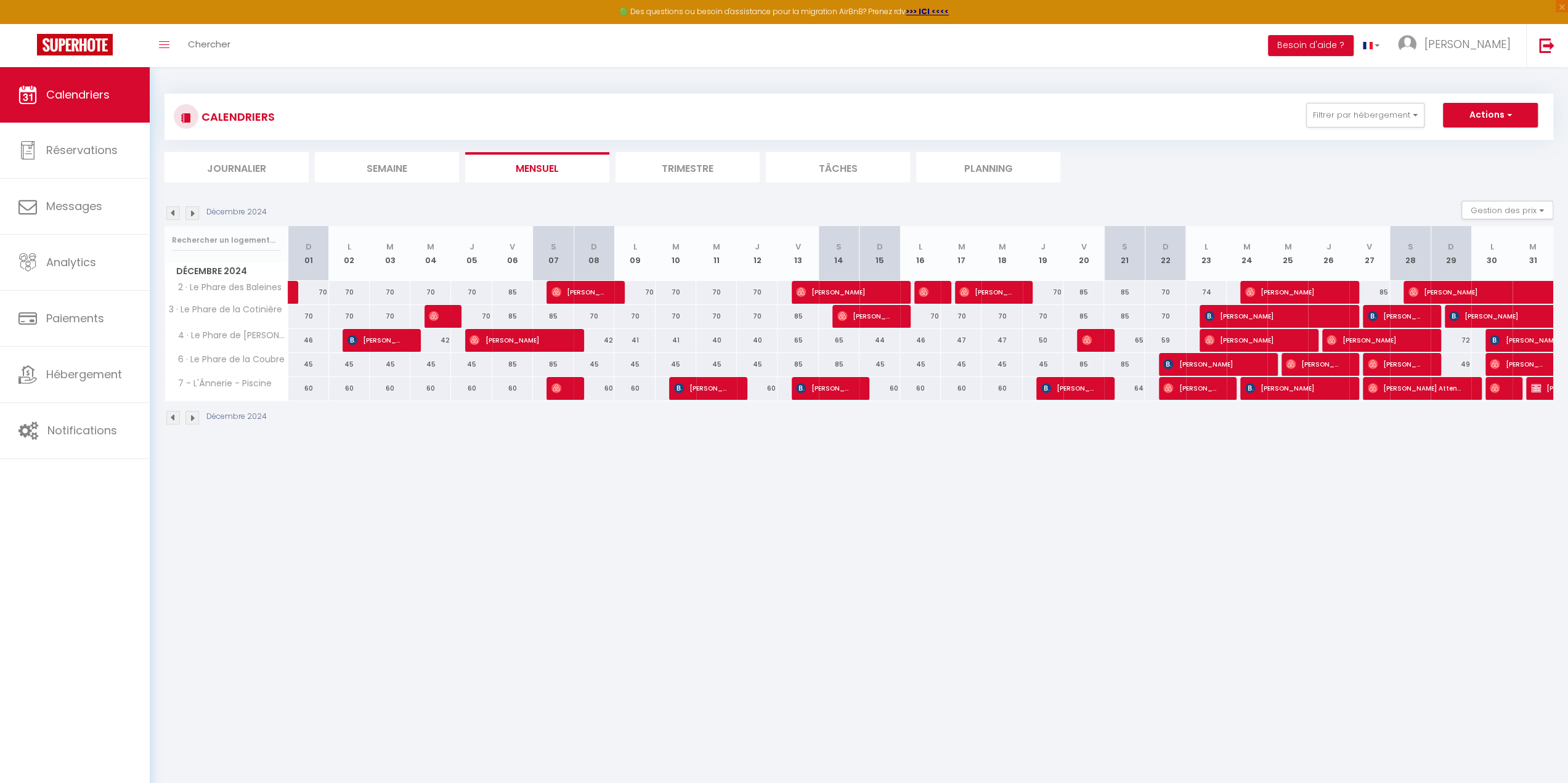
click at [191, 210] on img at bounding box center [192, 213] width 14 height 14
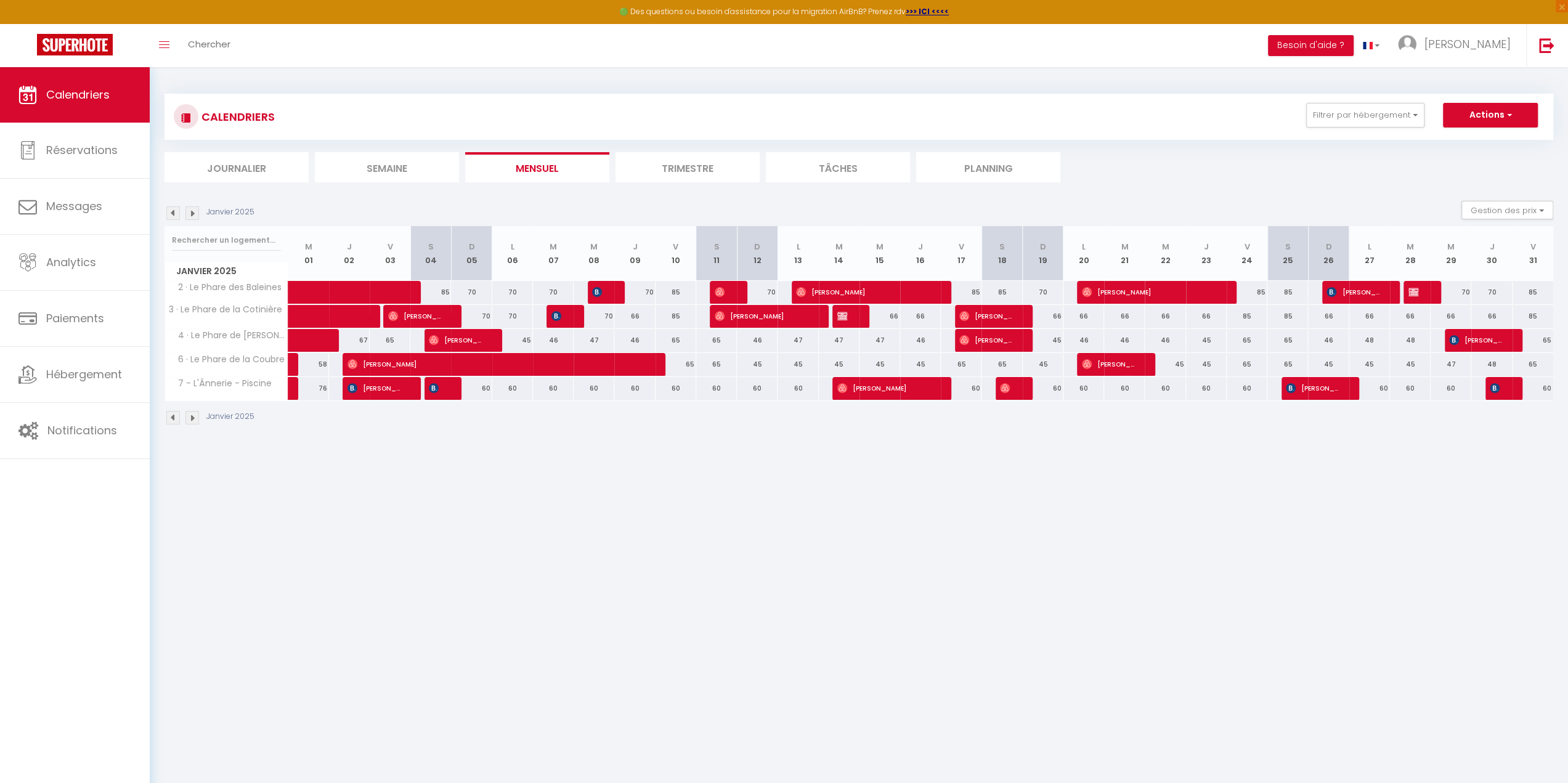
click at [191, 210] on img at bounding box center [192, 213] width 14 height 14
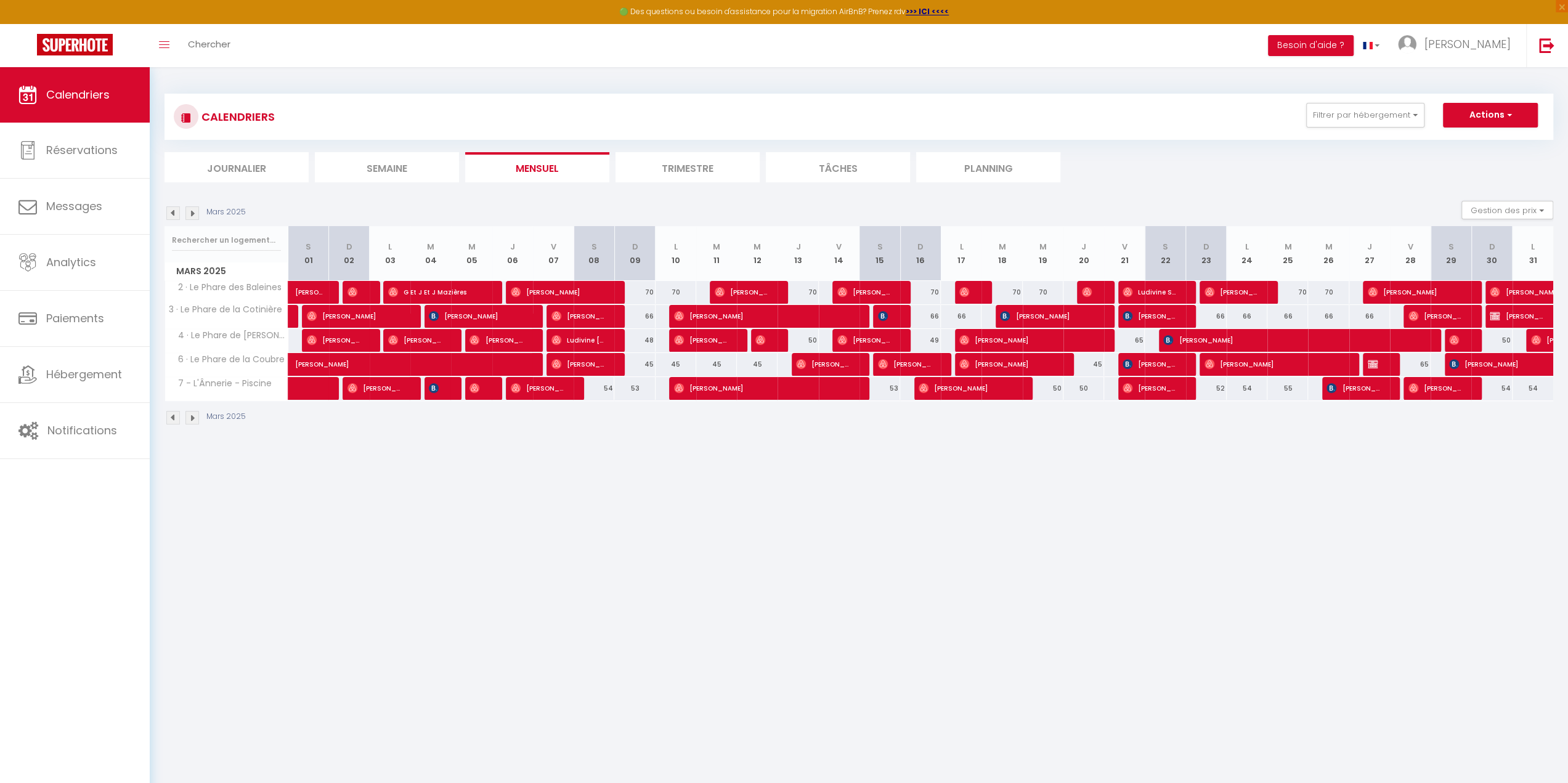
click at [191, 210] on img at bounding box center [192, 213] width 14 height 14
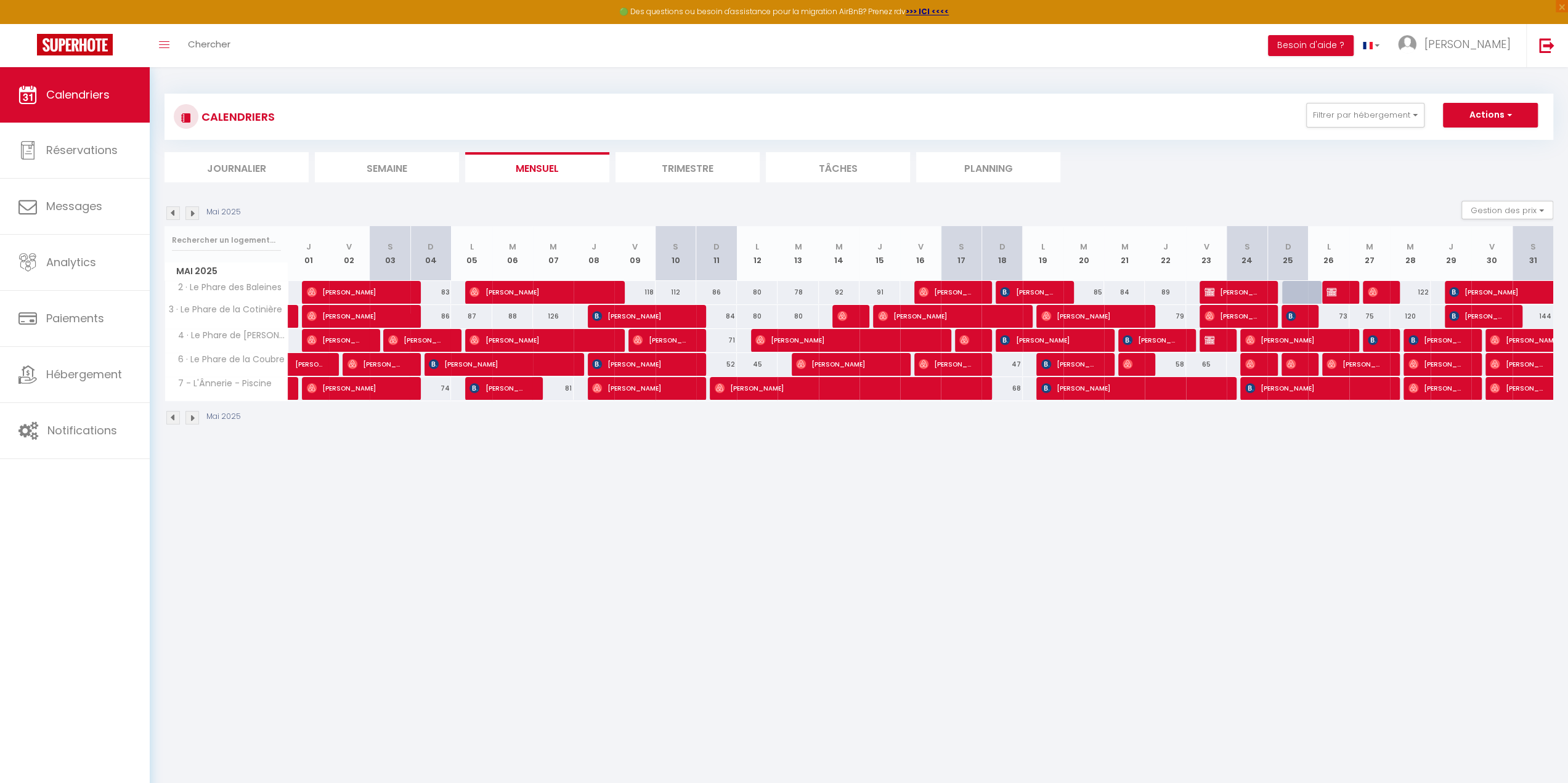
click at [191, 210] on img at bounding box center [192, 213] width 14 height 14
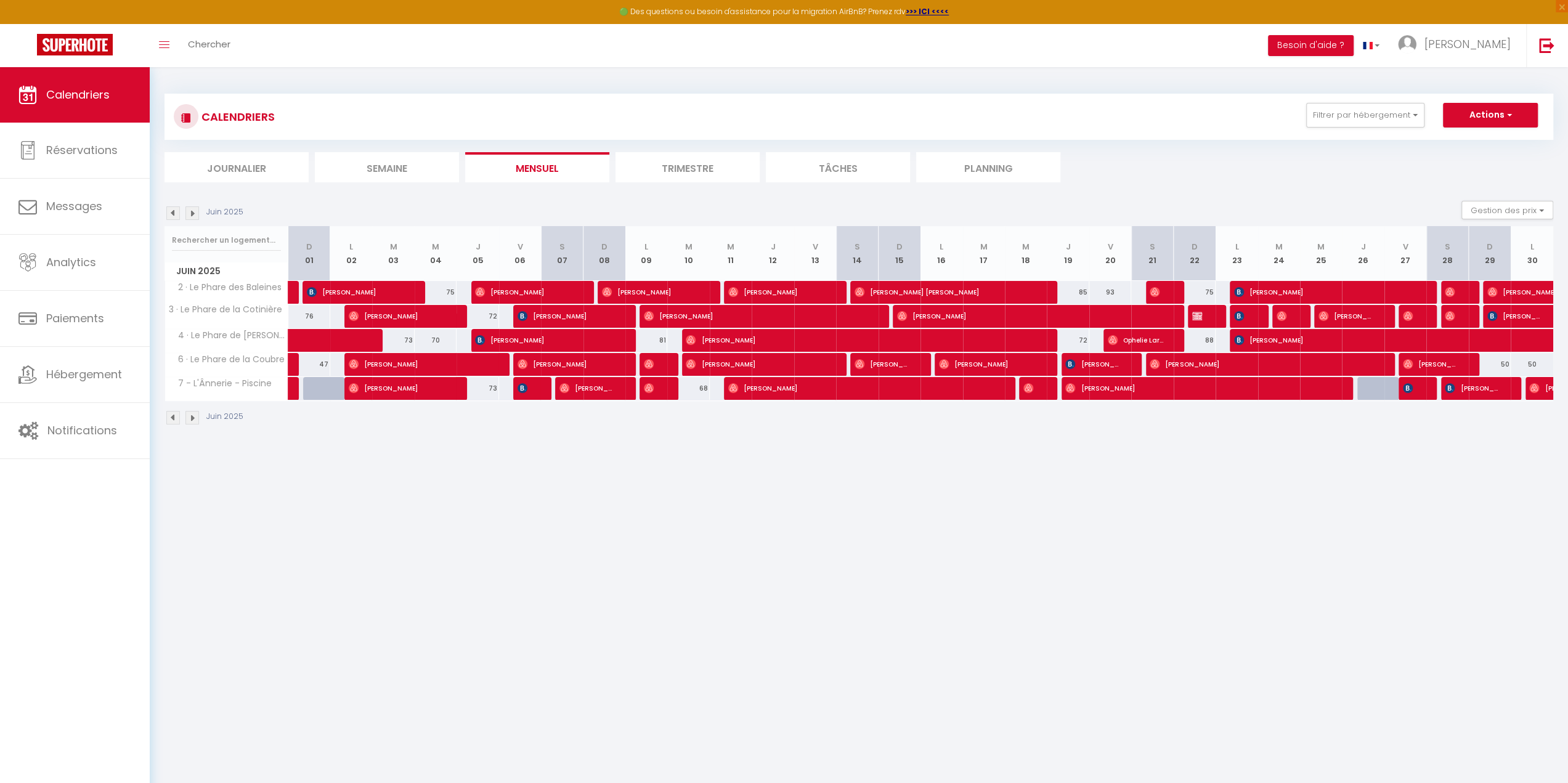
click at [191, 210] on img at bounding box center [192, 213] width 14 height 14
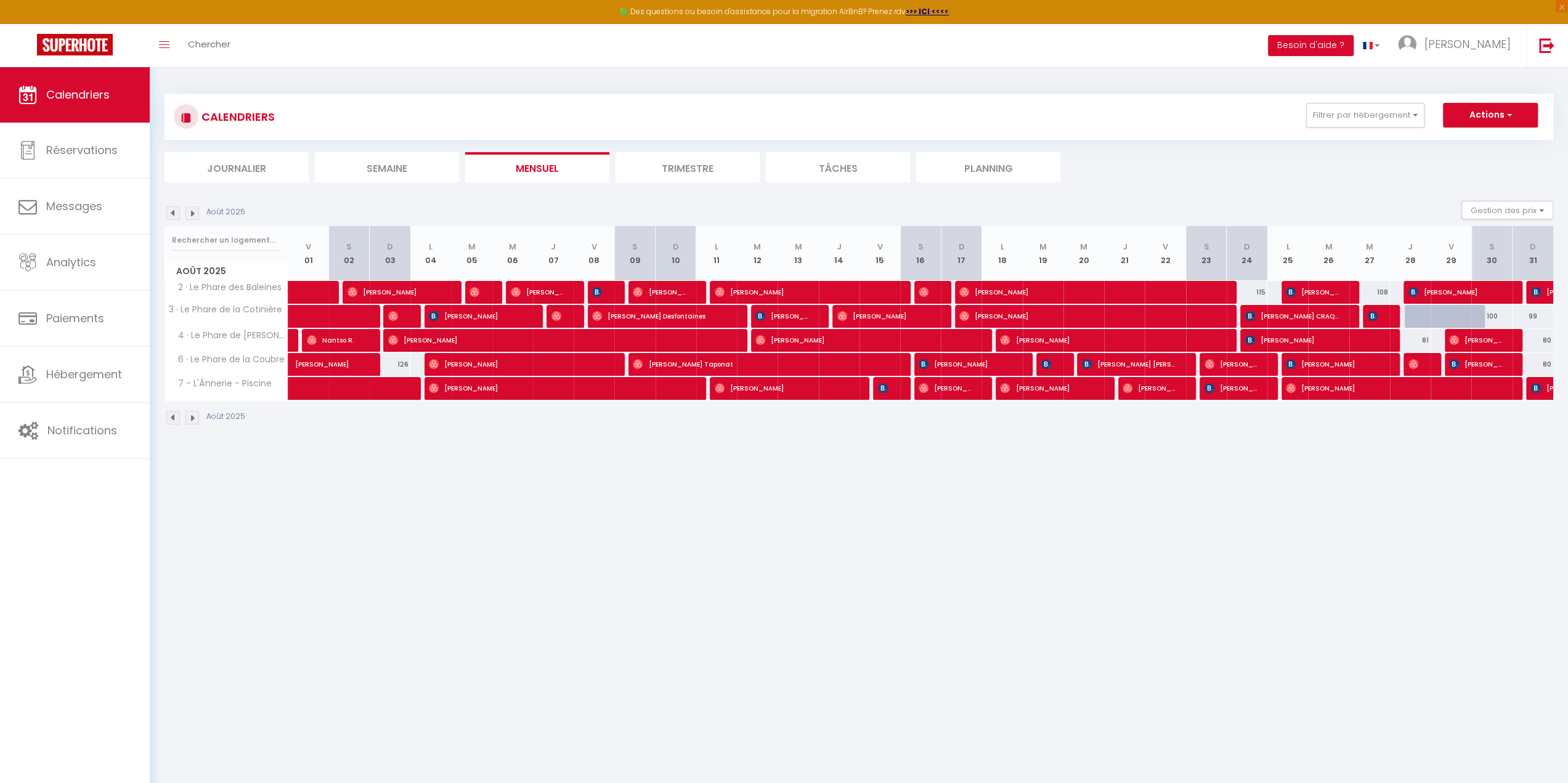
click at [191, 210] on img at bounding box center [192, 213] width 14 height 14
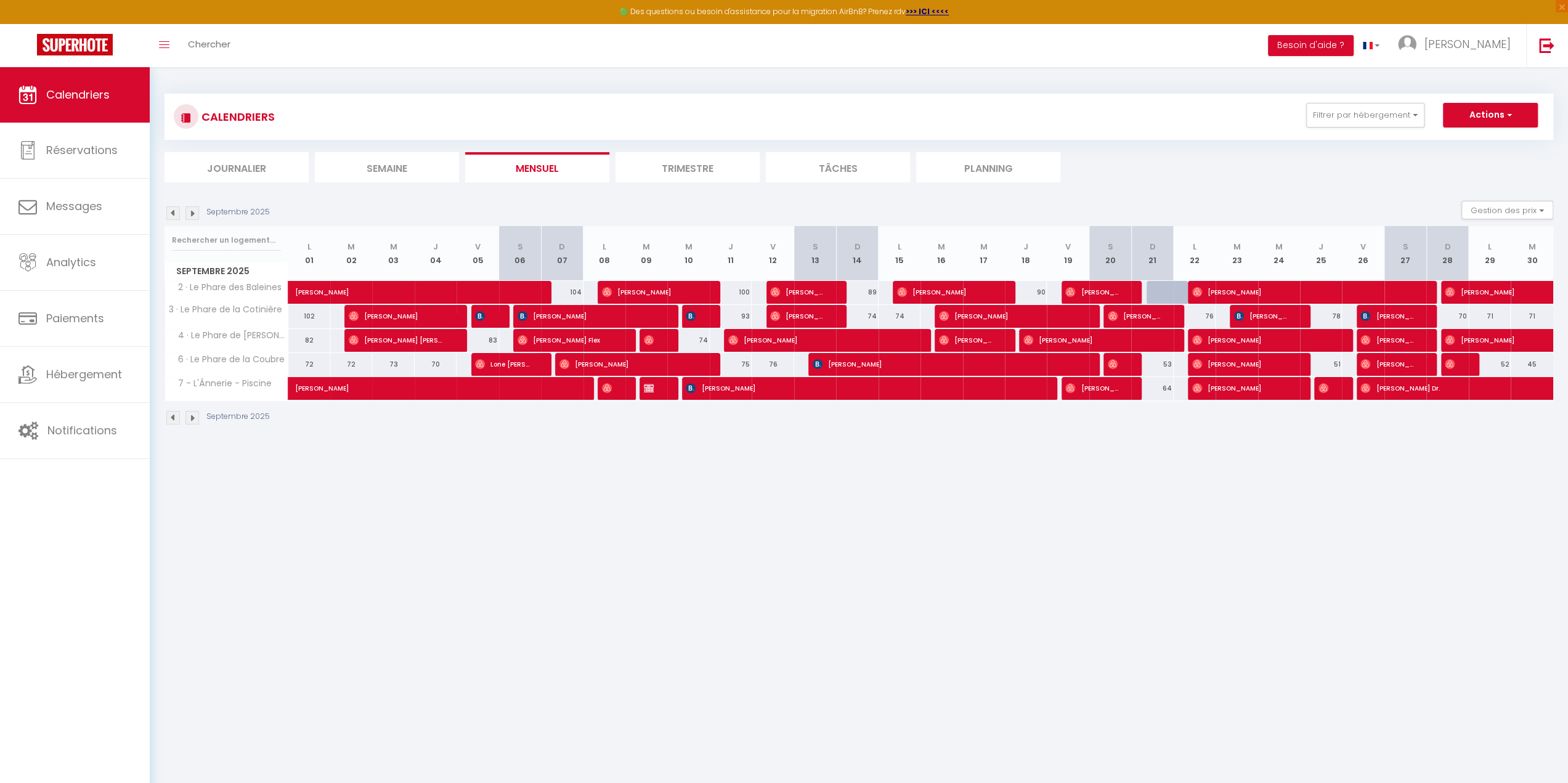
click at [191, 210] on img at bounding box center [192, 213] width 14 height 14
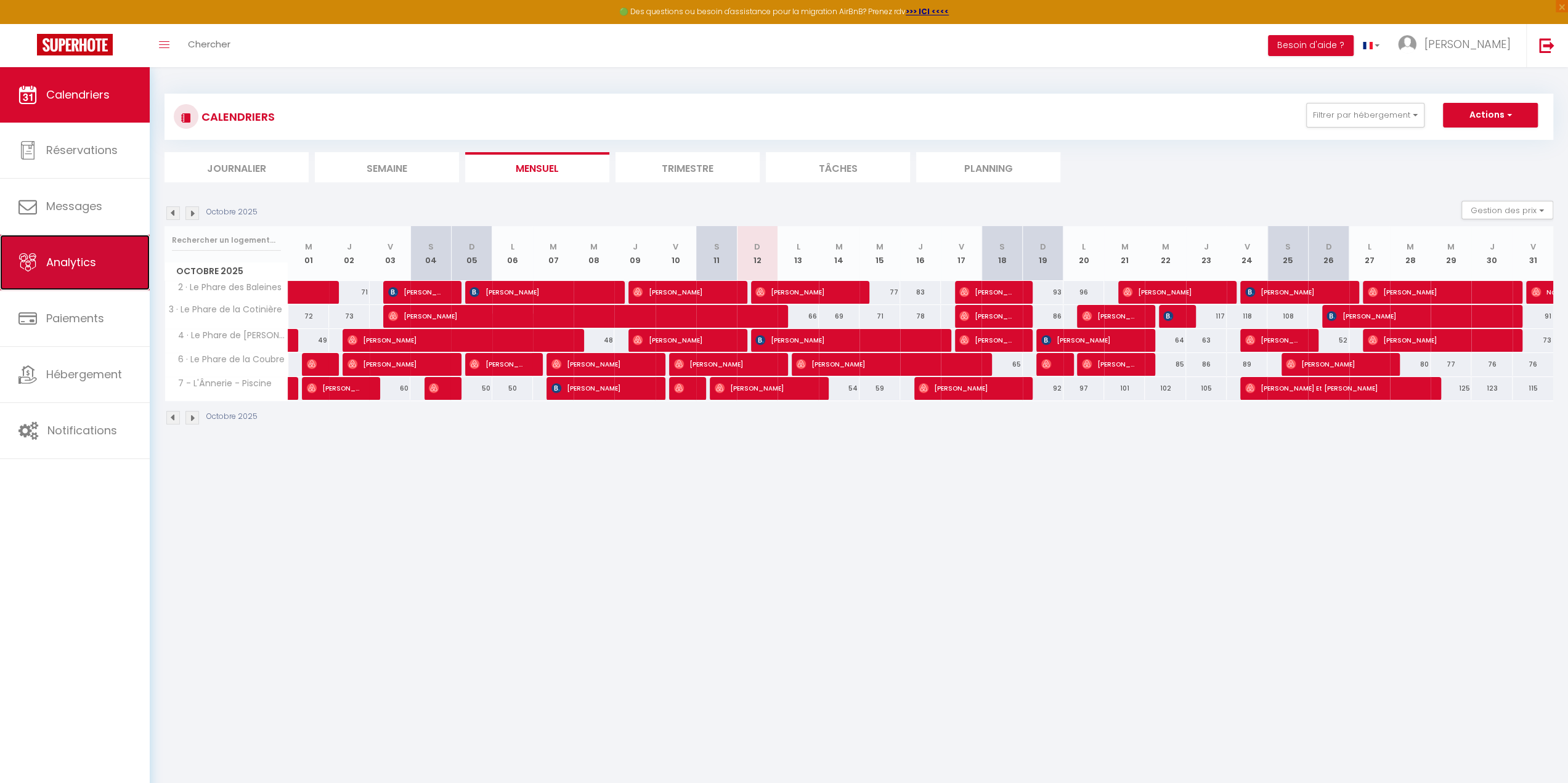
click at [94, 280] on link "Analytics" at bounding box center [75, 263] width 150 height 56
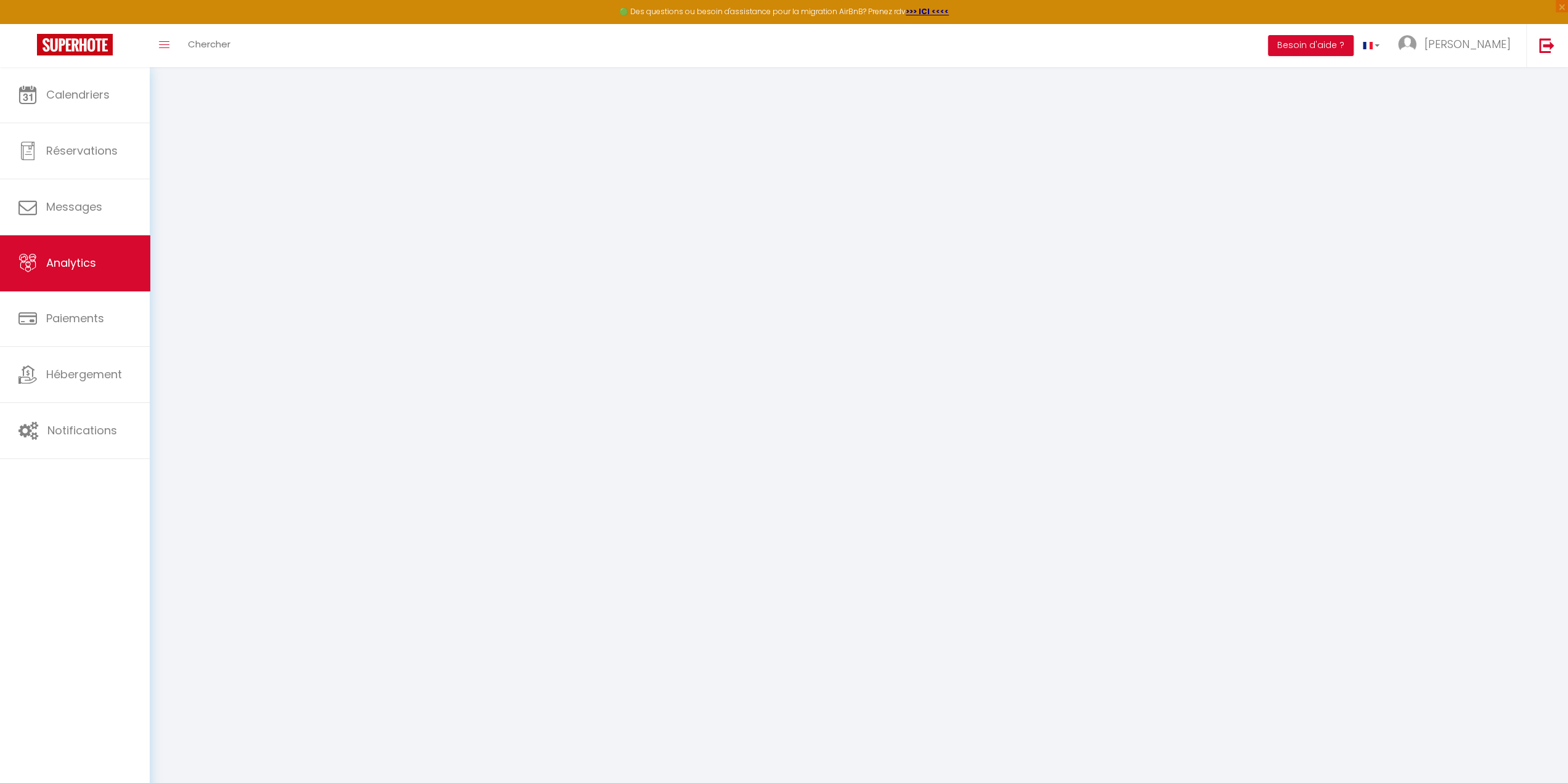
select select "2025"
select select "10"
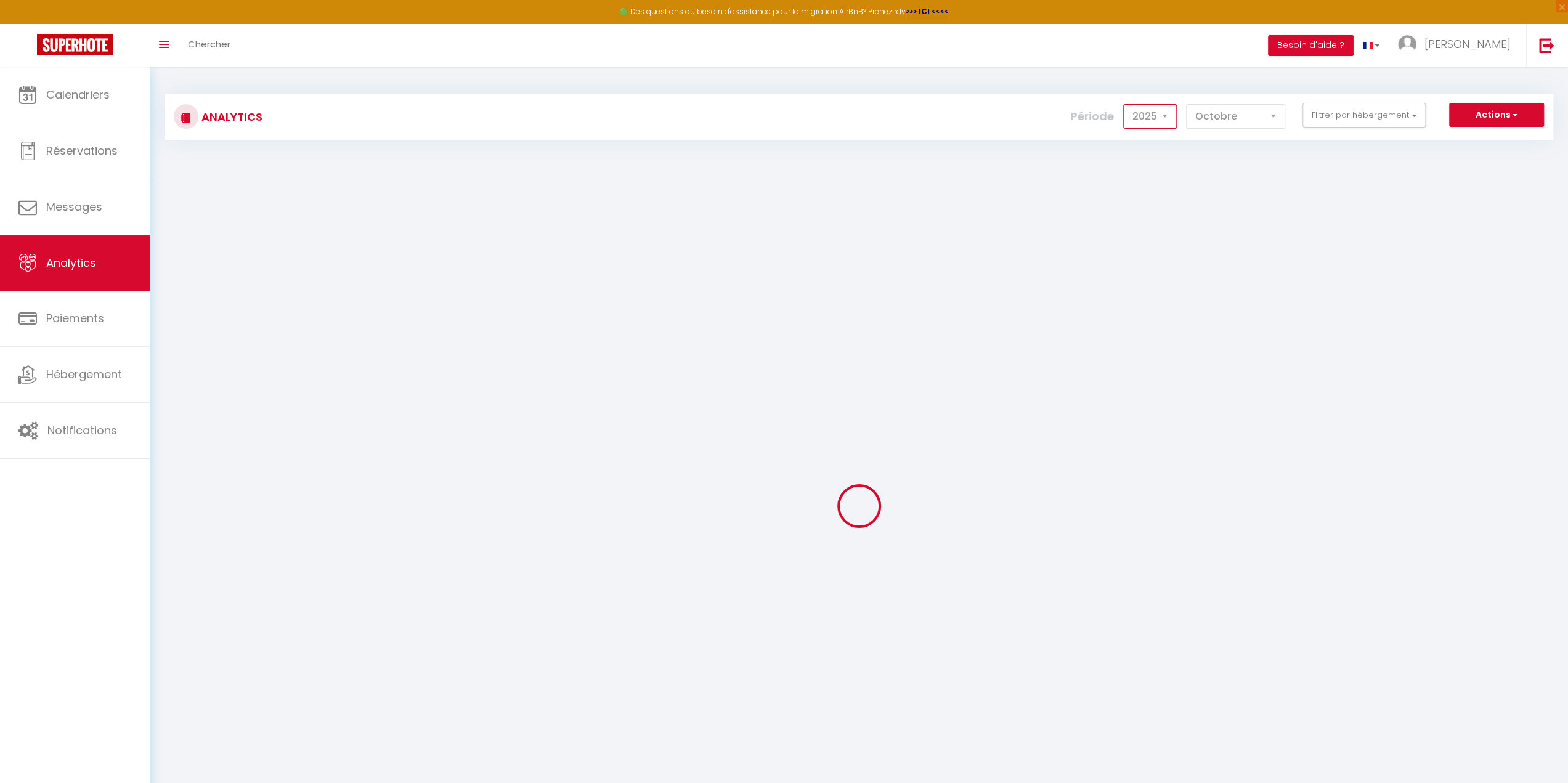
click at [1159, 113] on select "2014 2015 2016 2017 2018 2019 2020 2021 2022 2023 2024 2025 2026 2027" at bounding box center [1150, 116] width 54 height 25
select select "2024"
click at [1126, 104] on select "2014 2015 2016 2017 2018 2019 2020 2021 2022 2023 2024 2025 2026 2027" at bounding box center [1150, 116] width 54 height 25
checkbox Propre "false"
checkbox Baleines "false"
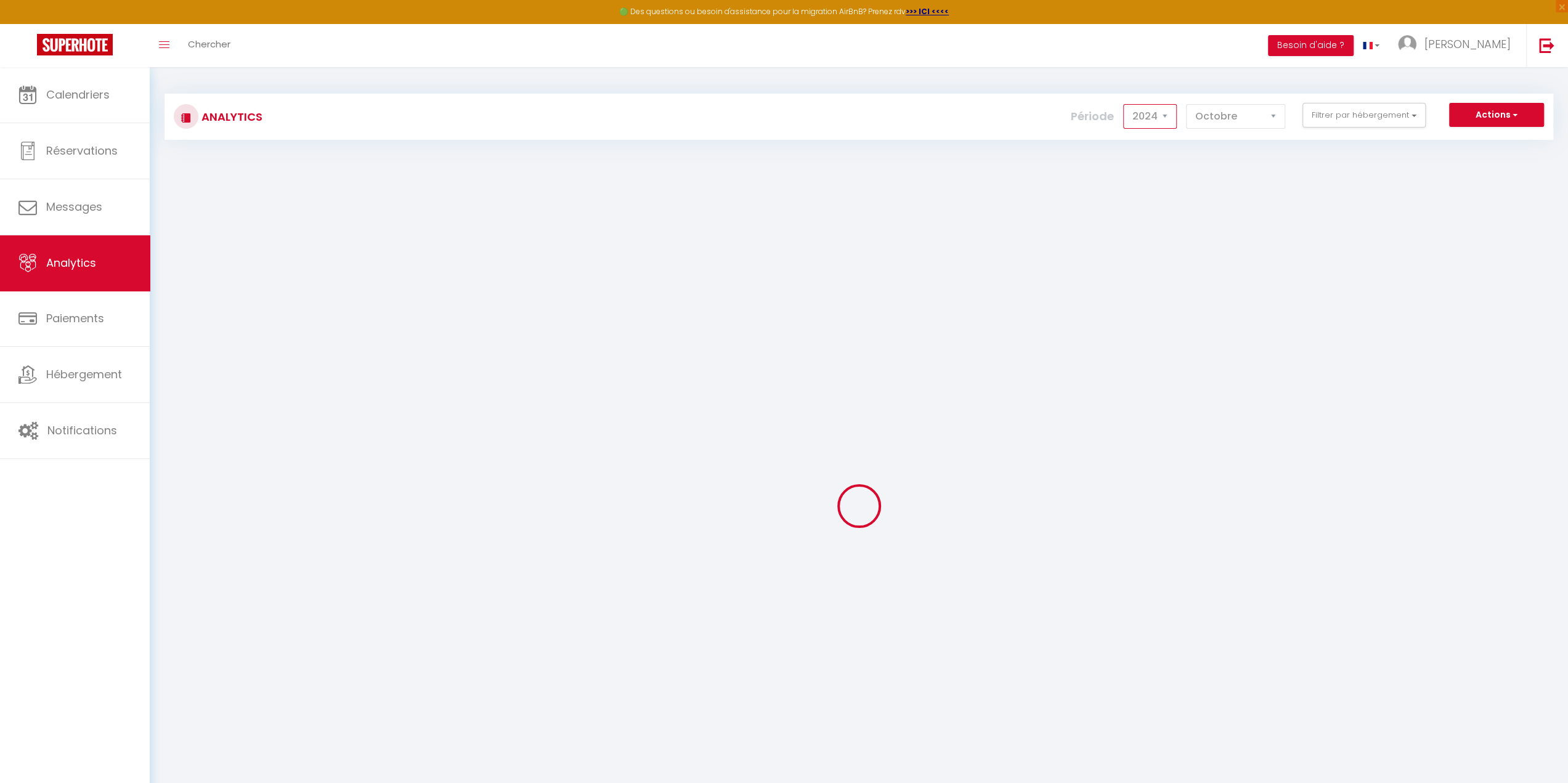
checkbox Cotinière "false"
checkbox Chauveau "false"
checkbox IMMO "false"
checkbox Coubre "false"
checkbox KEVAL "false"
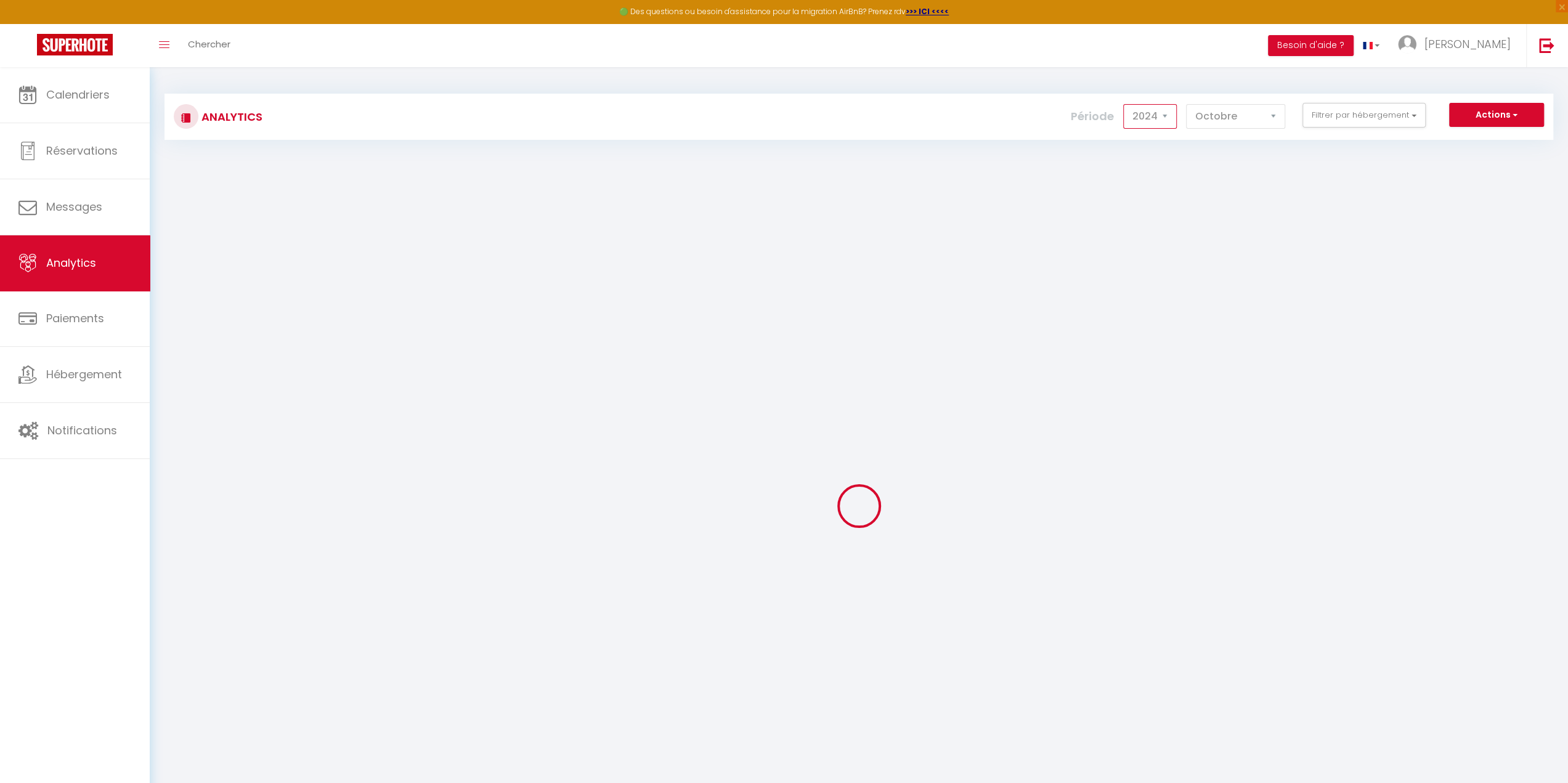
checkbox Piscine "false"
checkbox Propre "false"
checkbox Baleines "false"
checkbox Cotinière "false"
checkbox Chauveau "false"
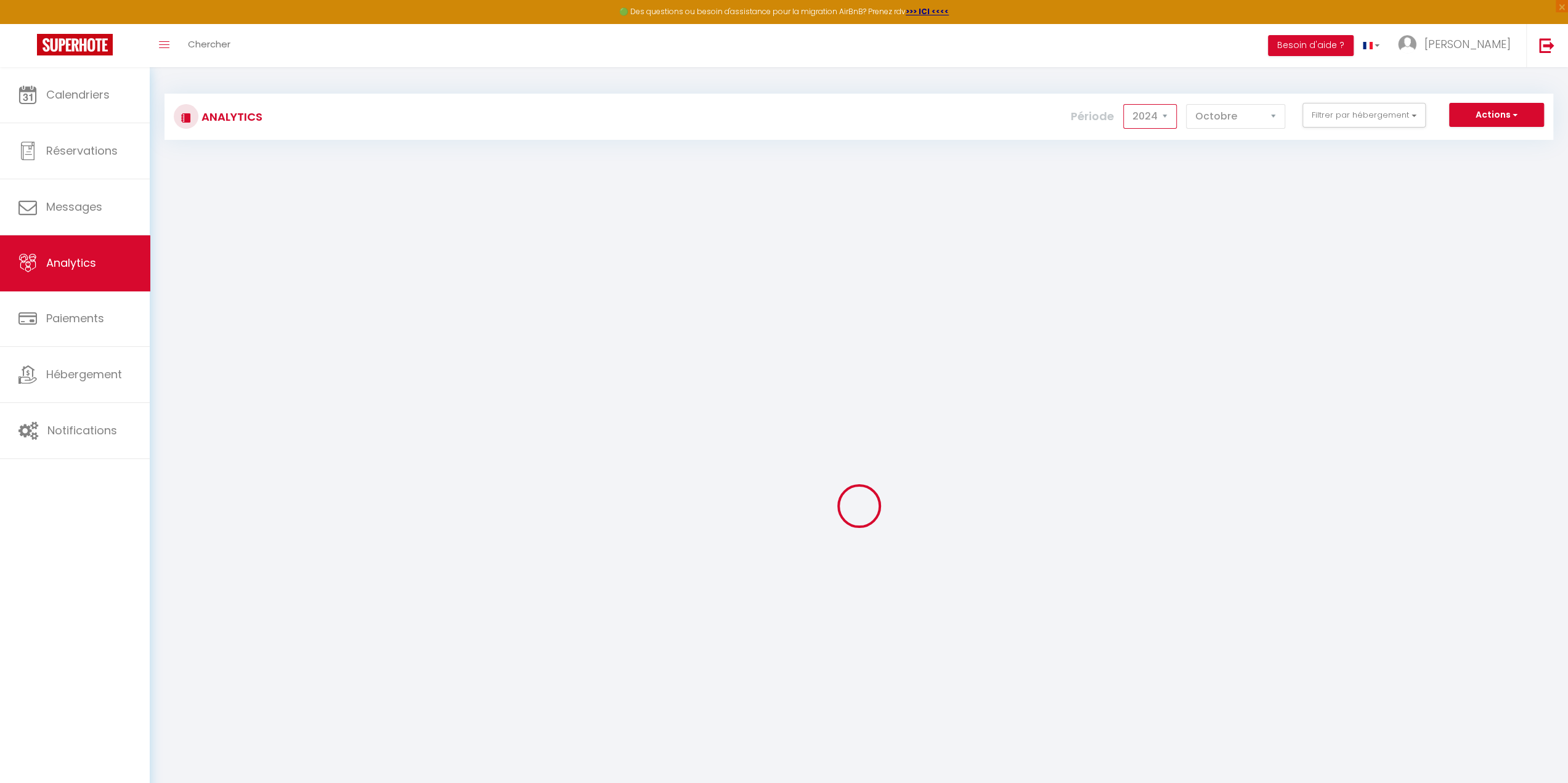
checkbox IMMO "false"
checkbox Coubre "false"
checkbox KEVAL "false"
checkbox Piscine "false"
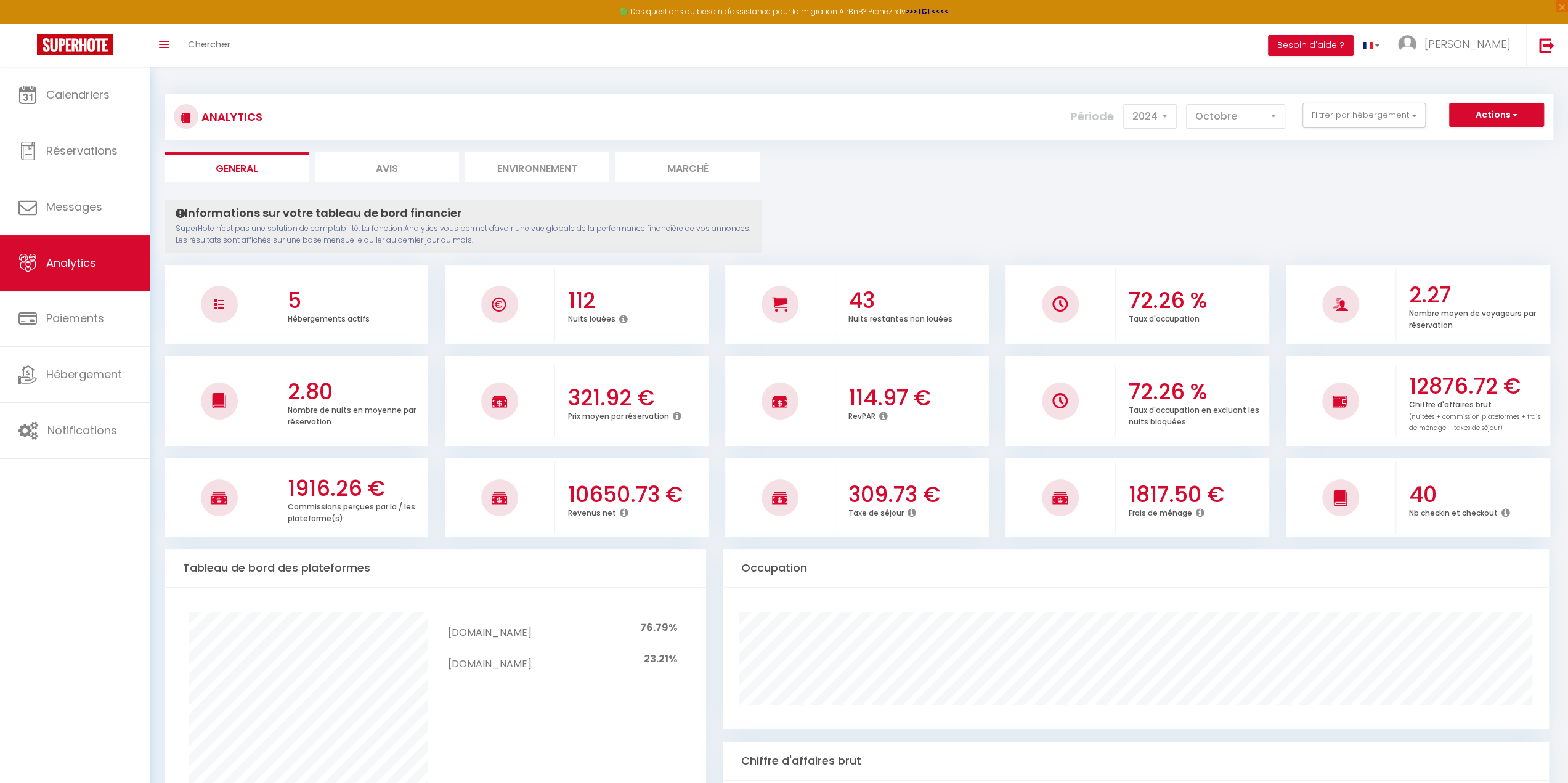
click at [1409, 98] on div "Analytics Actions Génération SuperConciergerie Génération SuperAnalyzer Générat…" at bounding box center [859, 116] width 1389 height 46
click at [1390, 111] on button "Filtrer par hébergement" at bounding box center [1364, 115] width 124 height 25
click at [1309, 231] on IMMO "EURL LE GOFF IMMO" at bounding box center [1391, 232] width 178 height 12
checkbox IMMO "true"
checkbox Baleines "false"
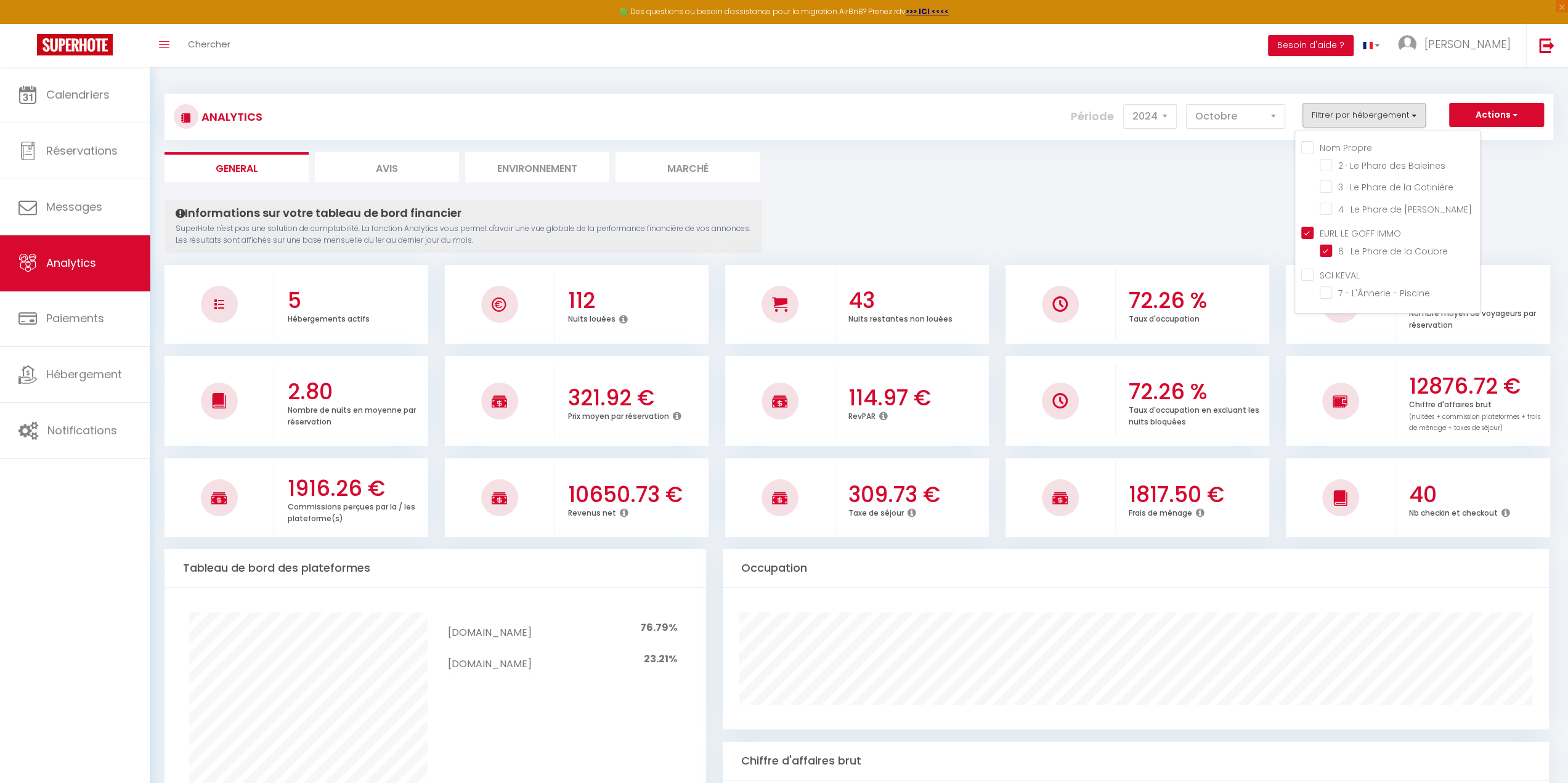
checkbox Cotinière "false"
checkbox Chauveau "false"
checkbox Coubre "true"
checkbox Piscine "false"
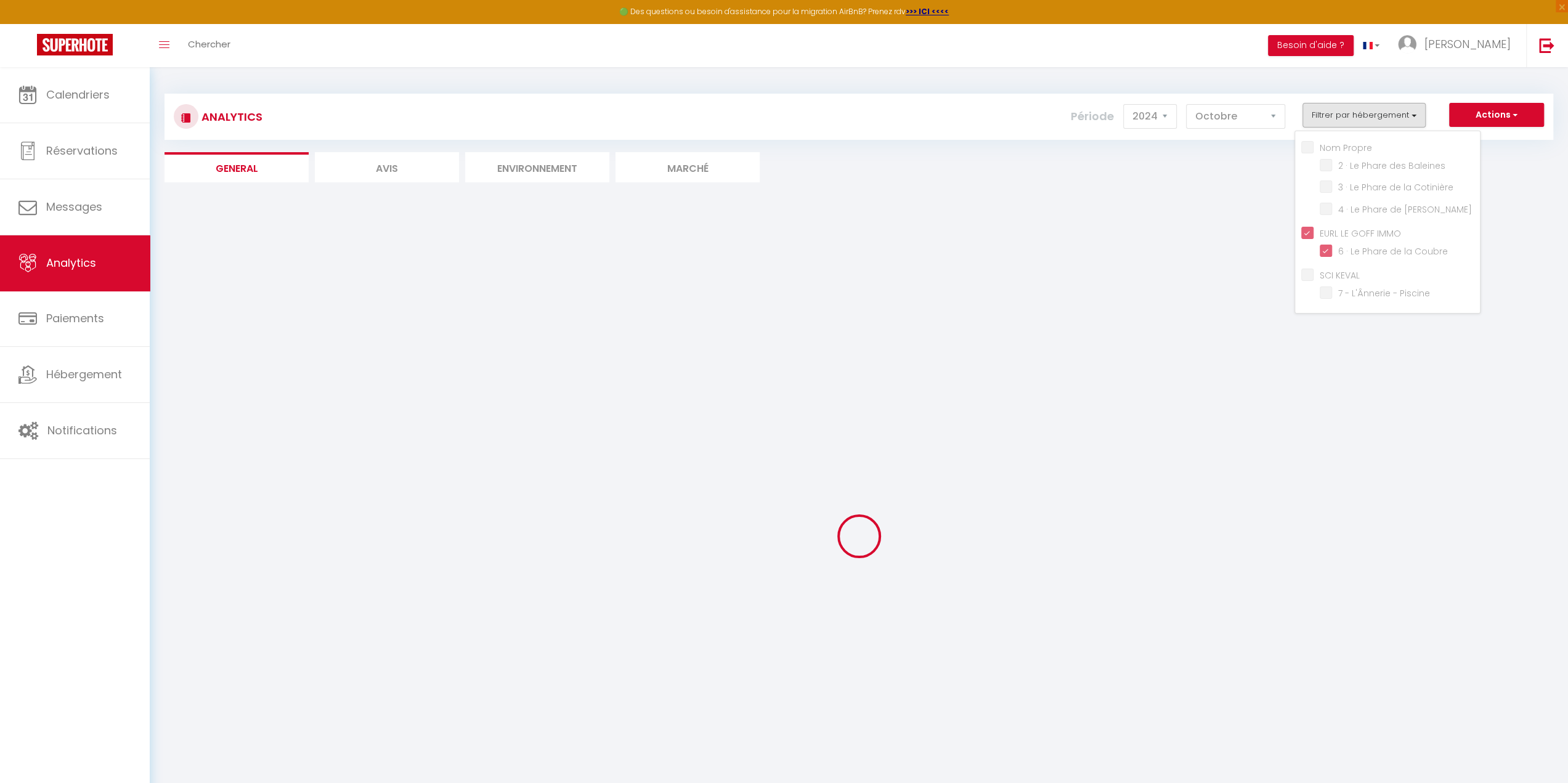
checkbox Baleines "false"
checkbox Cotinière "false"
checkbox Chauveau "false"
checkbox Piscine "false"
checkbox Baleines "false"
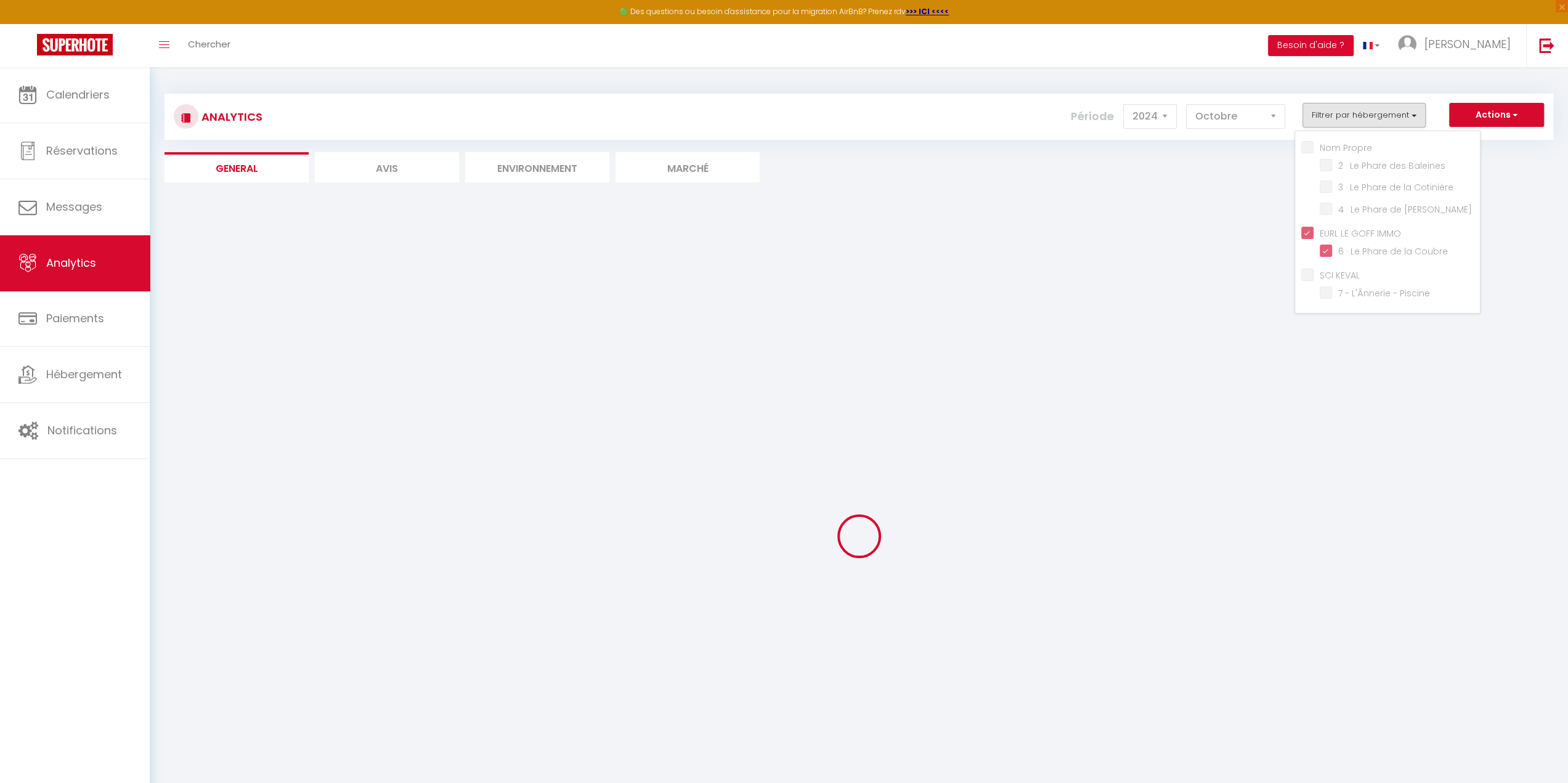
checkbox Cotinière "false"
checkbox Chauveau "false"
checkbox Piscine "false"
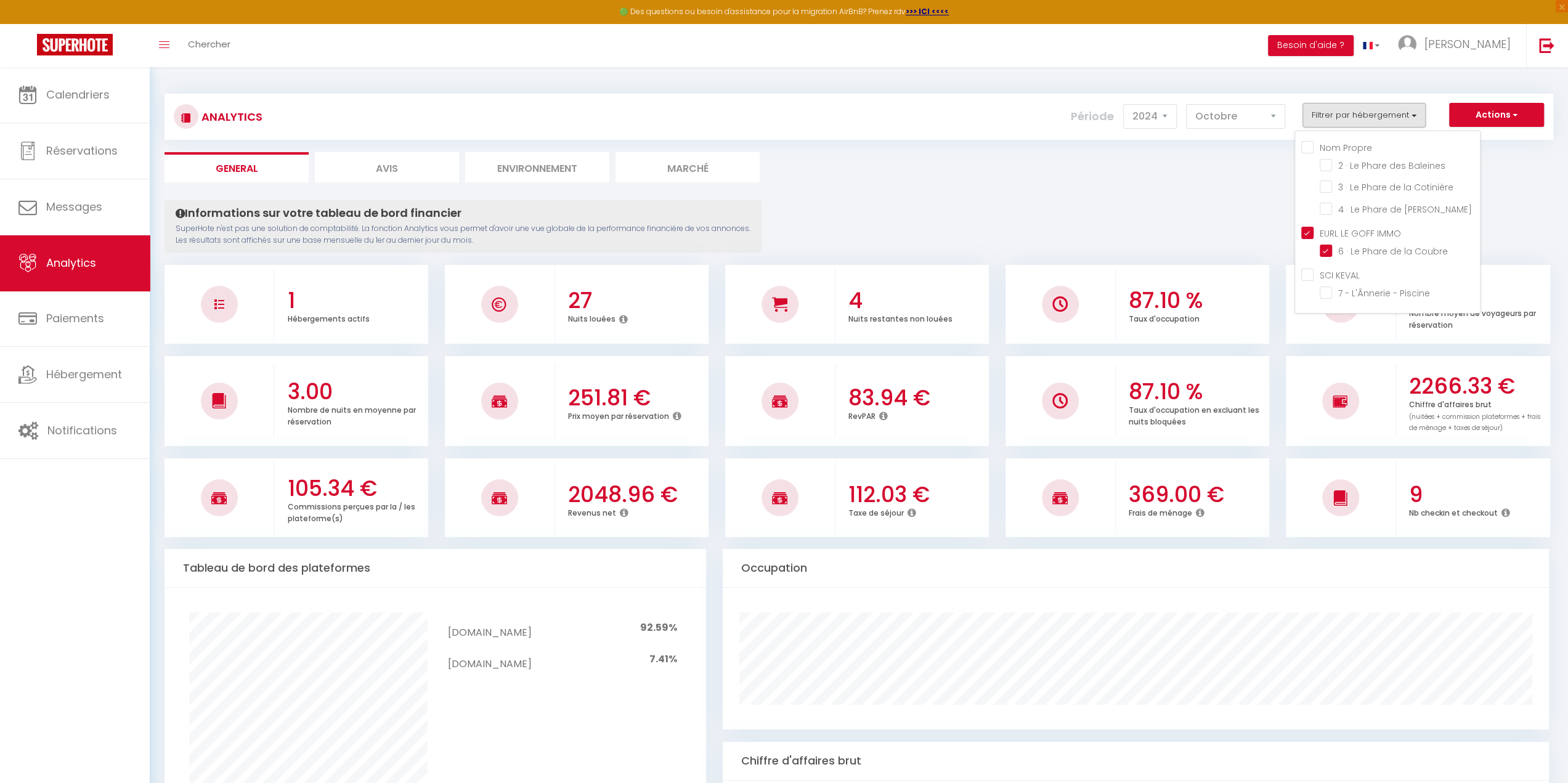
click at [1118, 180] on ul "General Avis Environnement Marché" at bounding box center [859, 167] width 1389 height 30
click at [1165, 119] on select "2014 2015 2016 2017 2018 2019 2020 2021 2022 2023 2024 2025 2026 2027" at bounding box center [1150, 116] width 54 height 25
click at [1126, 104] on select "2014 2015 2016 2017 2018 2019 2020 2021 2022 2023 2024 2025 2026 2027" at bounding box center [1150, 116] width 54 height 25
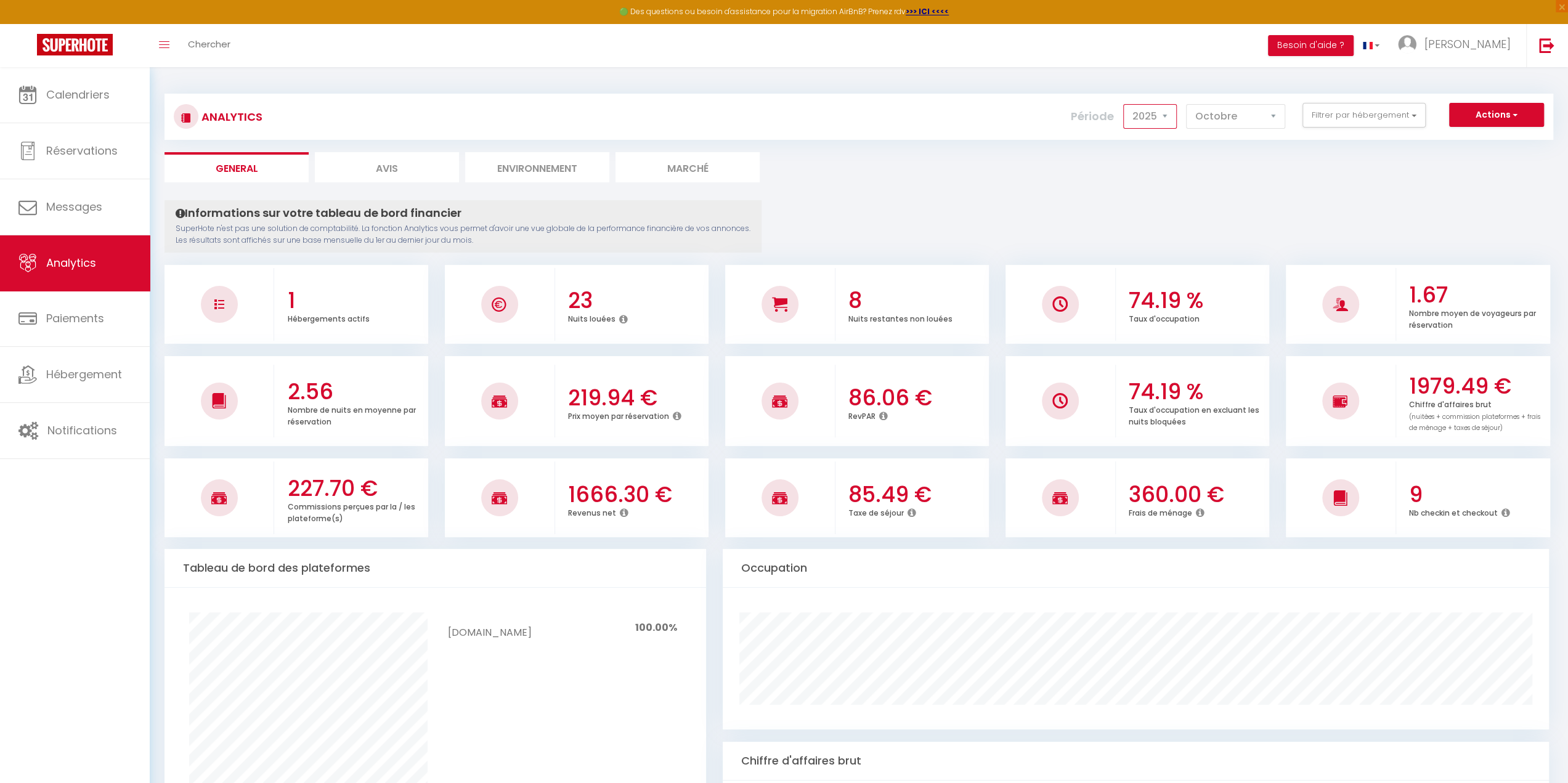
click at [1176, 114] on select "2014 2015 2016 2017 2018 2019 2020 2021 2022 2023 2024 2025 2026 2027" at bounding box center [1150, 116] width 54 height 25
select select "2024"
click at [1126, 104] on select "2014 2015 2016 2017 2018 2019 2020 2021 2022 2023 2024 2025 2026 2027" at bounding box center [1150, 116] width 54 height 25
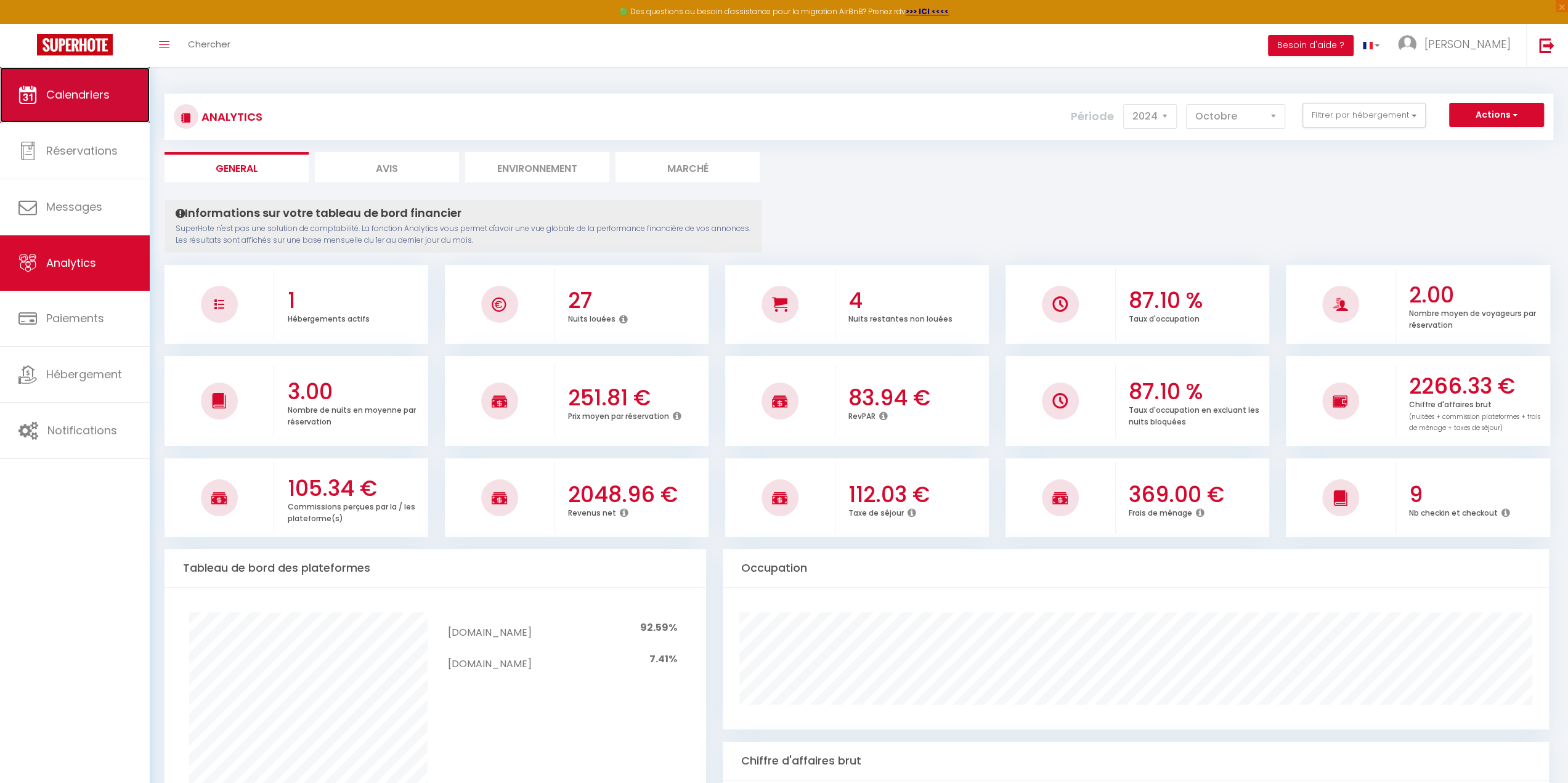
click at [36, 87] on icon at bounding box center [28, 94] width 19 height 19
